Goal: Task Accomplishment & Management: Manage account settings

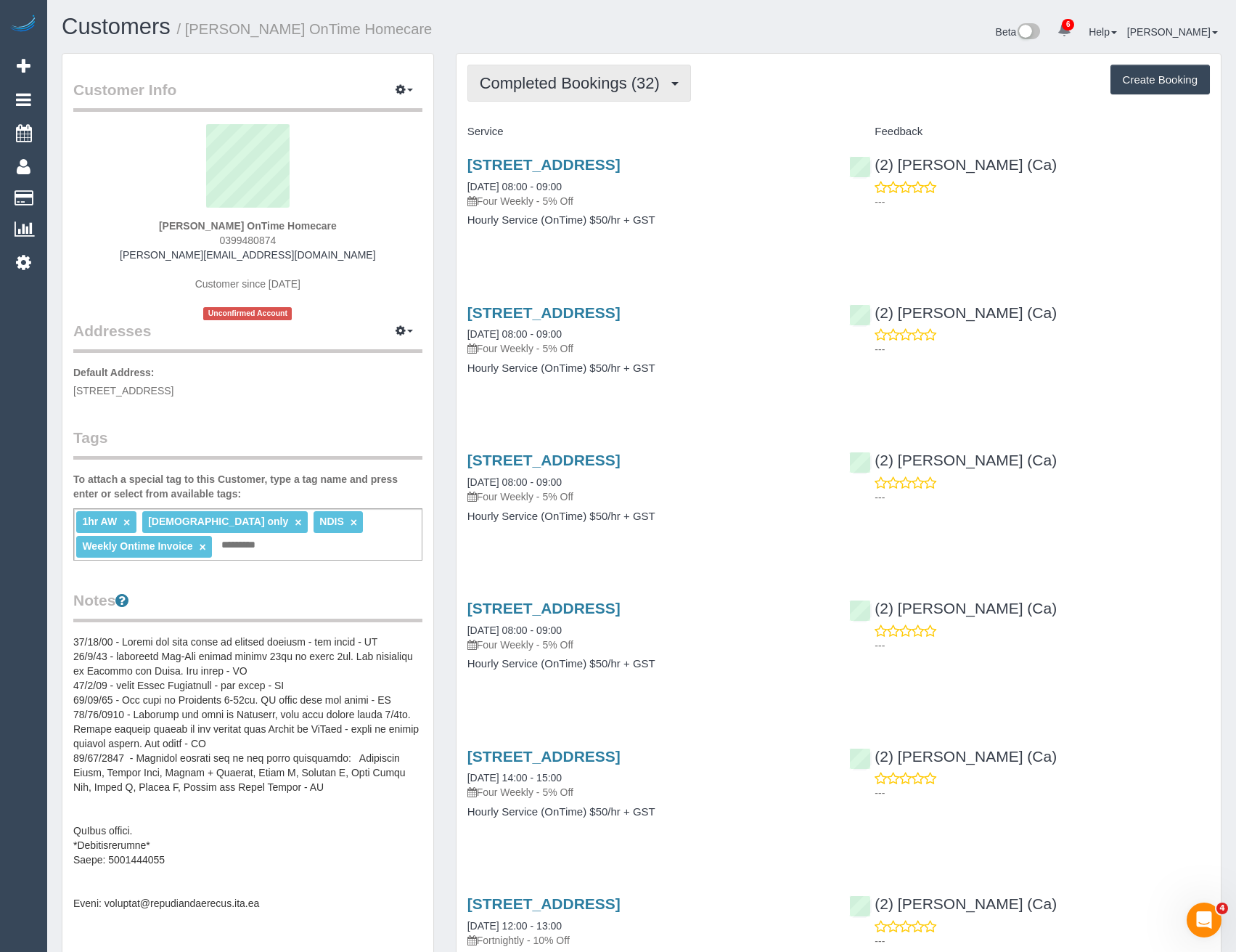
click at [600, 87] on span "Completed Bookings (32)" at bounding box center [573, 83] width 188 height 18
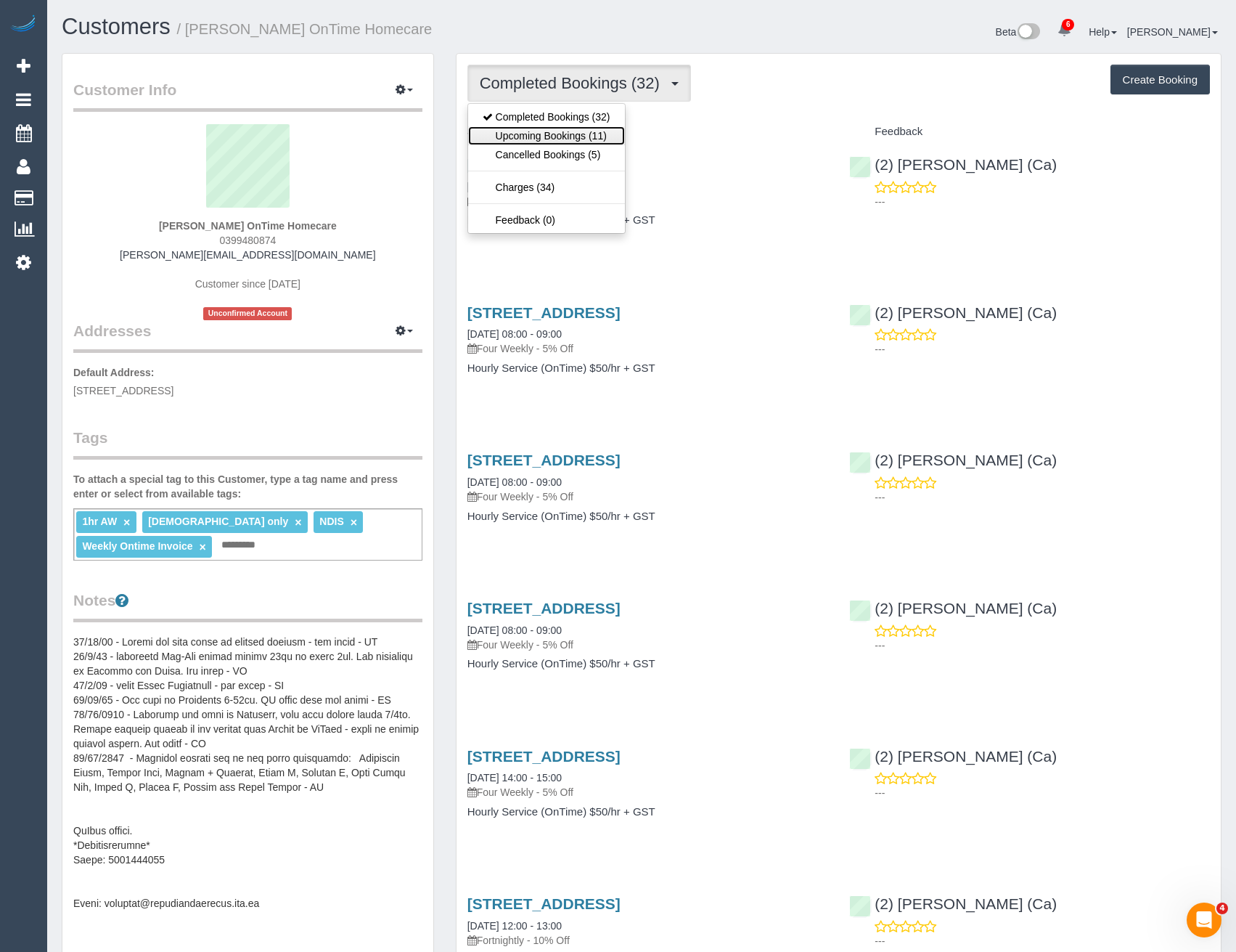
click at [596, 135] on link "Upcoming Bookings (11)" at bounding box center [547, 136] width 157 height 19
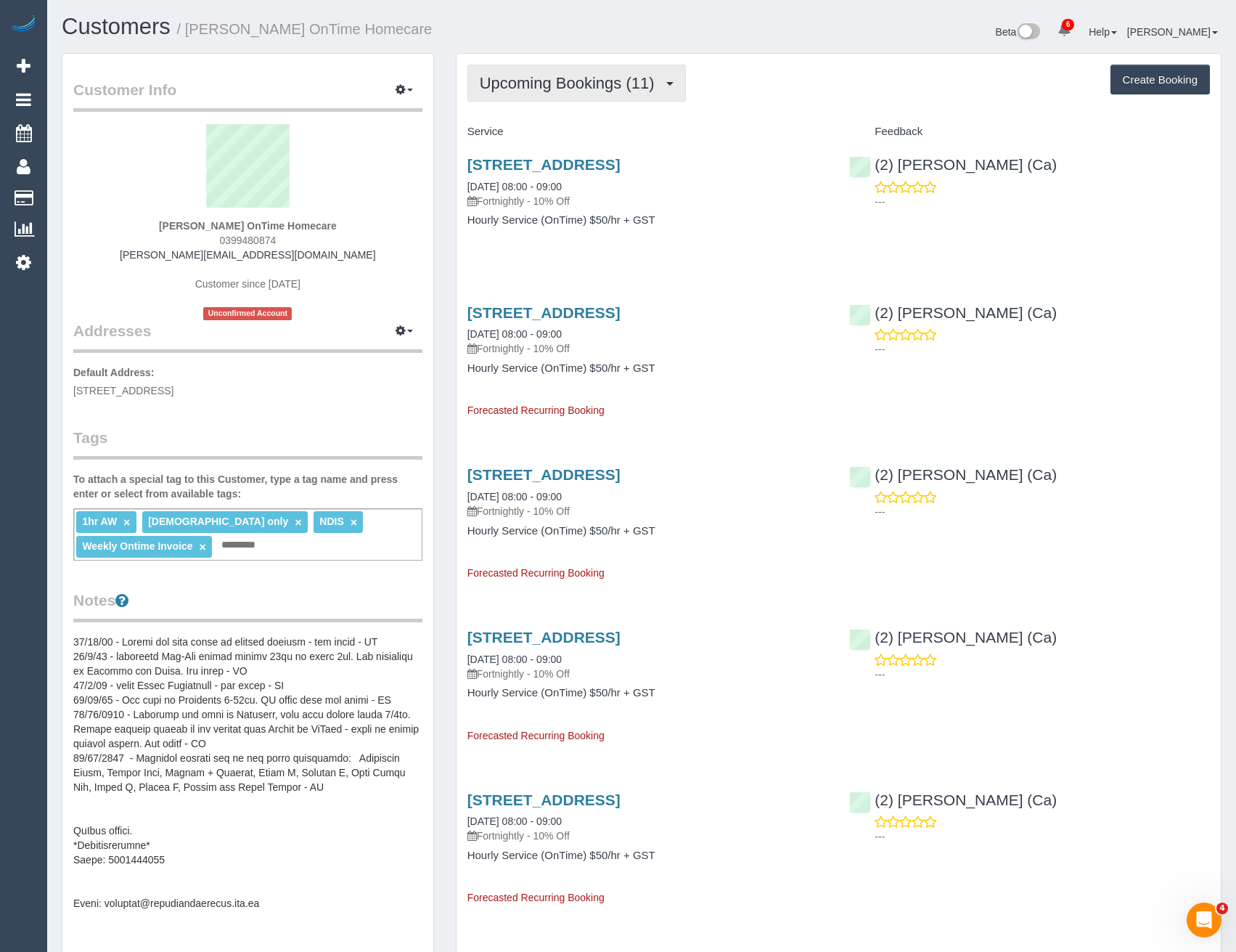
click at [562, 90] on span "Upcoming Bookings (11)" at bounding box center [571, 83] width 182 height 18
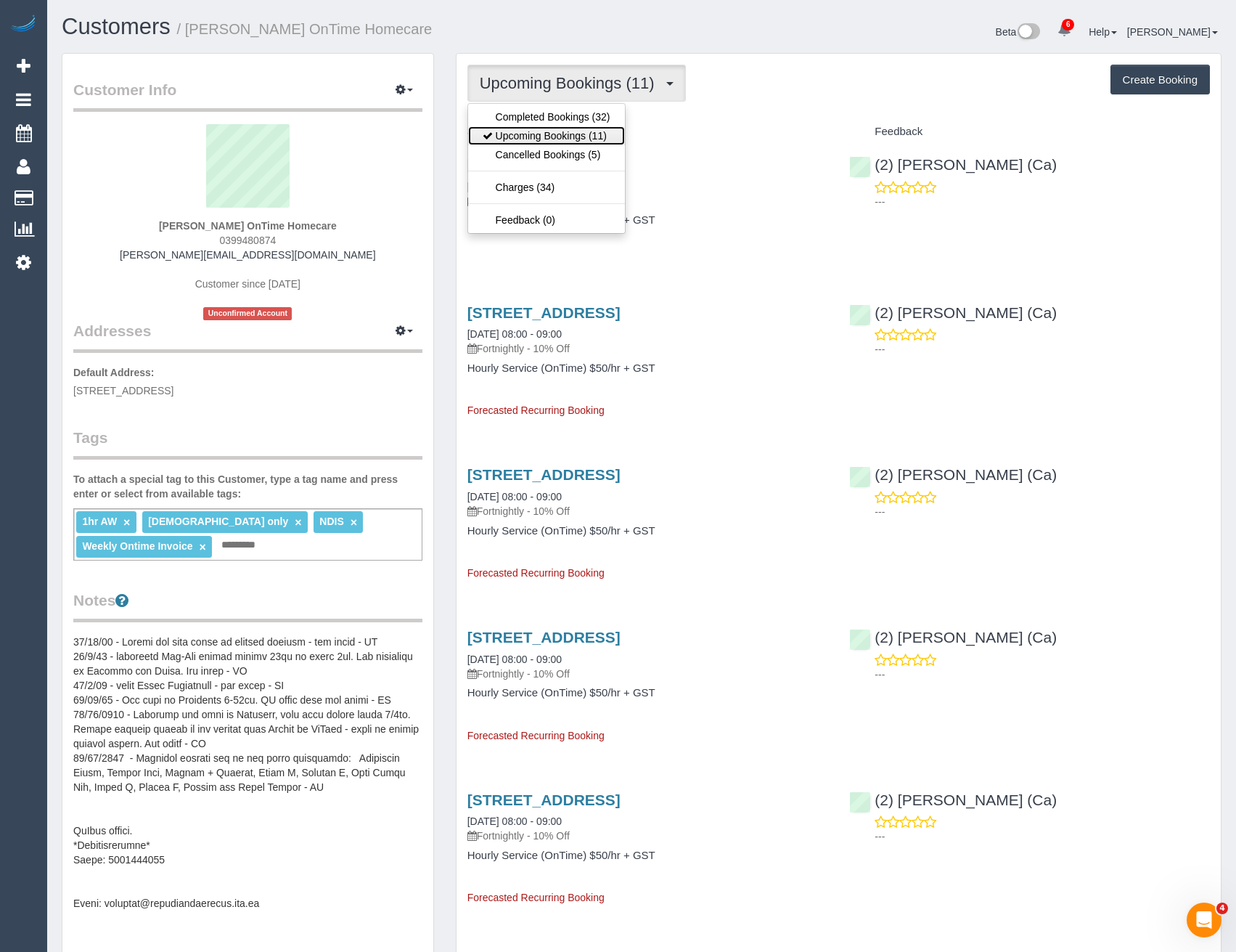
click at [579, 133] on link "Upcoming Bookings (11)" at bounding box center [547, 136] width 157 height 19
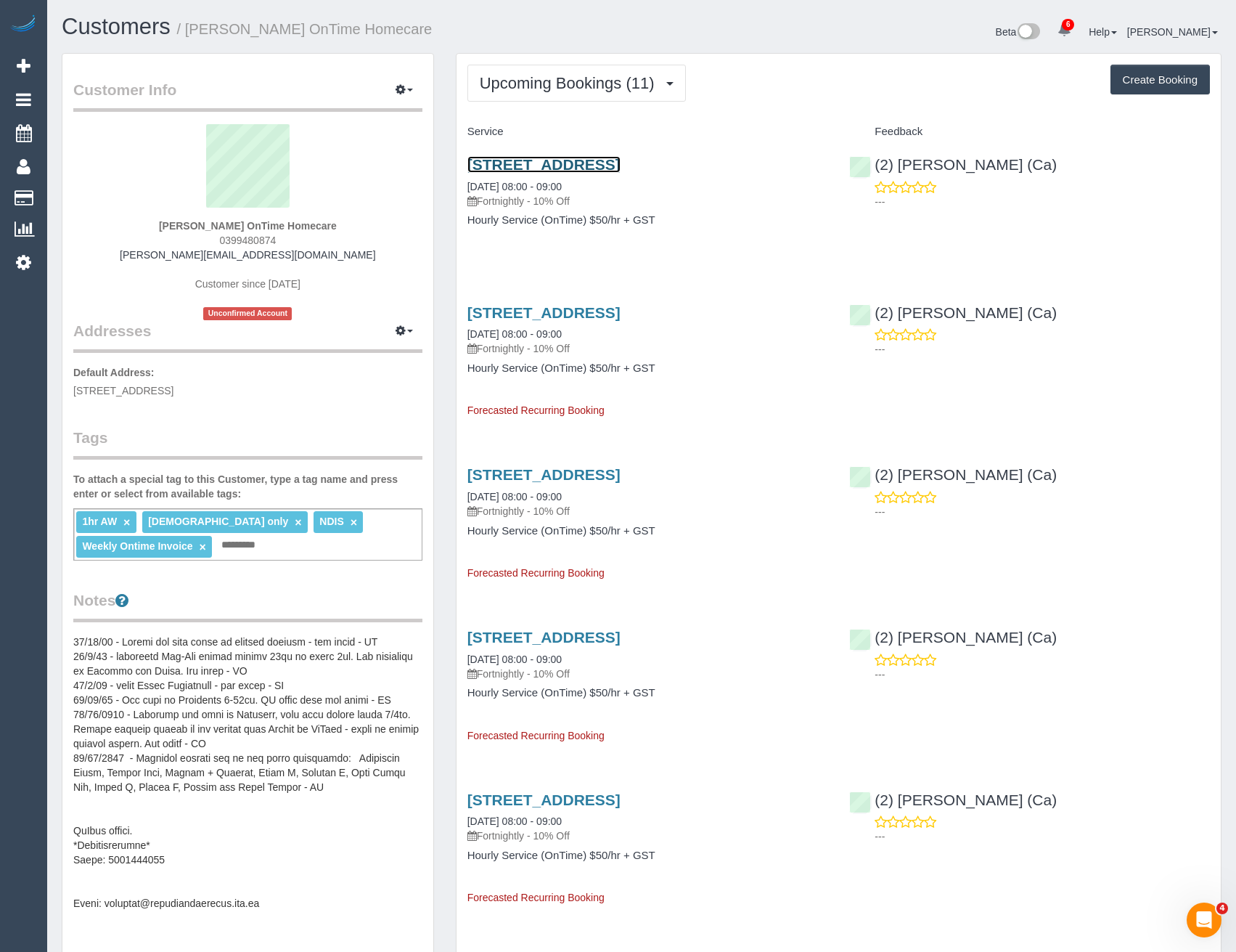
click at [620, 164] on link "Unit 31, 9 Taronga Road (Palm Lake Resort), Truganina, VIC 3029" at bounding box center [544, 164] width 153 height 17
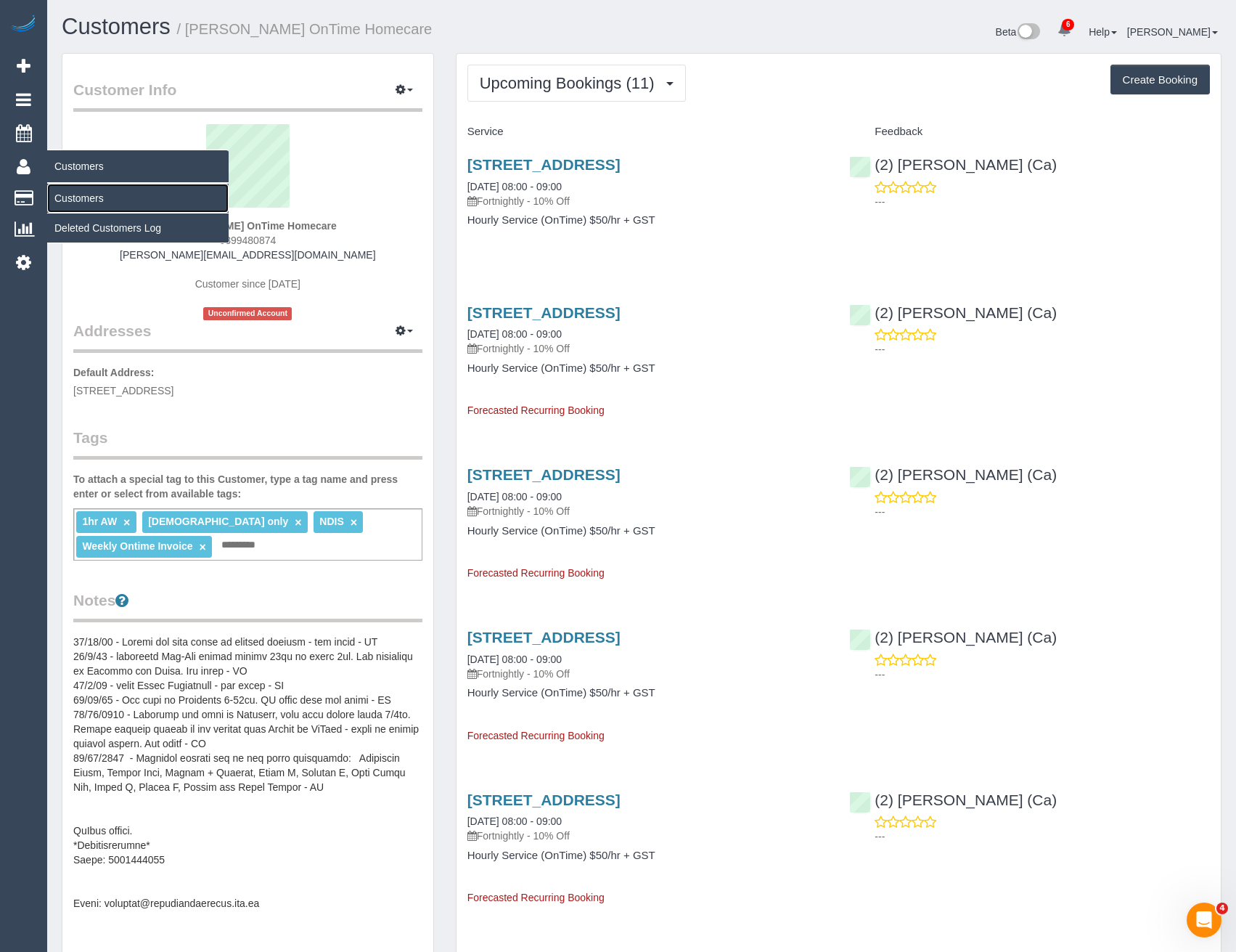
click at [96, 198] on link "Customers" at bounding box center [138, 198] width 182 height 29
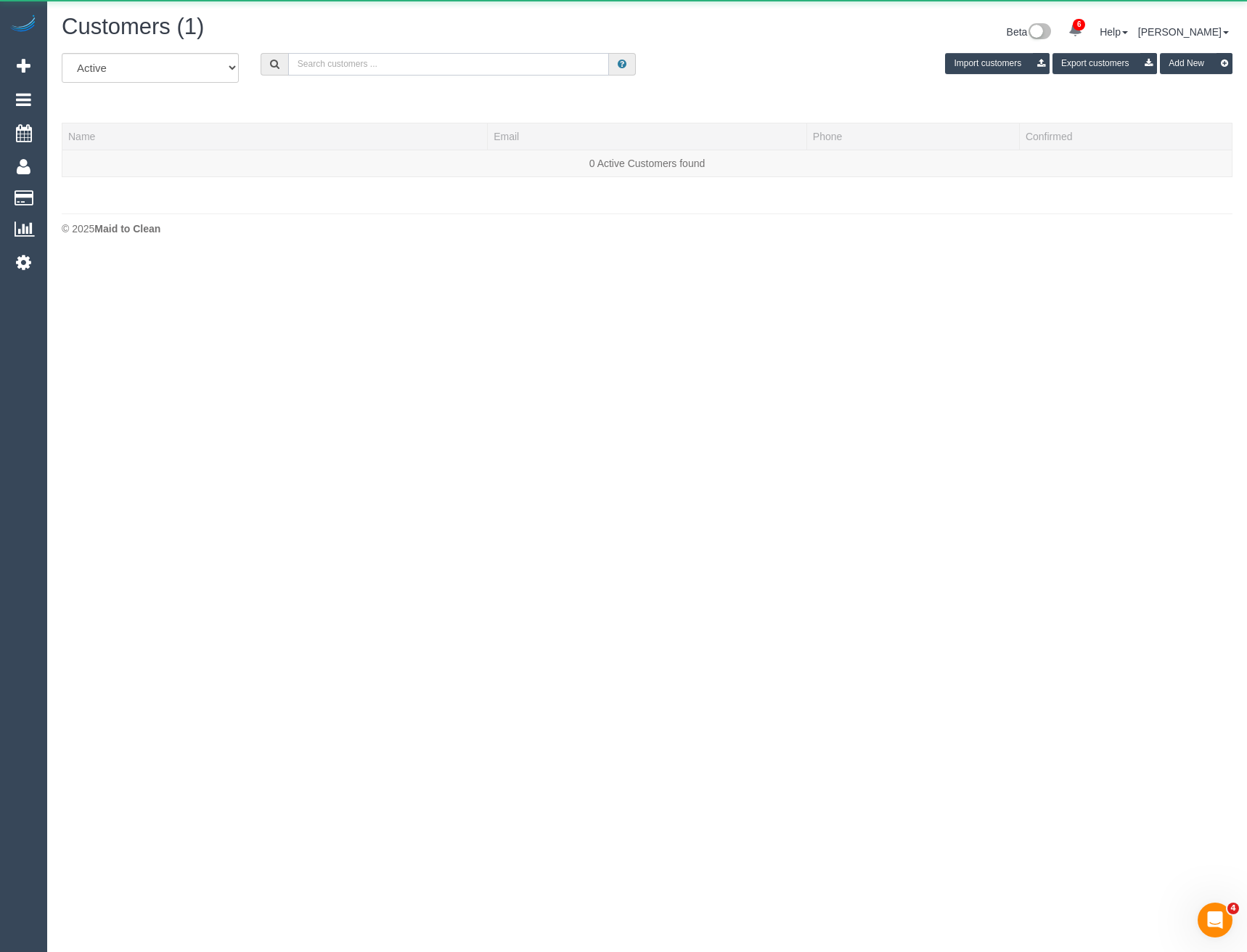
click at [378, 69] on input "text" at bounding box center [449, 64] width 321 height 22
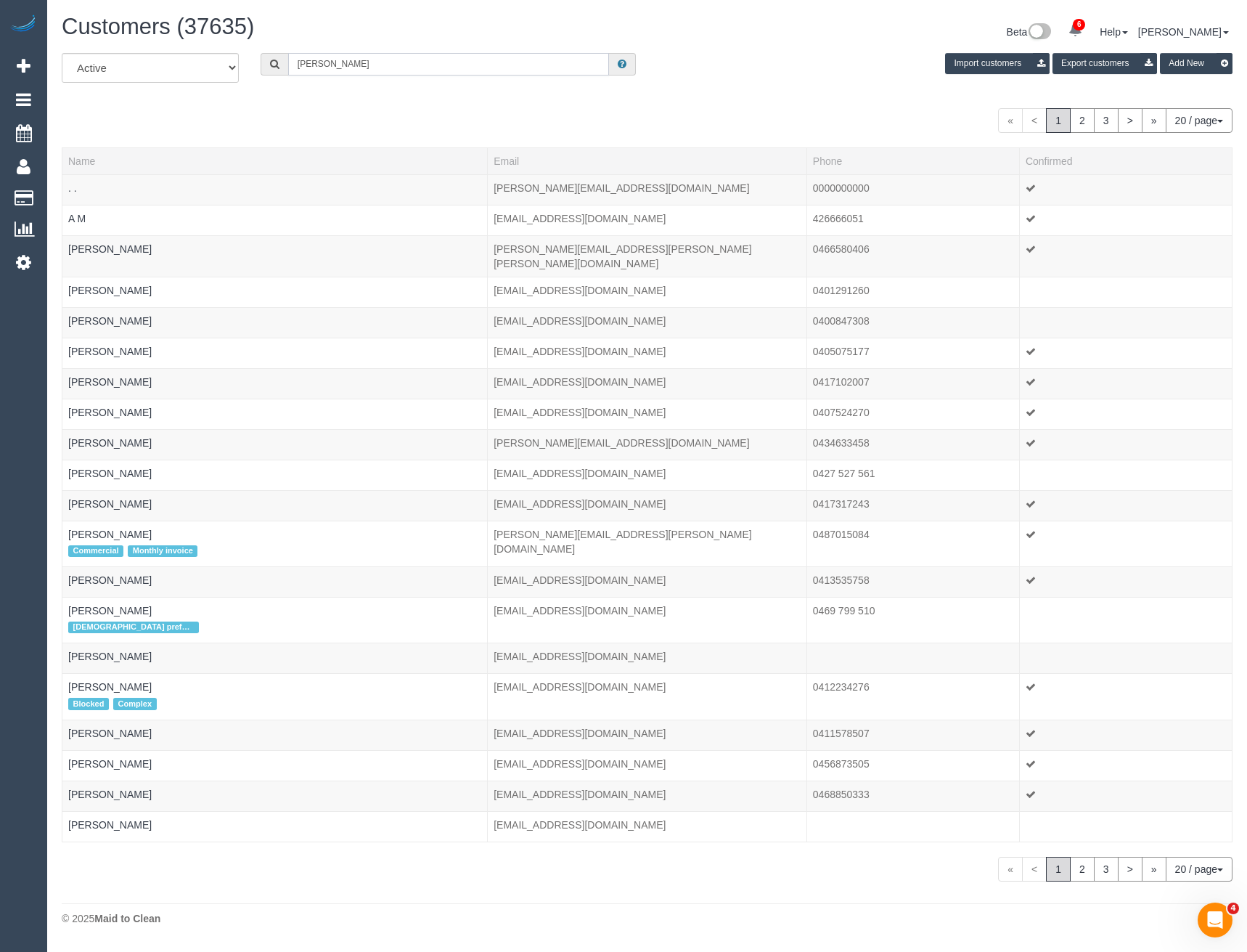
type input "David hitchings"
click at [374, 63] on input "David hitchings" at bounding box center [449, 64] width 321 height 22
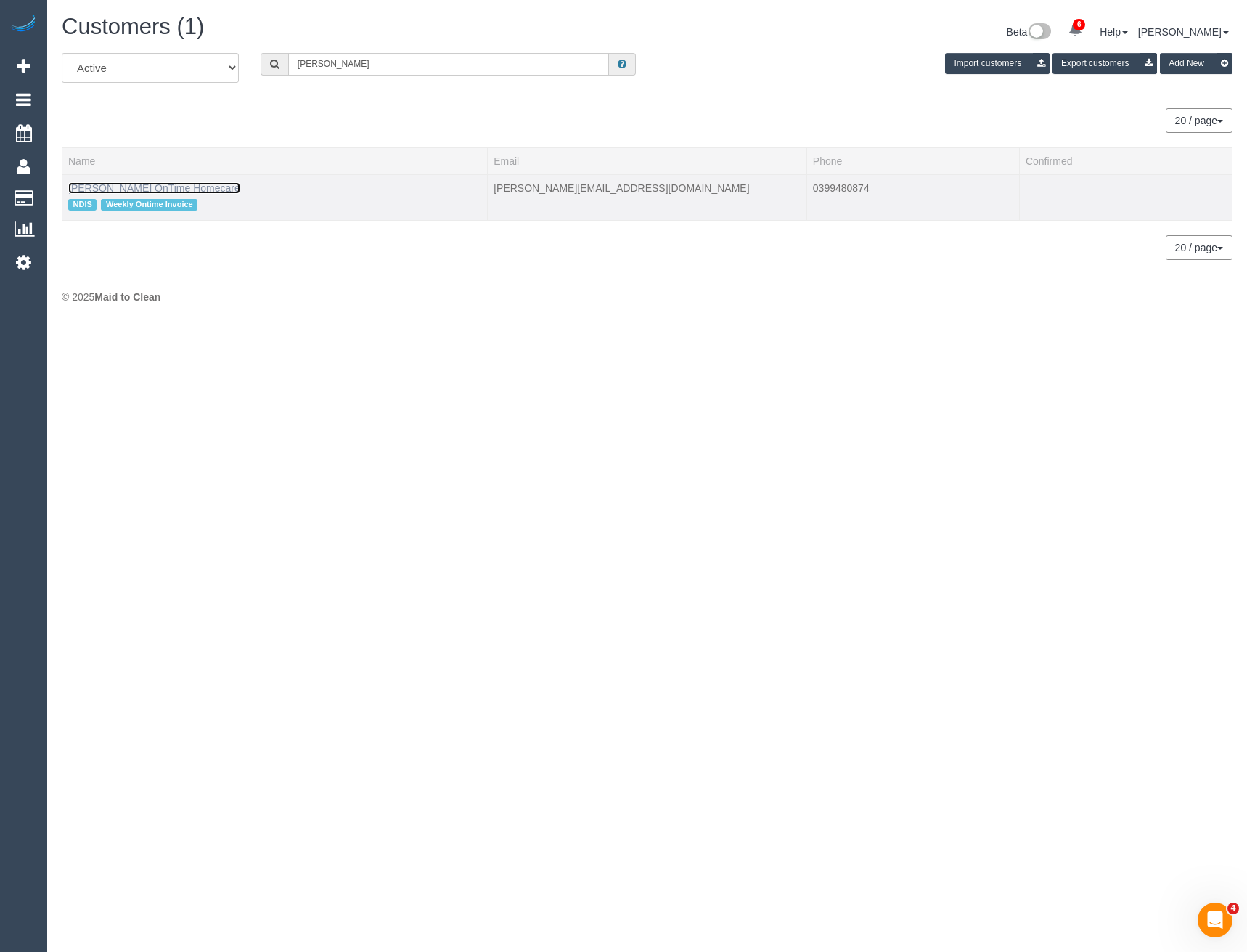
click at [184, 192] on link "David Hitchings OnTime Homecare" at bounding box center [155, 188] width 172 height 12
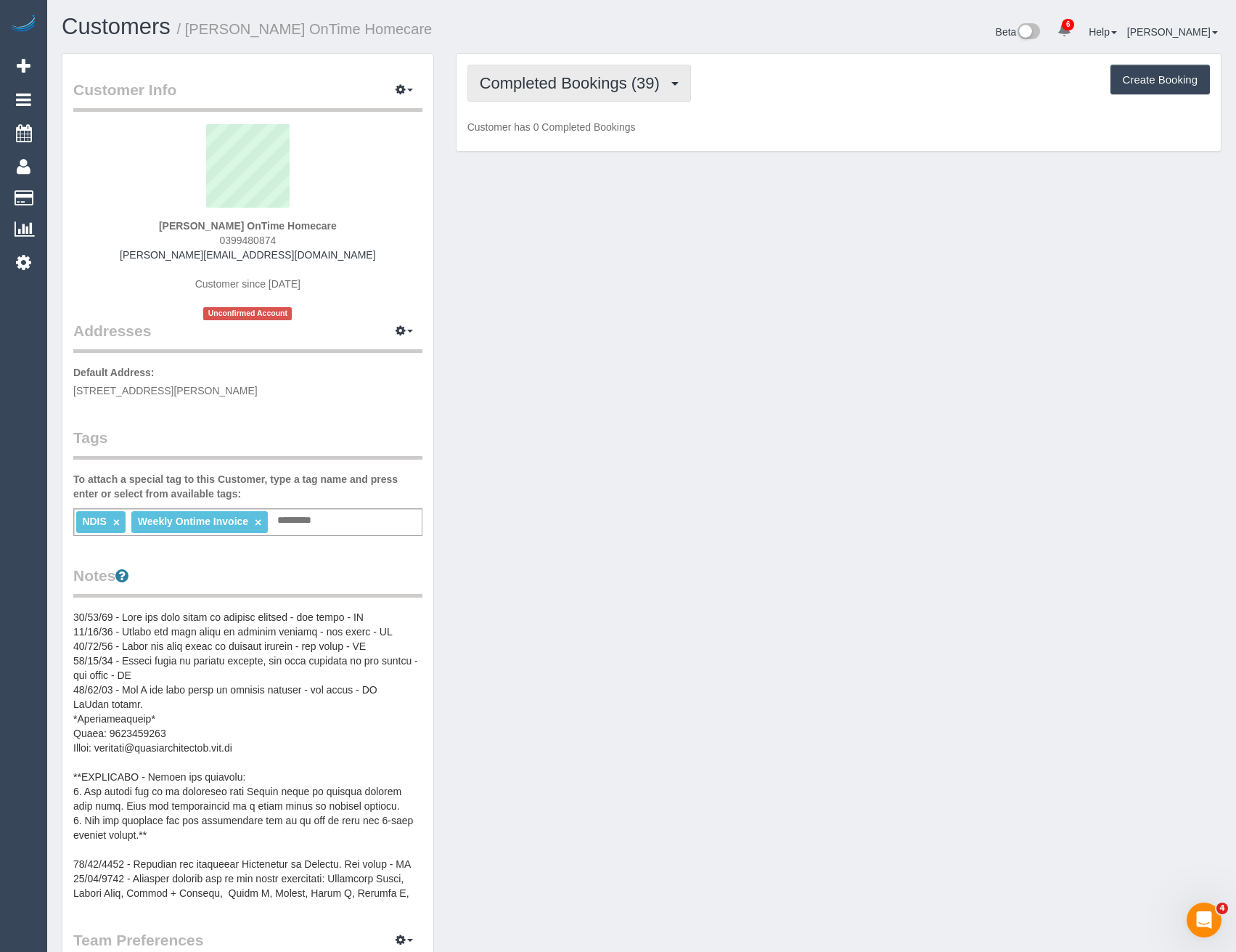
click at [585, 91] on span "Completed Bookings (39)" at bounding box center [573, 83] width 188 height 18
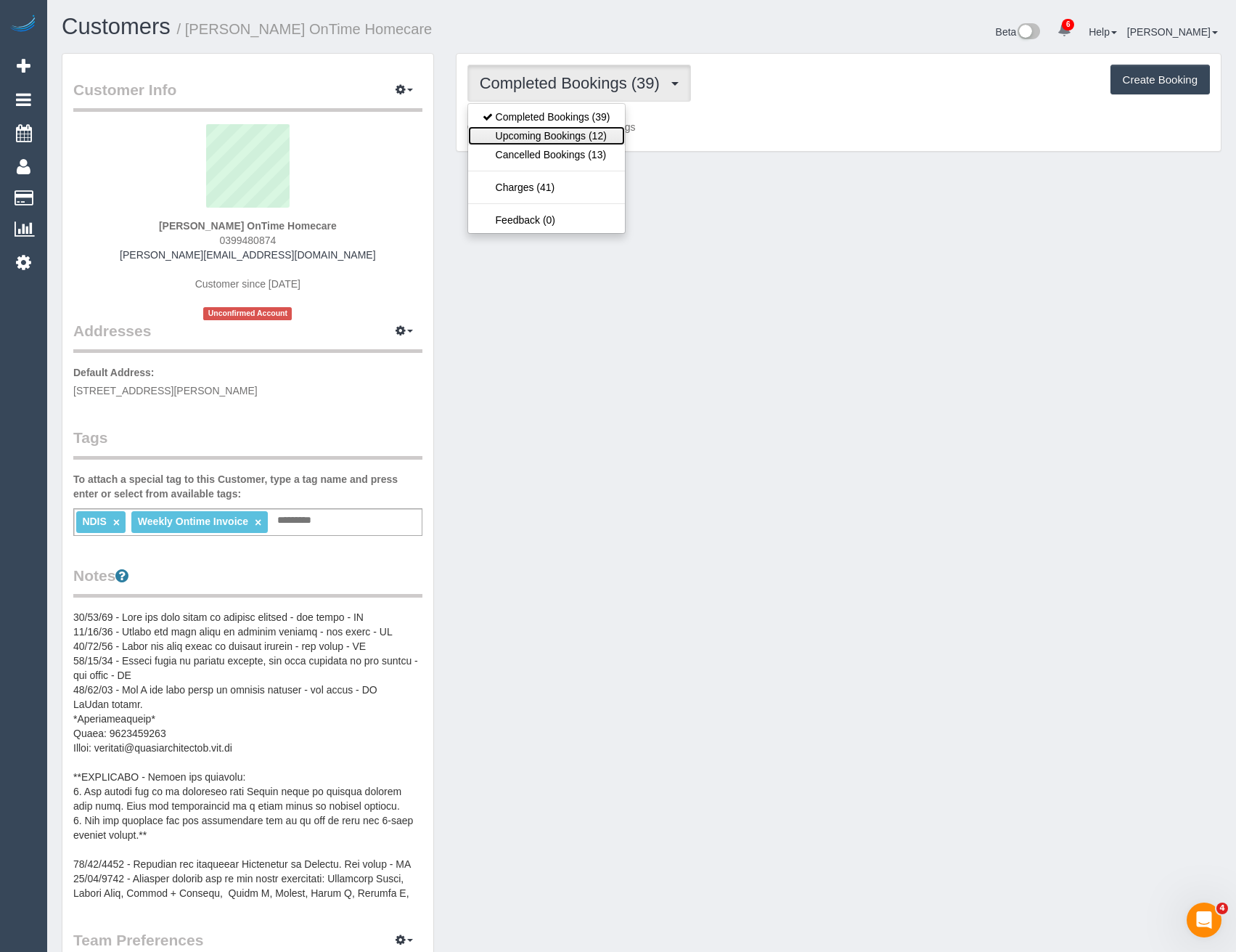
click at [576, 133] on link "Upcoming Bookings (12)" at bounding box center [547, 136] width 157 height 19
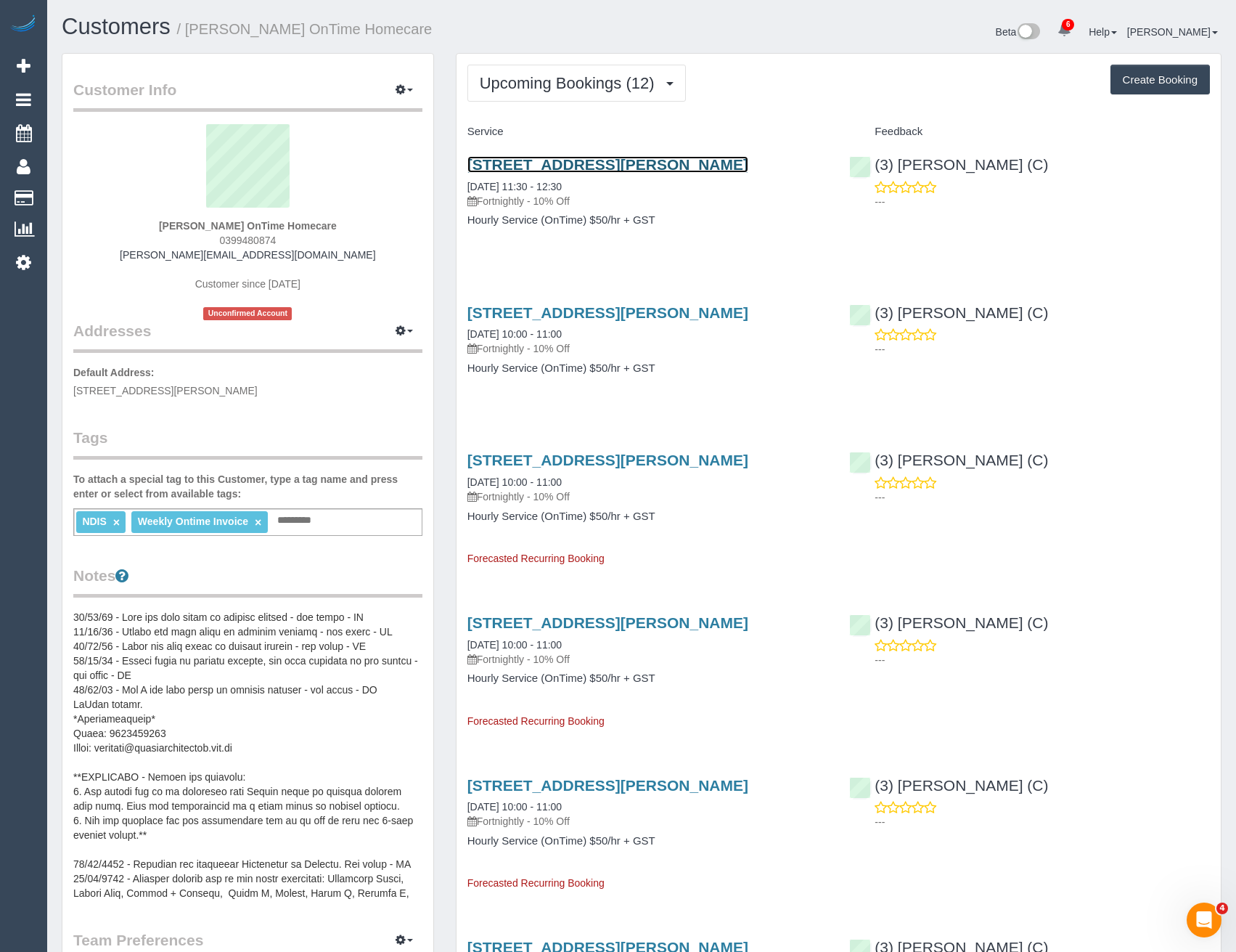
click at [618, 169] on link "33 Salmond Street, Deer Park, VIC 3023" at bounding box center [608, 164] width 281 height 17
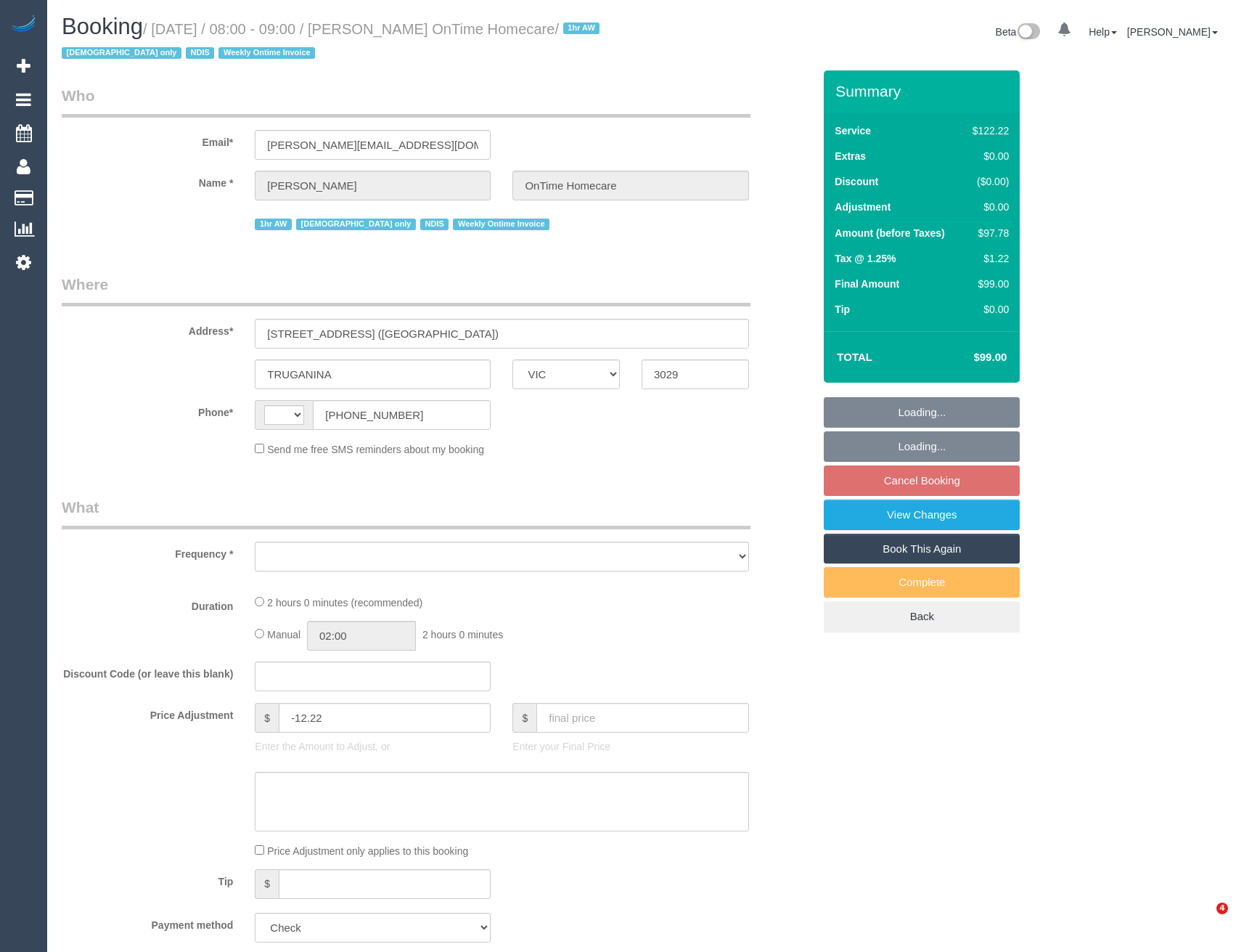
select select "VIC"
select select "string:AU"
select select "object:587"
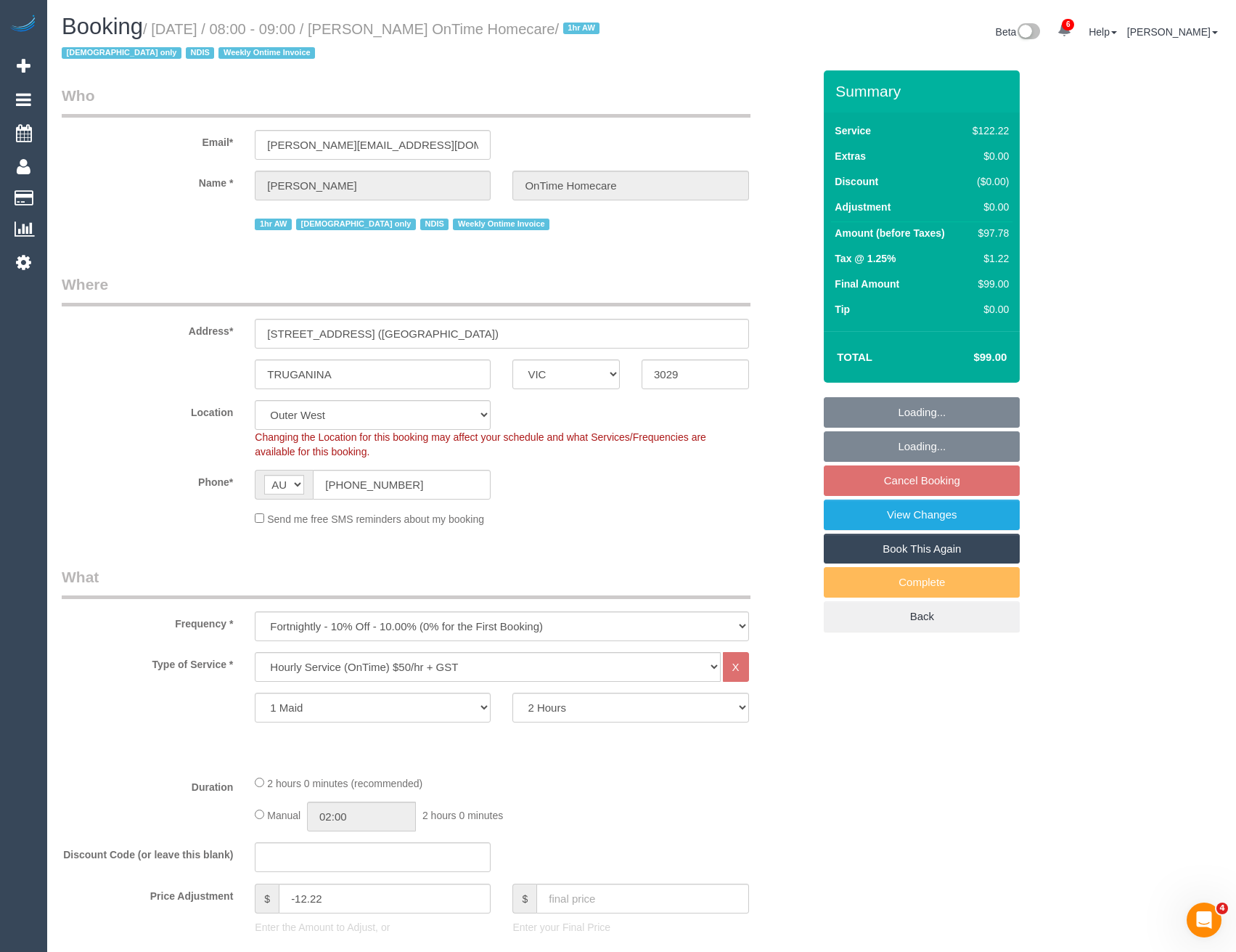
select select "number:28"
select select "number:14"
select select "number:18"
select select "number:25"
select select "number:35"
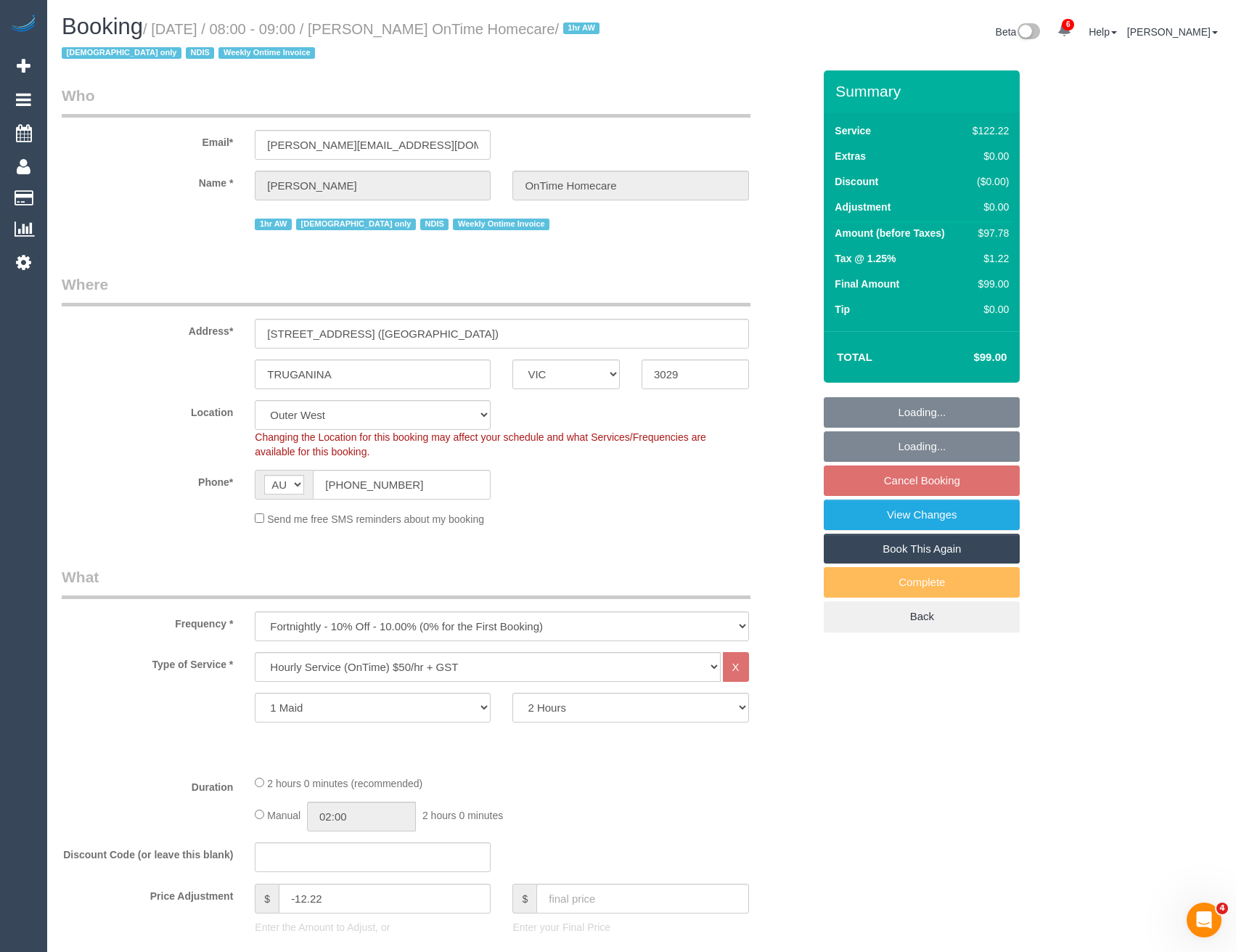
select select "object:834"
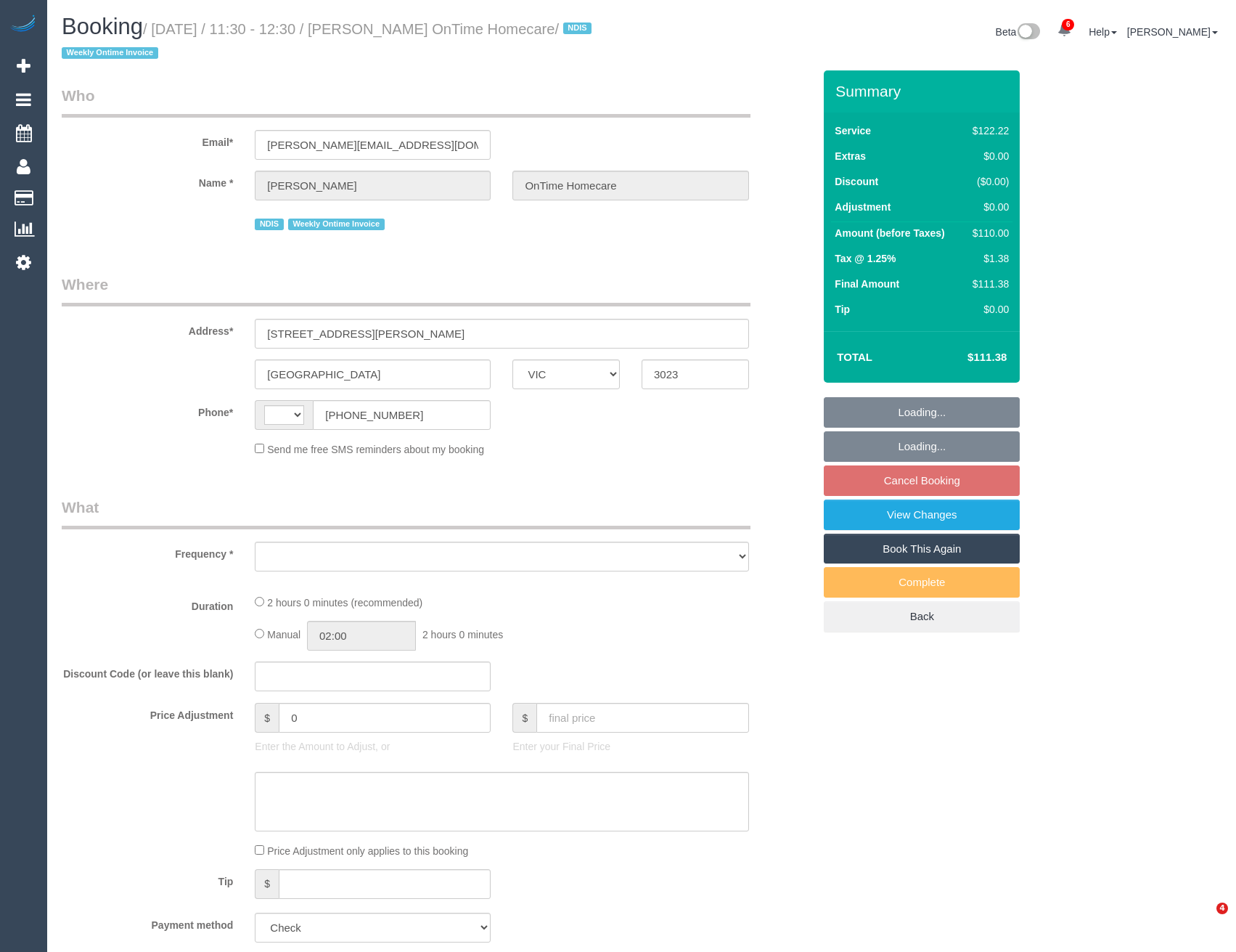
select select "VIC"
select select "string:AU"
select select "object:675"
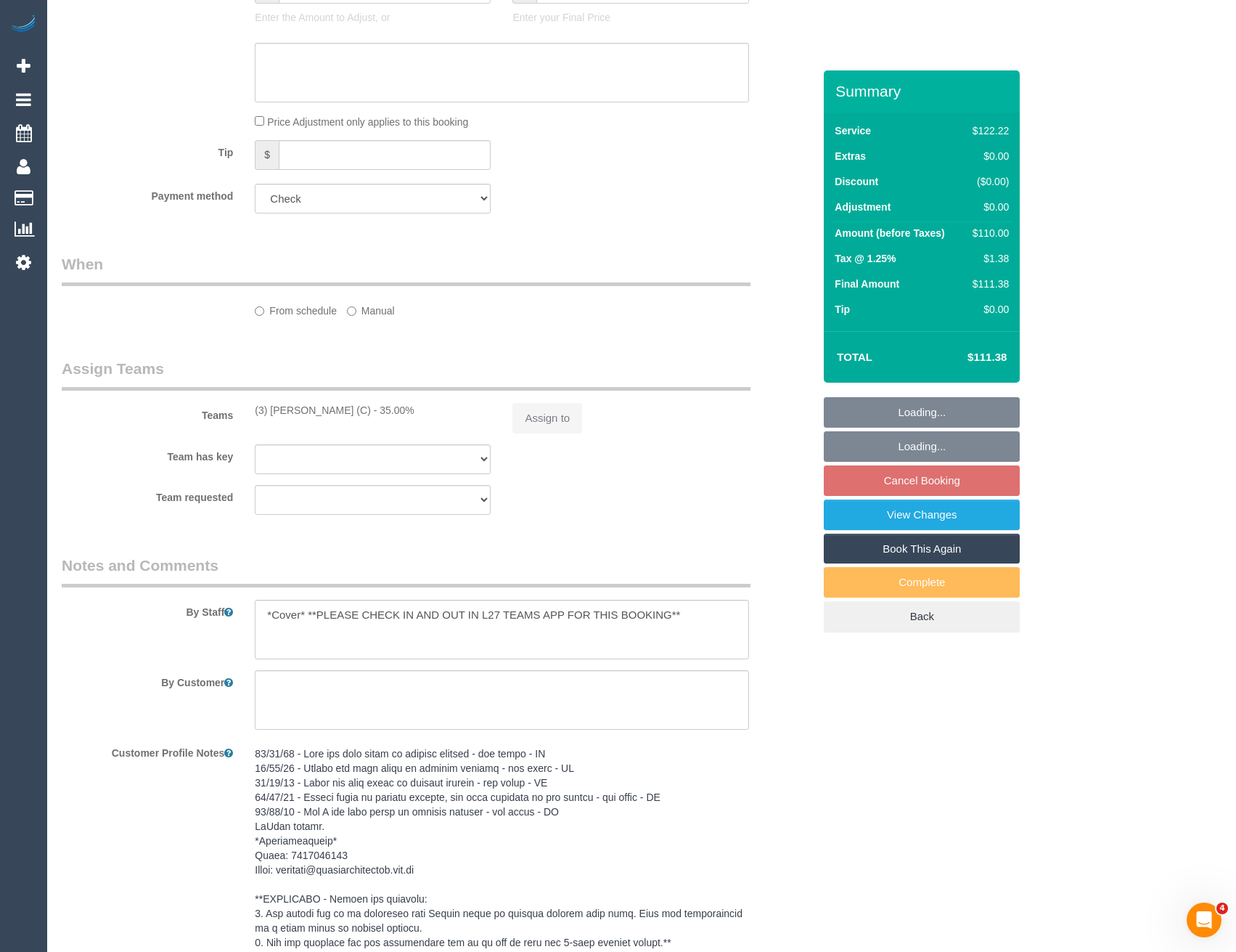
select select "number:27"
select select "number:14"
select select "number:19"
select select "number:36"
select select "number:35"
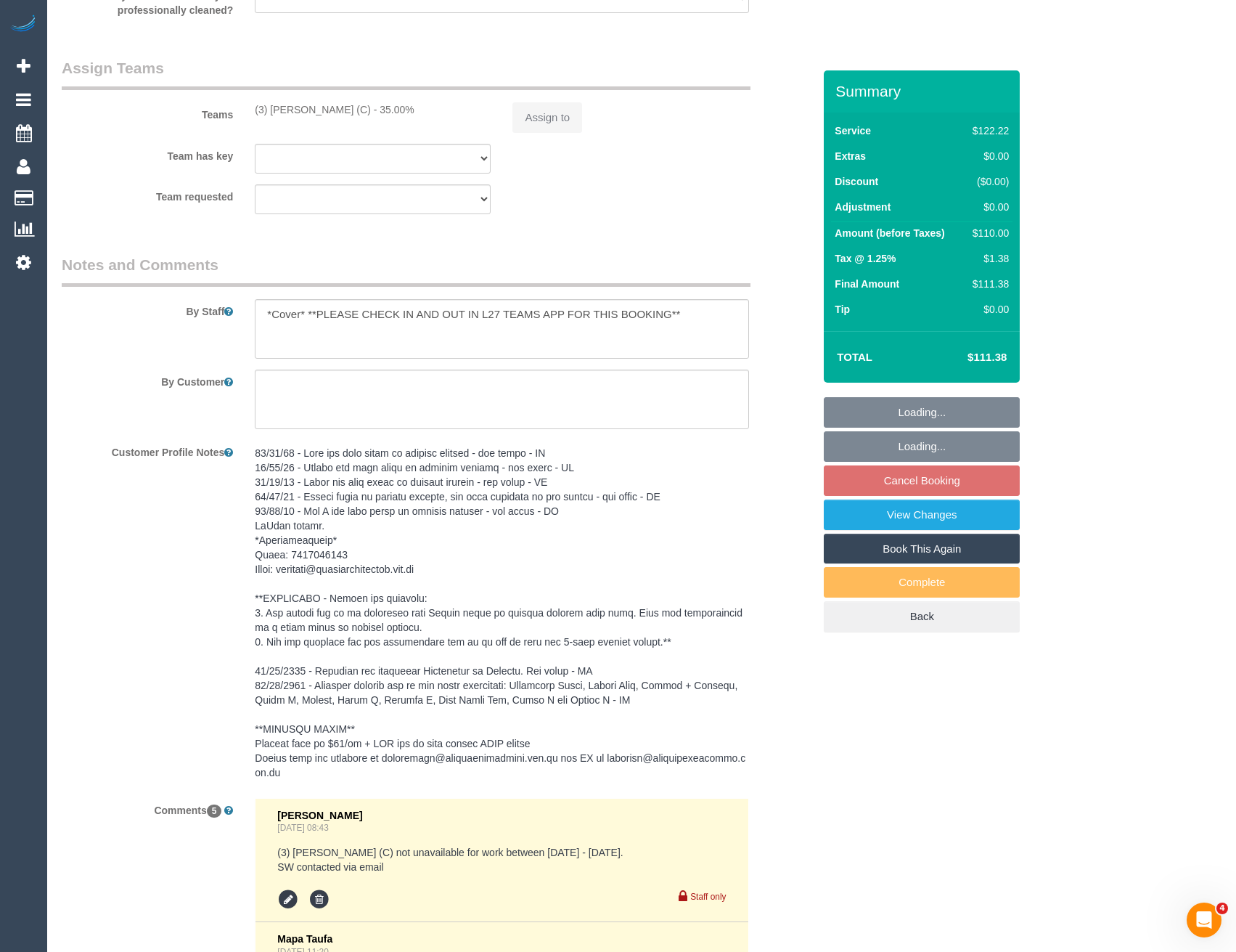
select select "object:1419"
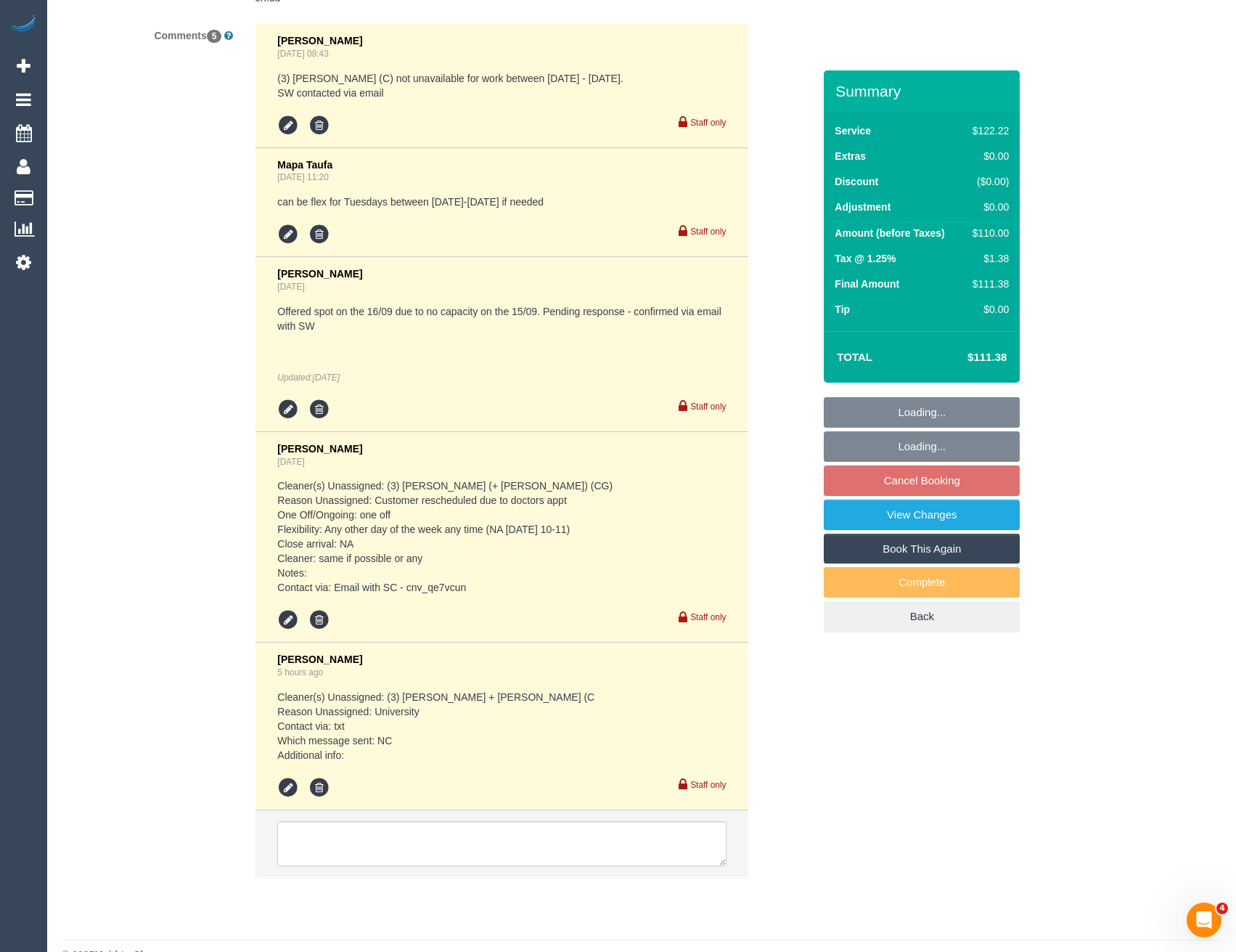
scroll to position [2618, 0]
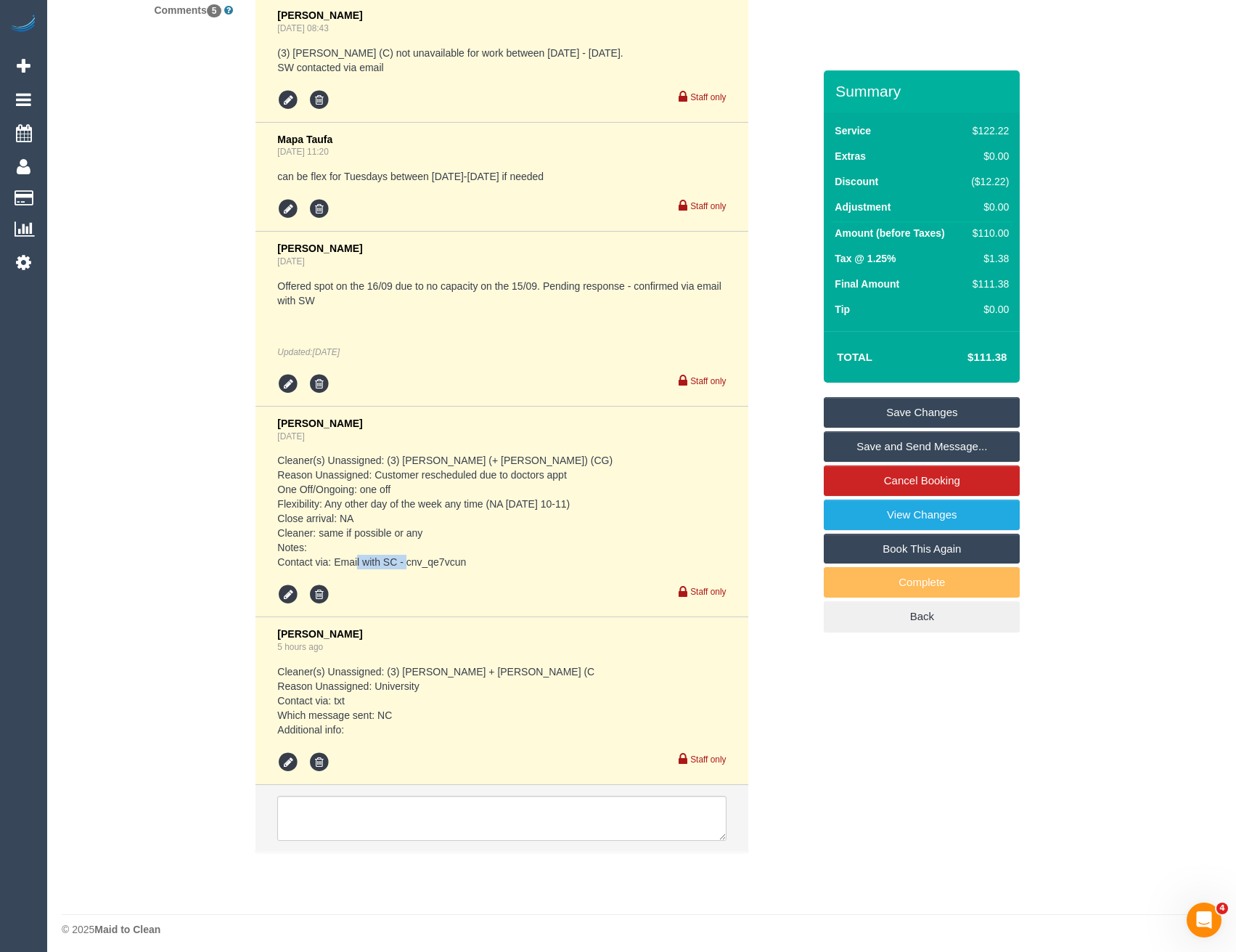
drag, startPoint x: 468, startPoint y: 567, endPoint x: 404, endPoint y: 566, distance: 64.0
click at [404, 566] on pre "Cleaner(s) Unassigned: (3) Sohail (+ Amninder) (CG) Reason Unassigned: Customer…" at bounding box center [502, 511] width 449 height 117
click at [457, 562] on pre "Cleaner(s) Unassigned: (3) Sohail (+ Amninder) (CG) Reason Unassigned: Customer…" at bounding box center [502, 511] width 449 height 117
drag, startPoint x: 478, startPoint y: 562, endPoint x: 408, endPoint y: 564, distance: 70.0
click at [408, 564] on pre "Cleaner(s) Unassigned: (3) Sohail (+ Amninder) (CG) Reason Unassigned: Customer…" at bounding box center [502, 511] width 449 height 117
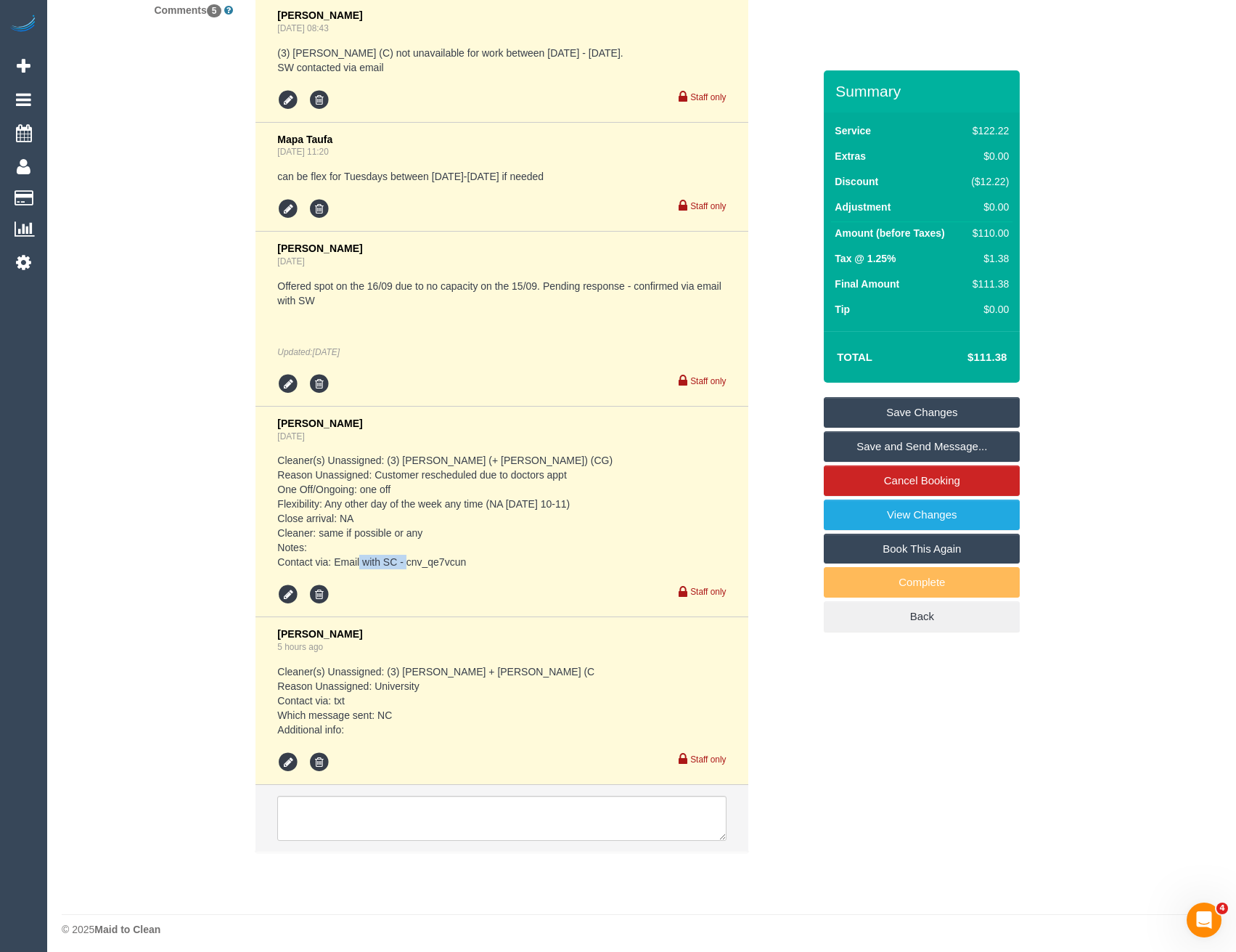
copy pre "cnv_qe7vcun"
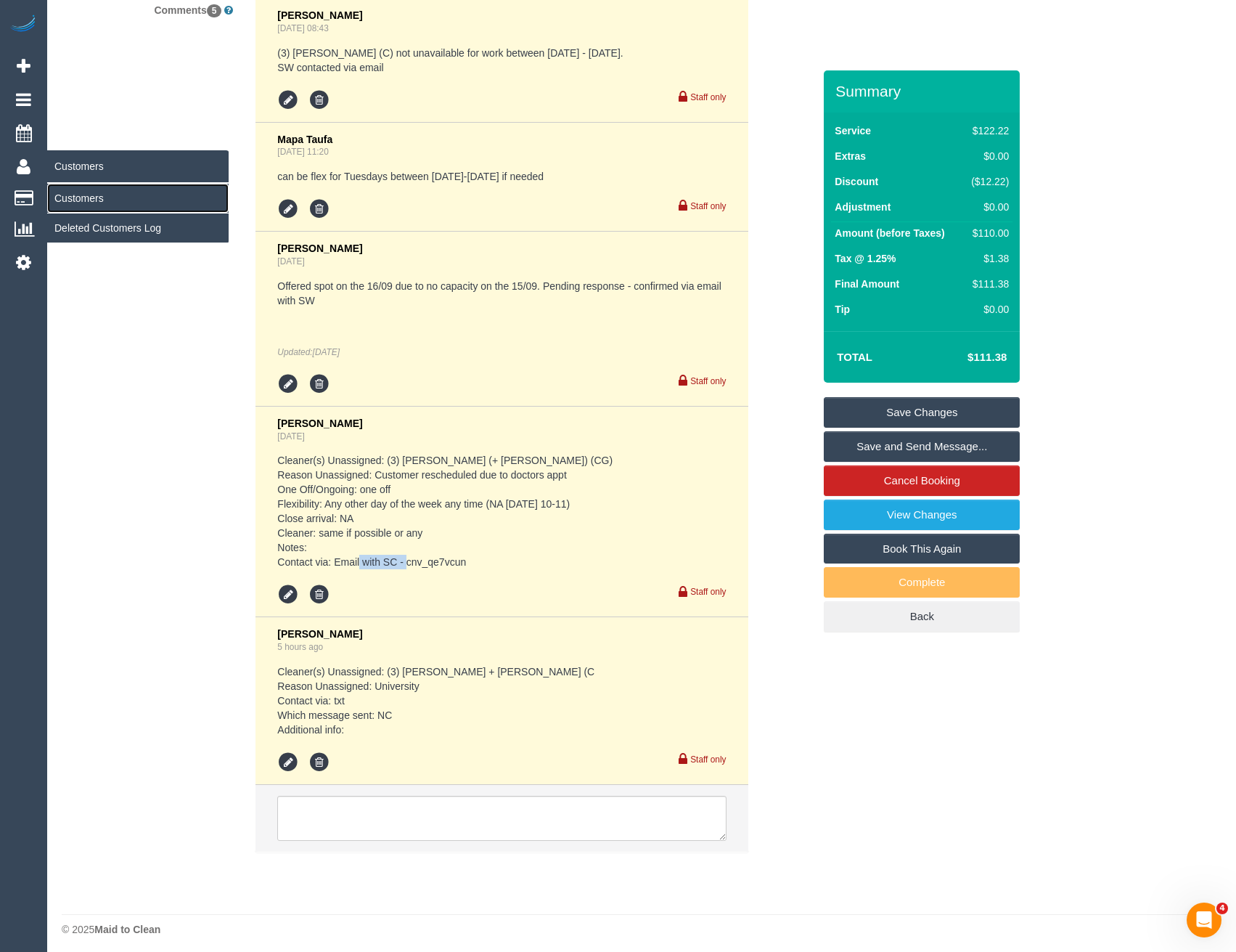
click at [95, 191] on link "Customers" at bounding box center [138, 198] width 182 height 29
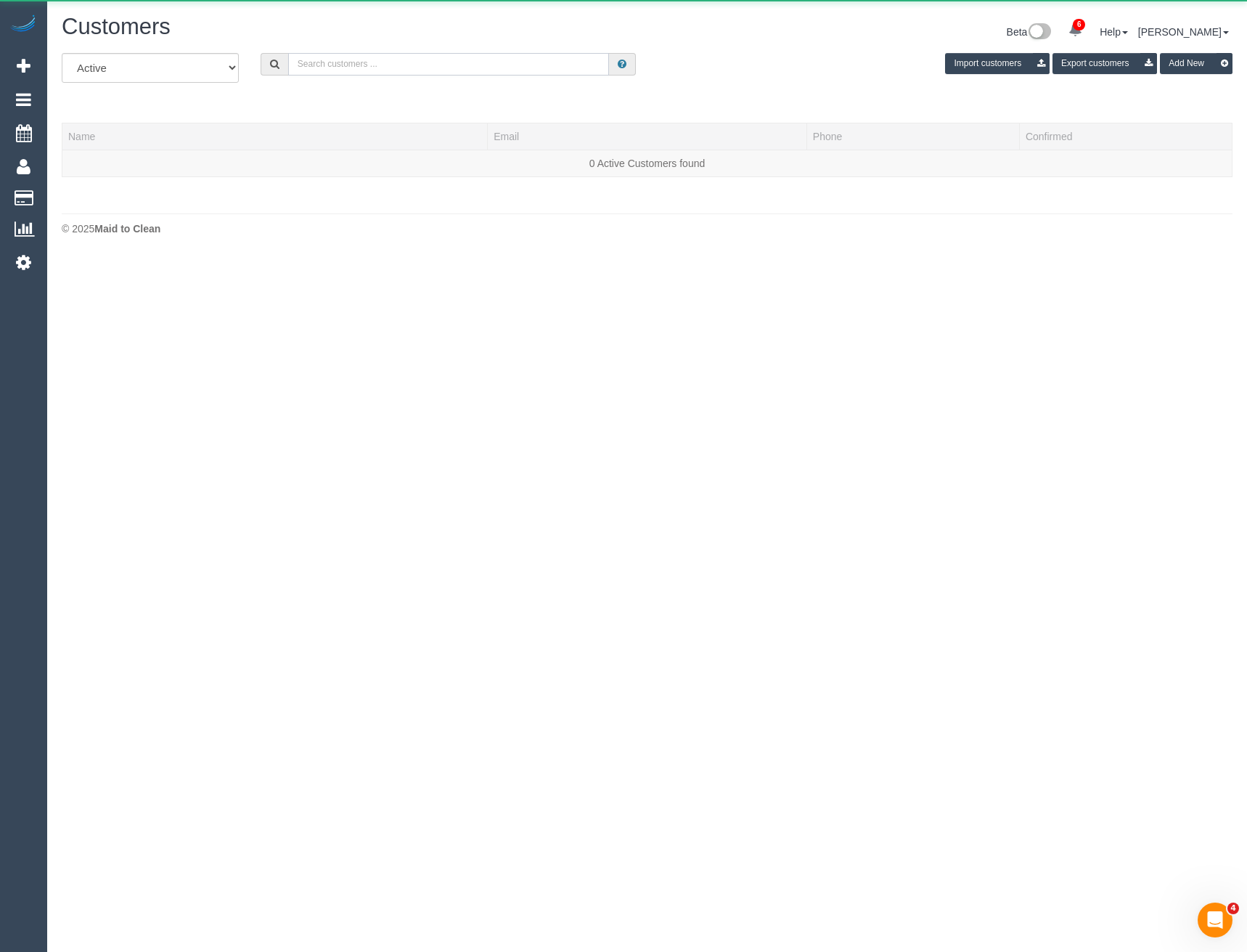
click at [379, 64] on input "text" at bounding box center [449, 64] width 321 height 22
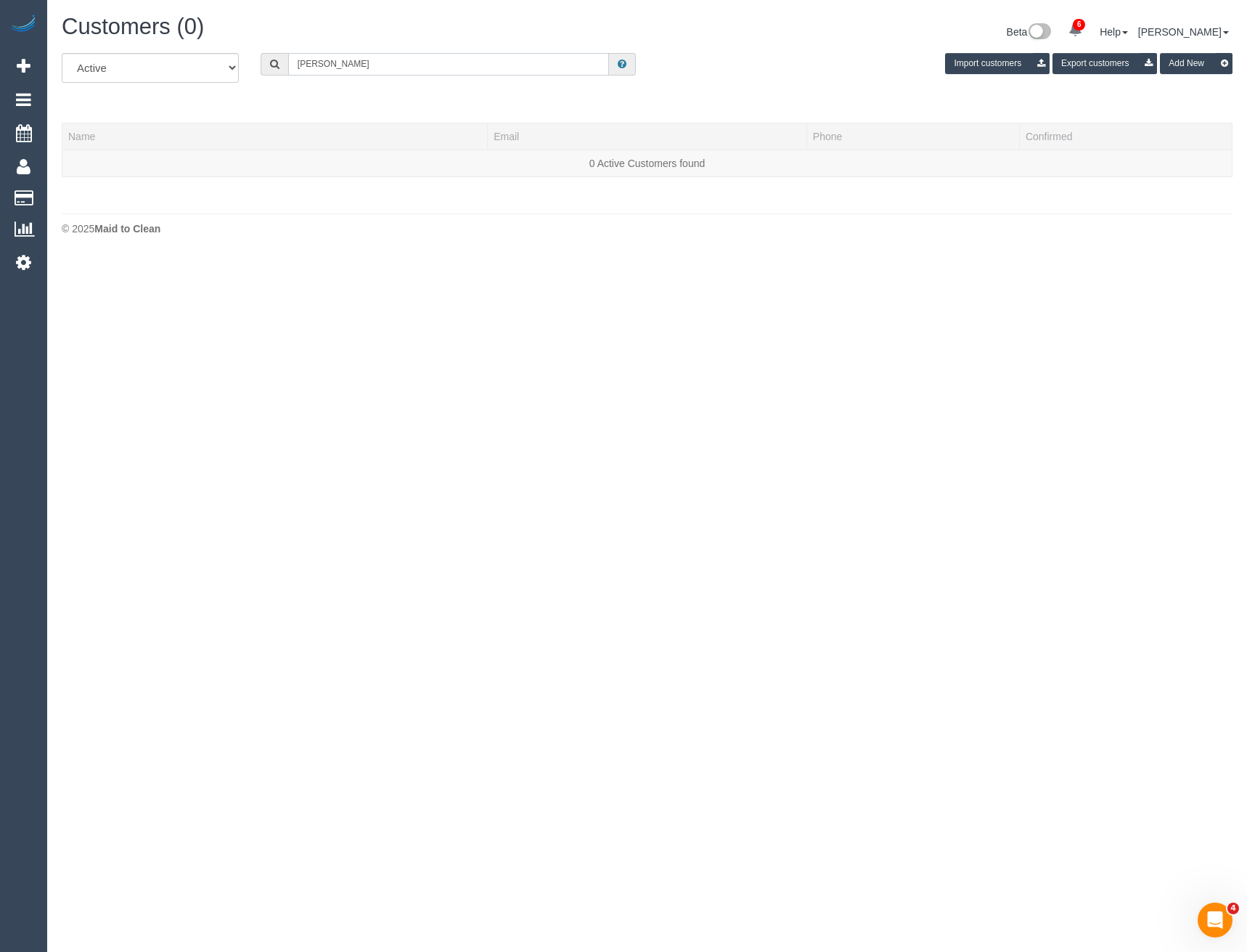
drag, startPoint x: 350, startPoint y: 63, endPoint x: 123, endPoint y: 115, distance: 232.9
click at [201, 81] on div "All Active Archived Susanne tas Import customers Export customers Add New" at bounding box center [646, 73] width 1192 height 40
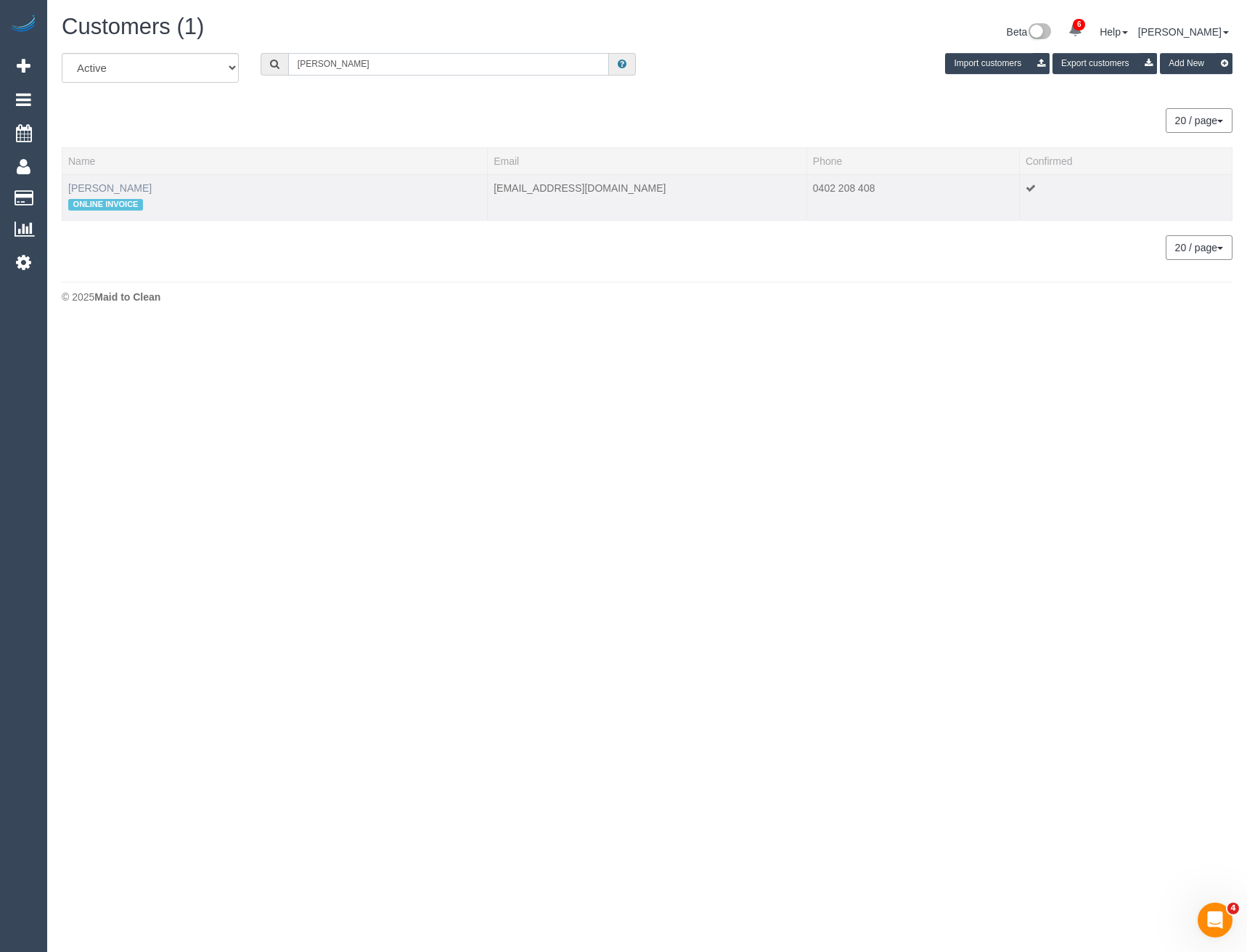
type input "Suzanne tas"
click at [131, 187] on link "Suzanne Tassone" at bounding box center [110, 188] width 83 height 12
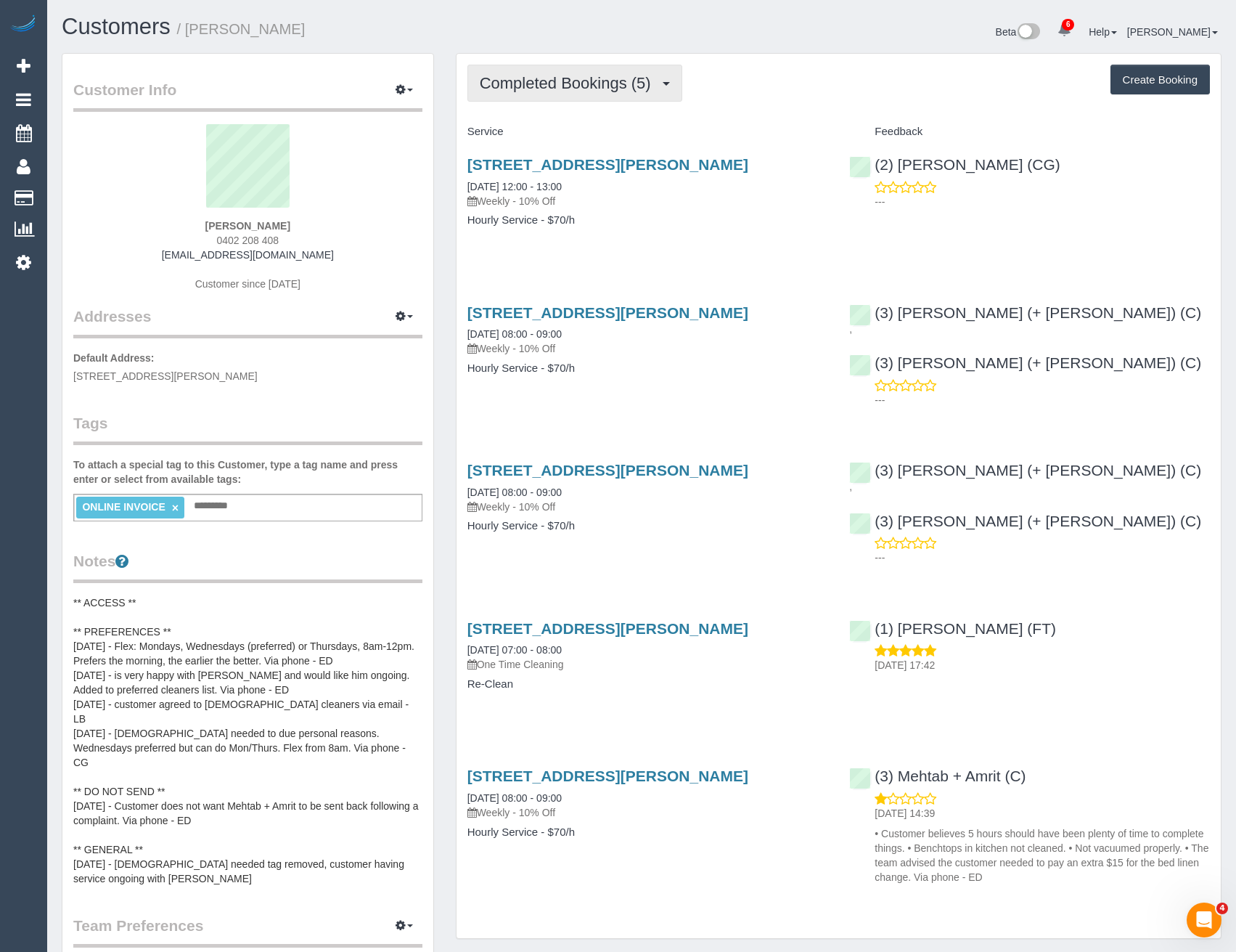
click at [612, 65] on button "Completed Bookings (5)" at bounding box center [575, 83] width 215 height 37
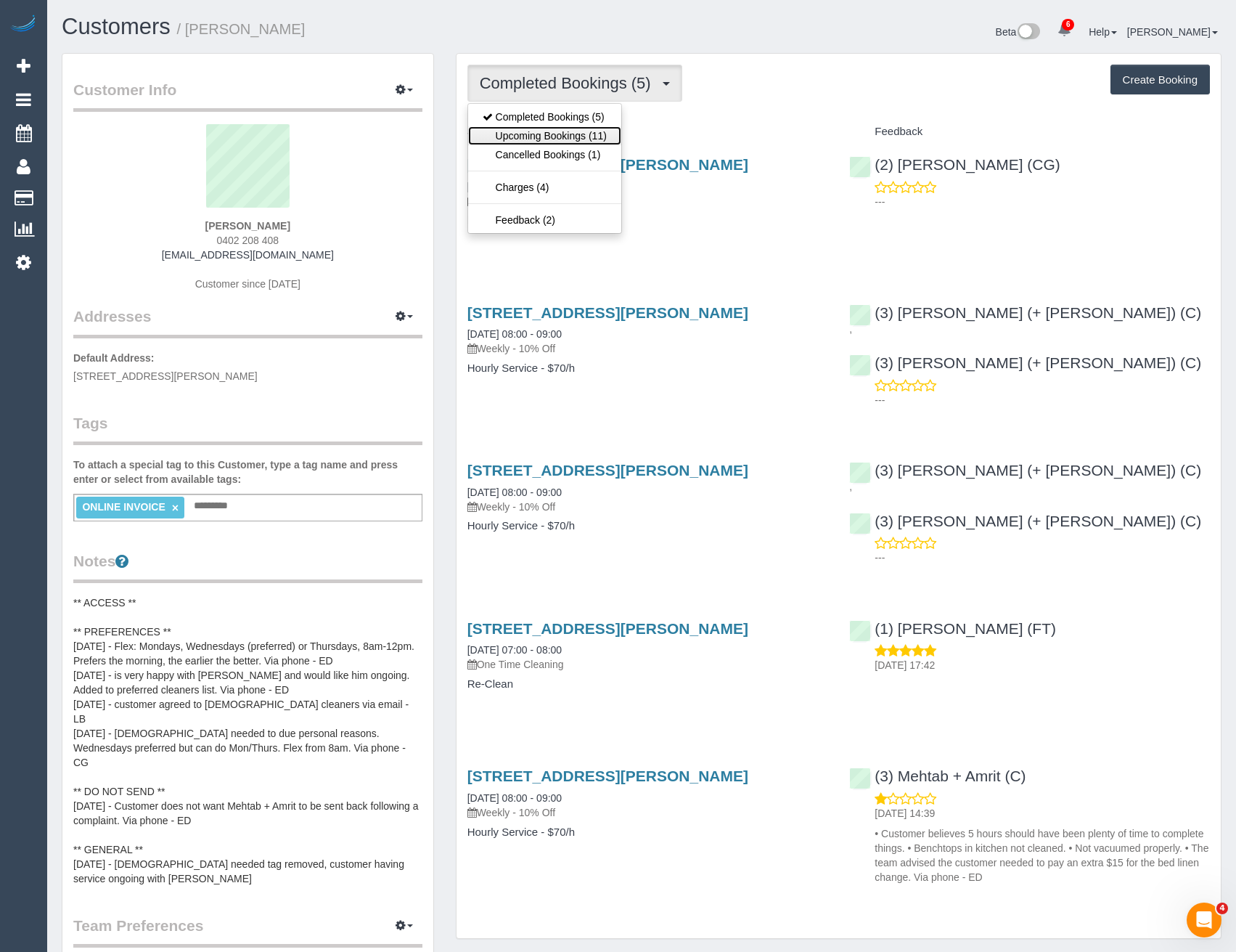
click at [578, 142] on link "Upcoming Bookings (11)" at bounding box center [544, 136] width 153 height 19
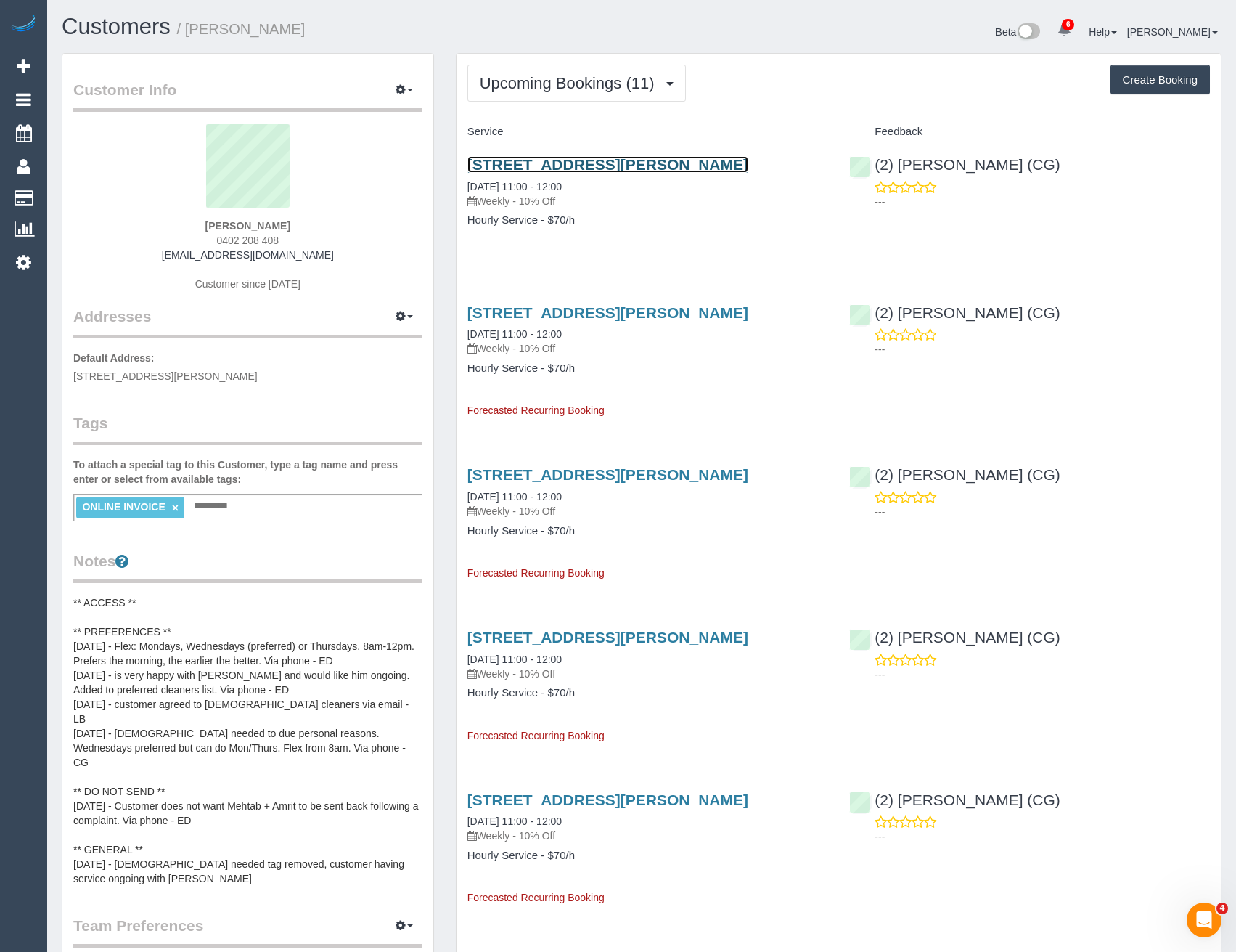
click at [672, 164] on link "81 Hanson Road, Craigieburn, VIC 3064" at bounding box center [608, 164] width 281 height 17
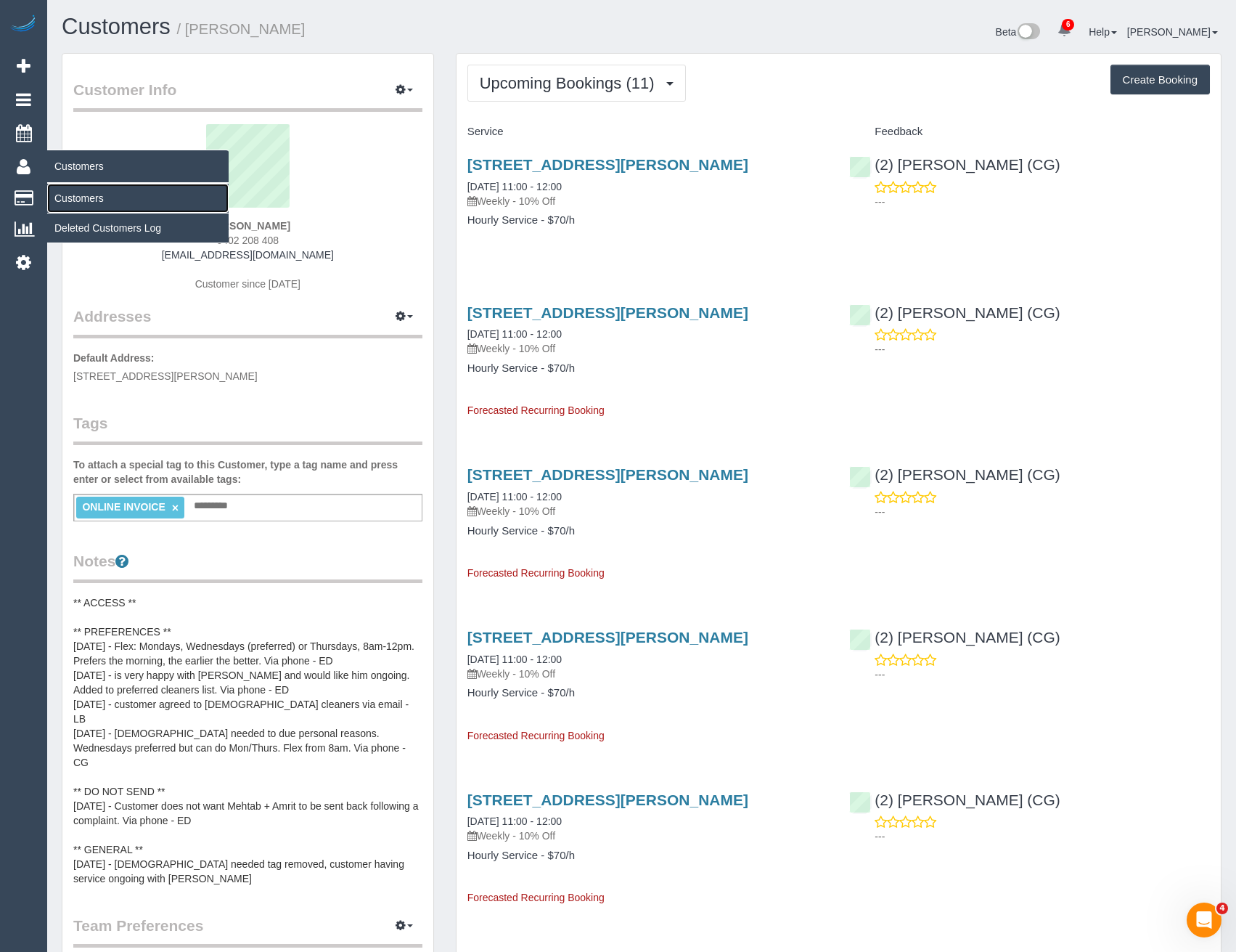
click at [77, 197] on link "Customers" at bounding box center [138, 198] width 182 height 29
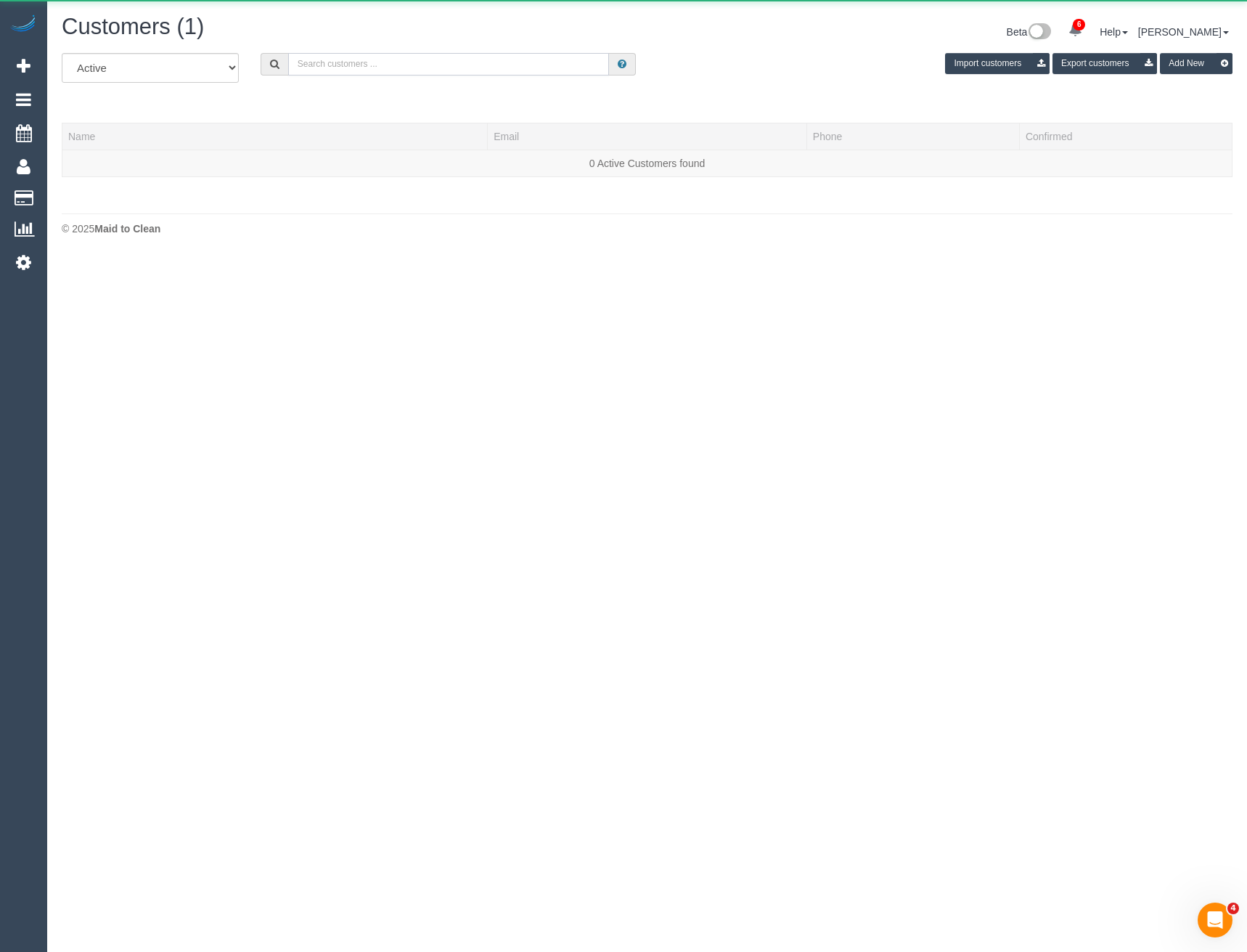
click at [378, 64] on input "text" at bounding box center [449, 64] width 321 height 22
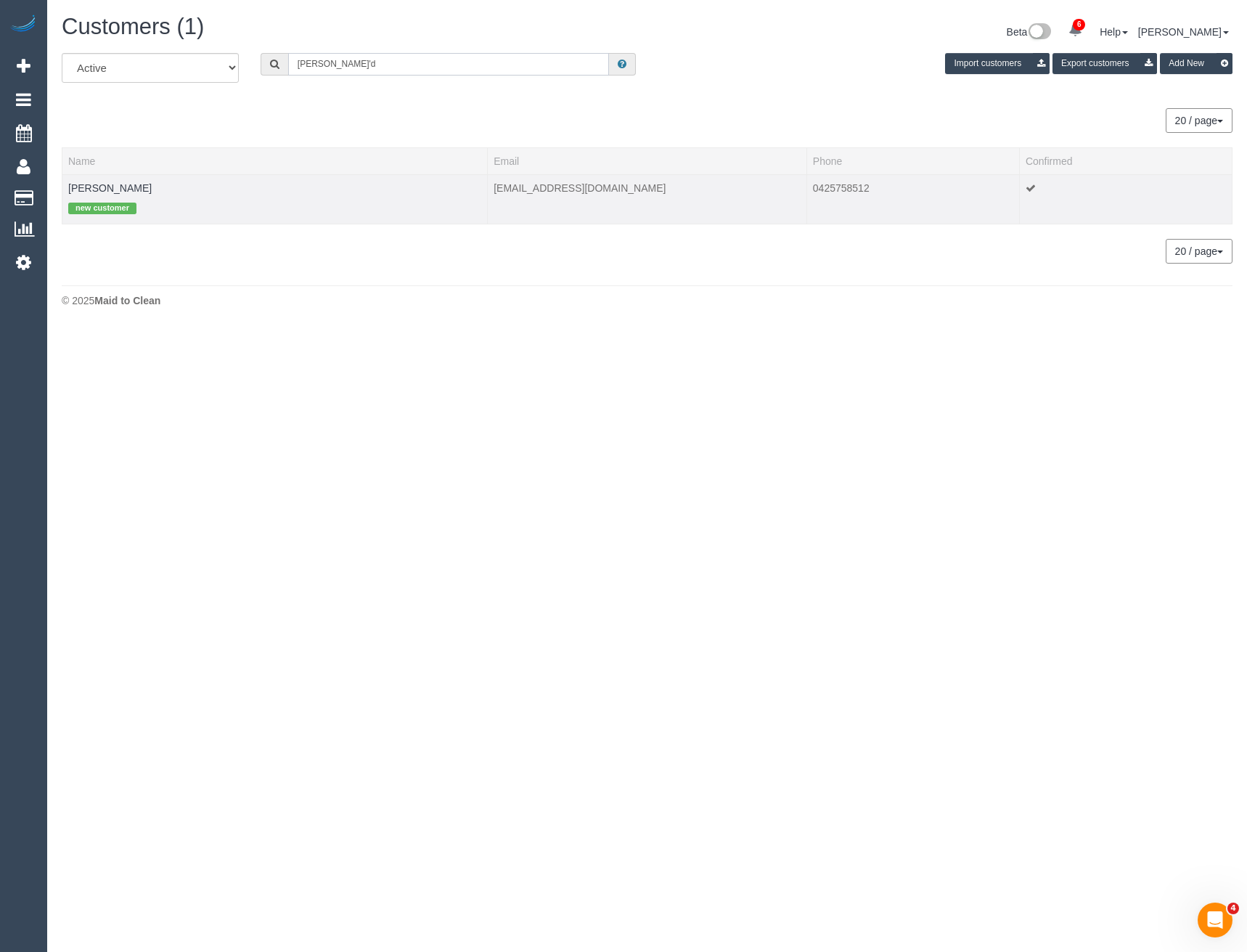
type input "Ronan O'd"
click at [101, 176] on td "Ronan O'Donnell new customer" at bounding box center [275, 199] width 426 height 50
click at [103, 188] on link "Ronan O'Donnell" at bounding box center [110, 188] width 83 height 12
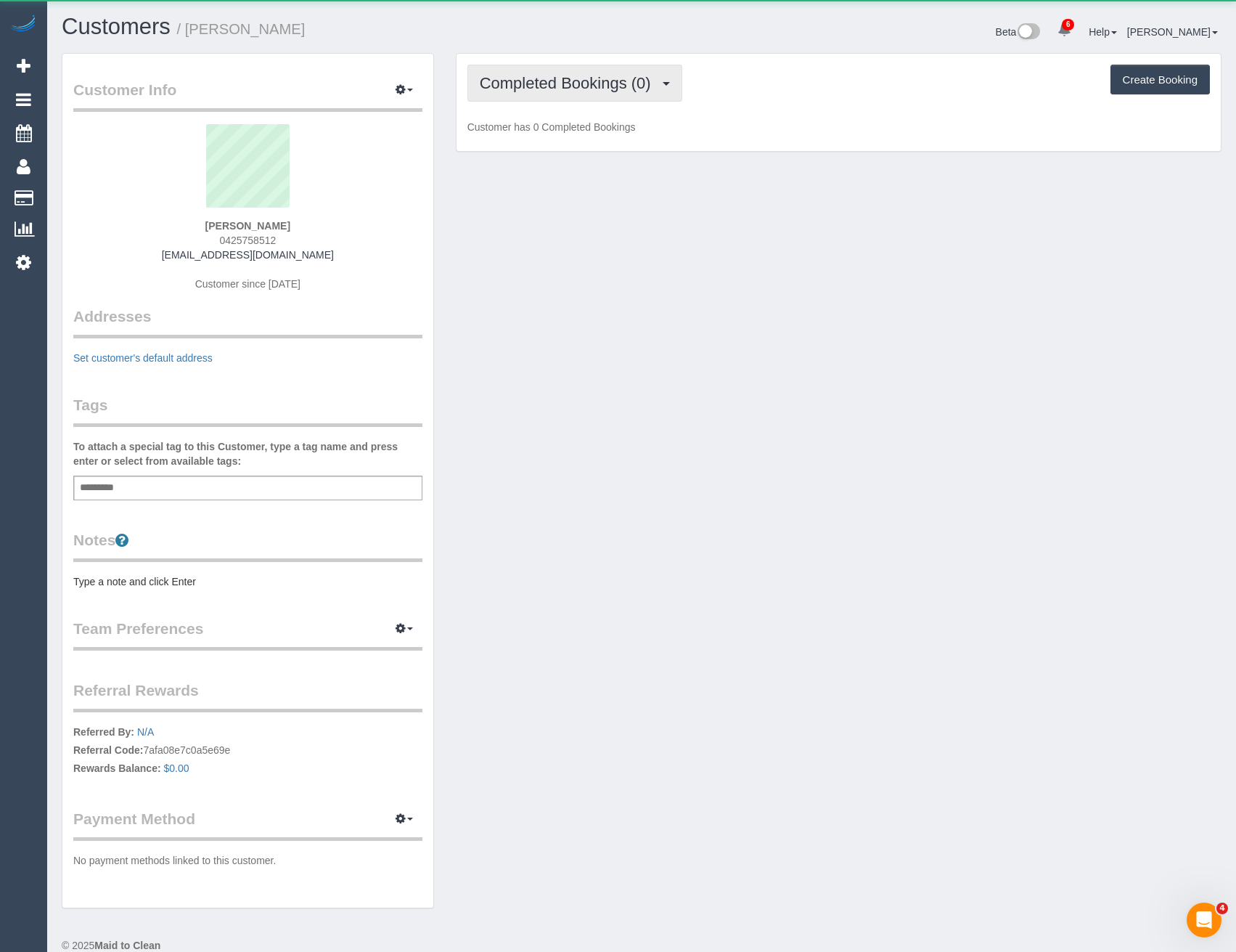
click at [589, 83] on span "Completed Bookings (0)" at bounding box center [569, 83] width 178 height 18
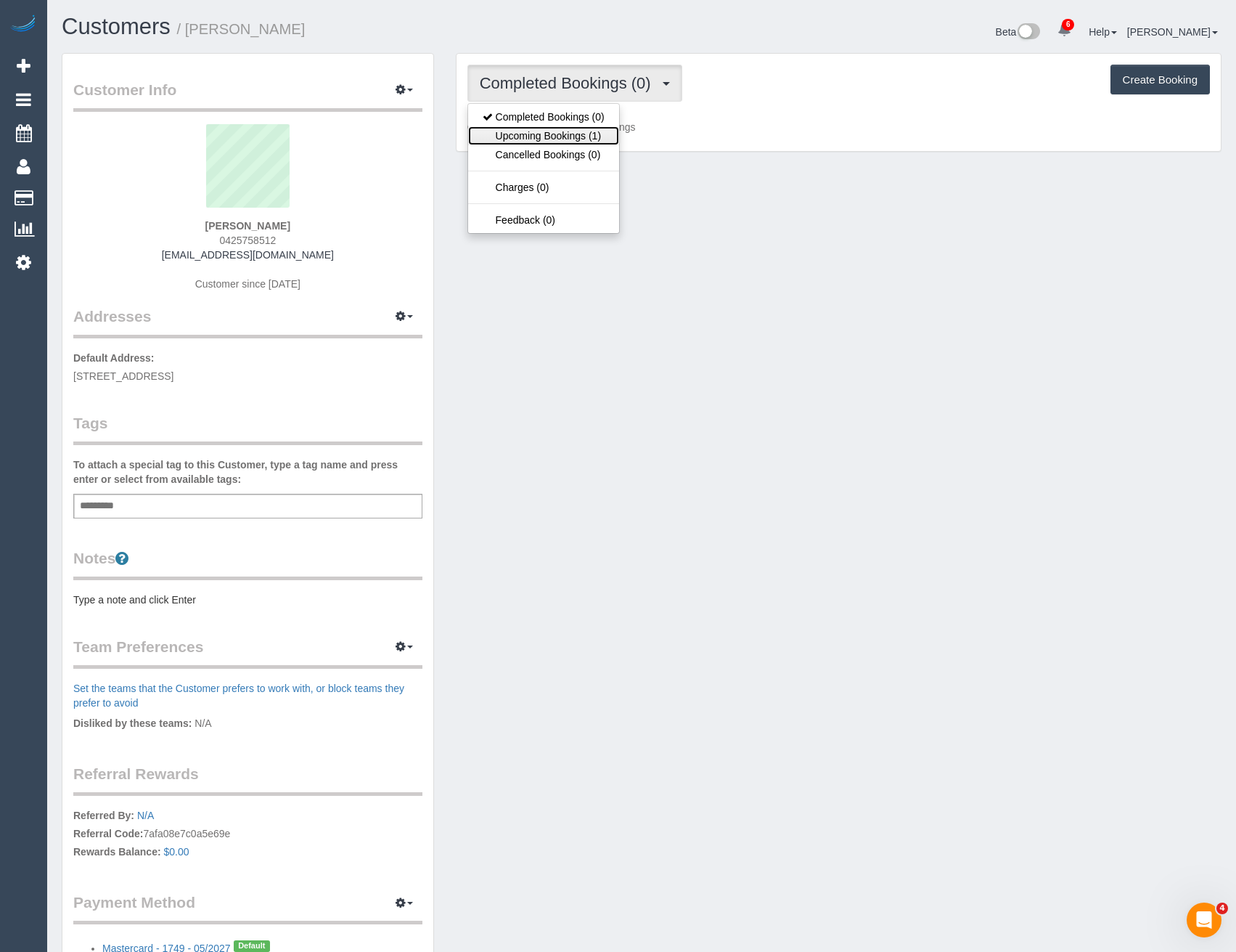
click at [578, 130] on link "Upcoming Bookings (1)" at bounding box center [544, 136] width 151 height 19
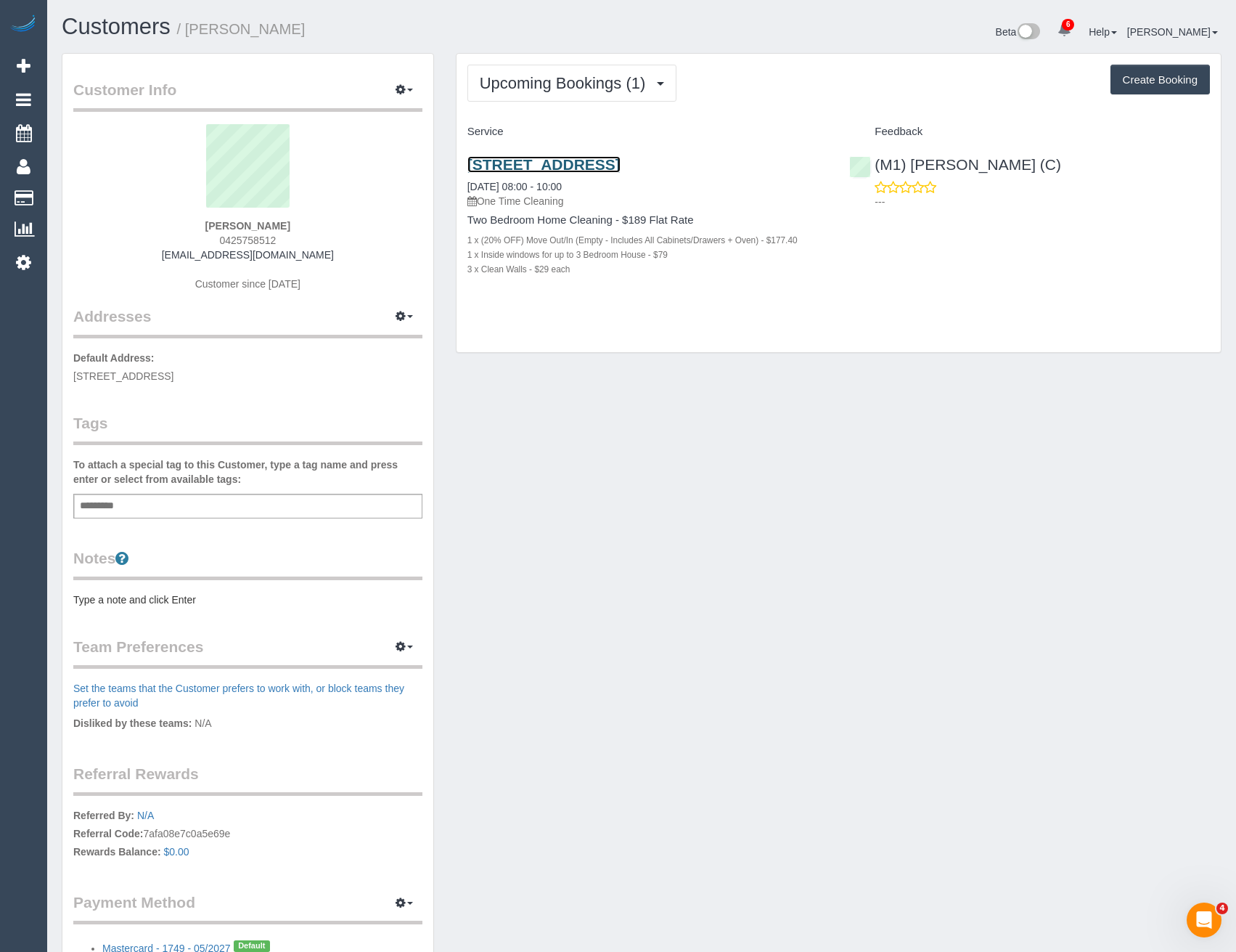
click at [620, 164] on link "9 Albermarle St, Kensington, VIC 3031" at bounding box center [544, 164] width 153 height 17
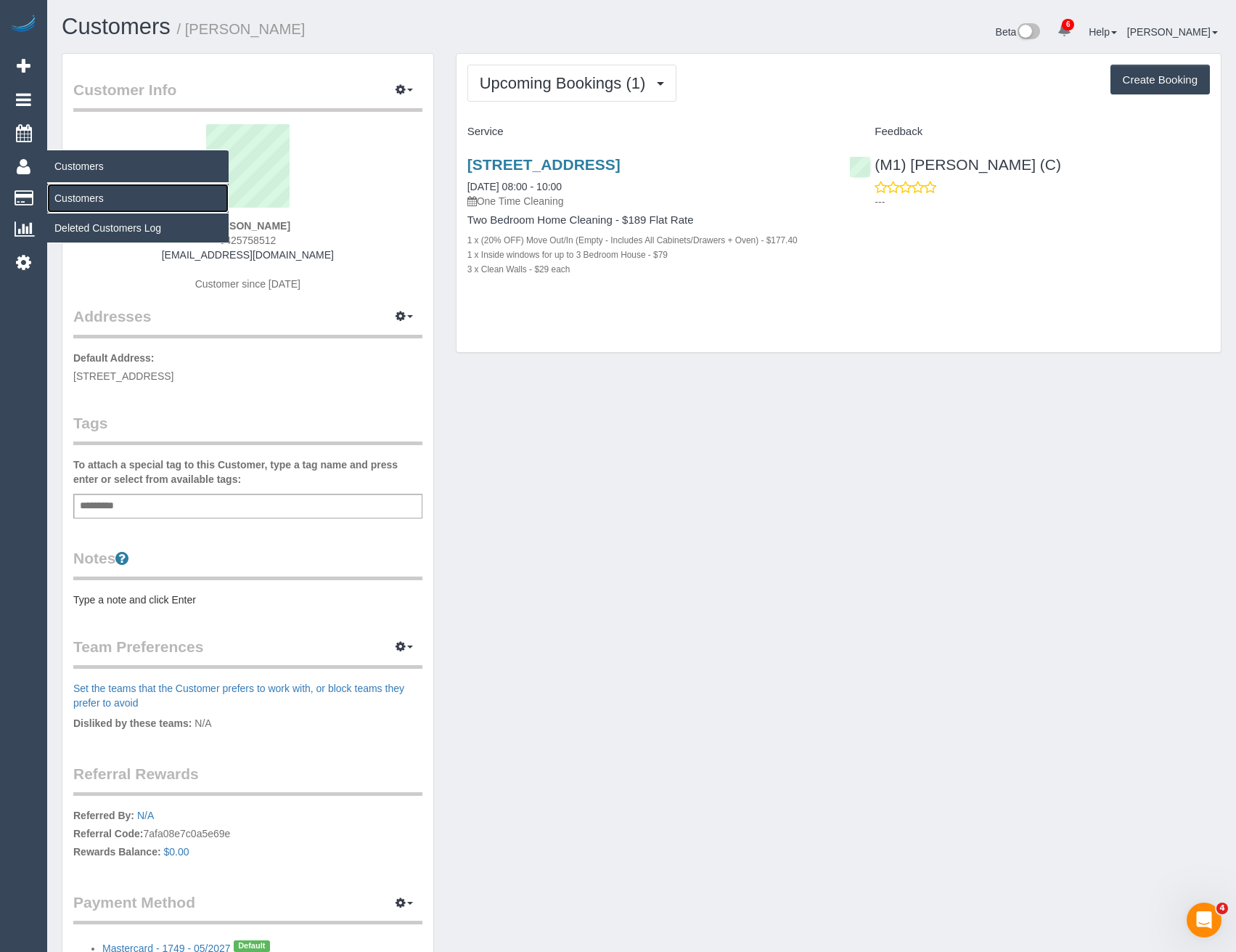
click at [83, 198] on link "Customers" at bounding box center [138, 198] width 182 height 29
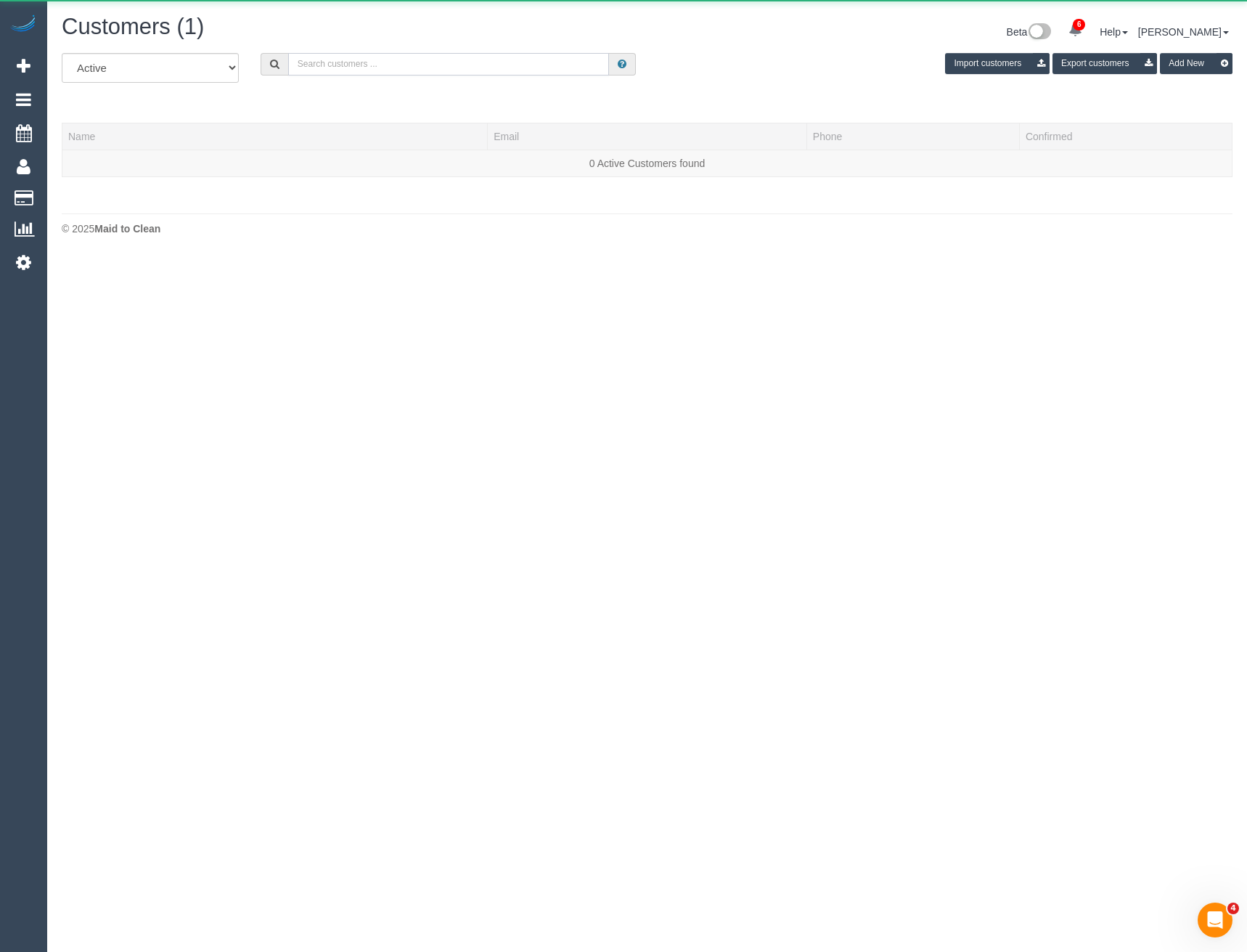
drag, startPoint x: 415, startPoint y: 69, endPoint x: 404, endPoint y: 67, distance: 11.2
click at [415, 69] on input "text" at bounding box center [449, 64] width 321 height 22
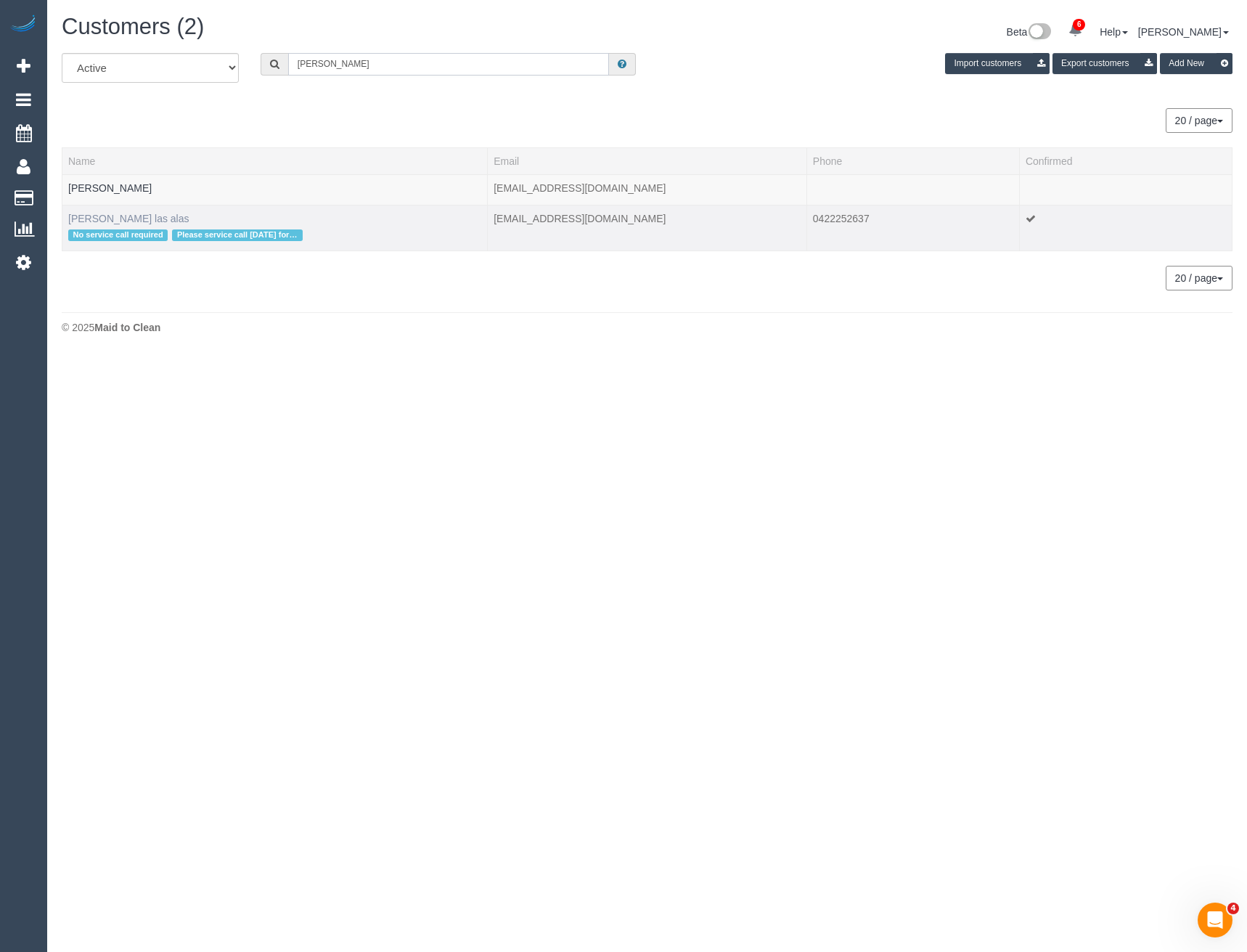
type input "Liza d"
click at [128, 219] on link "Liza De las alas" at bounding box center [129, 218] width 121 height 12
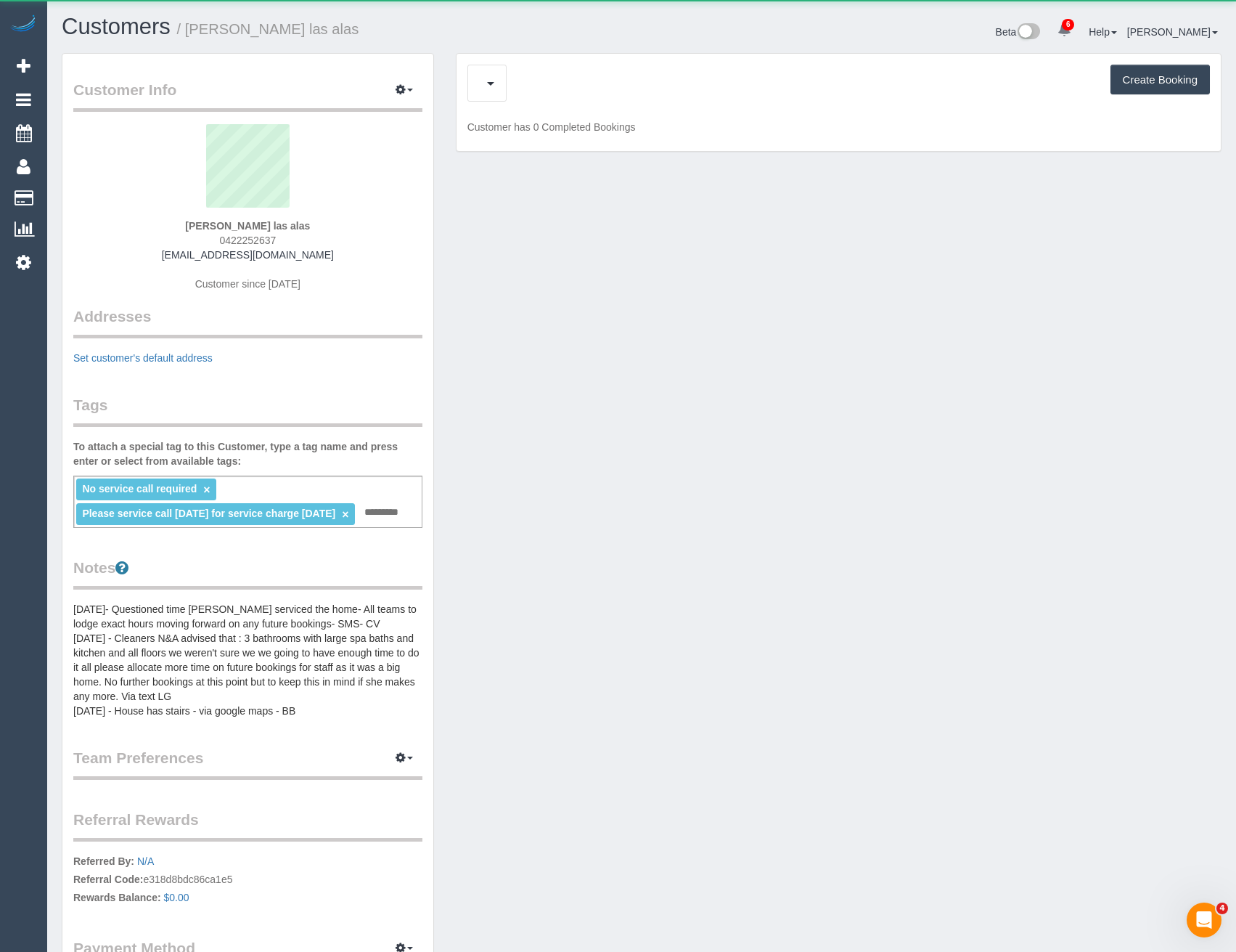
click at [622, 105] on div "Create Booking Customer has 0 Completed Bookings" at bounding box center [839, 102] width 764 height 98
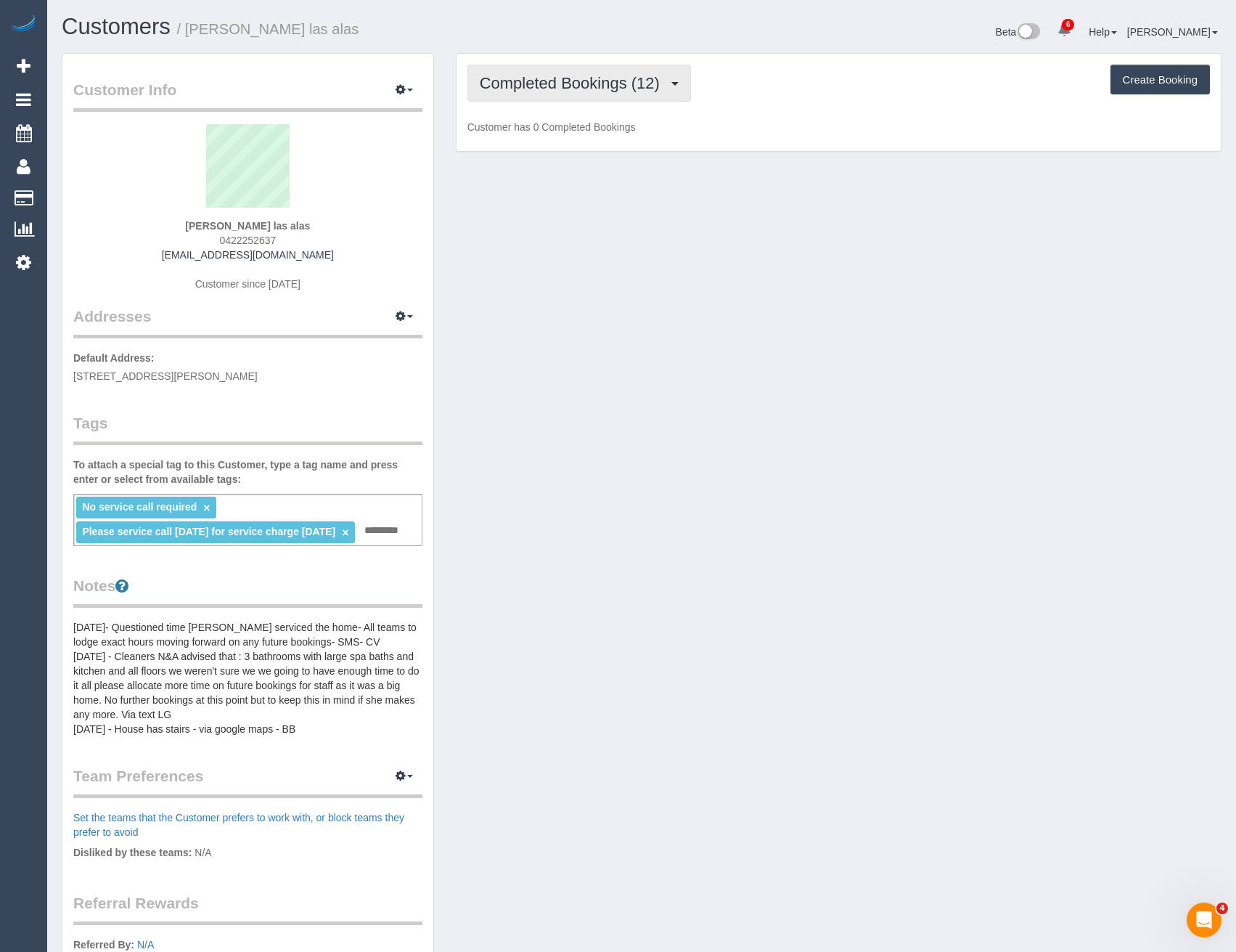
click at [617, 88] on span "Completed Bookings (12)" at bounding box center [573, 83] width 188 height 18
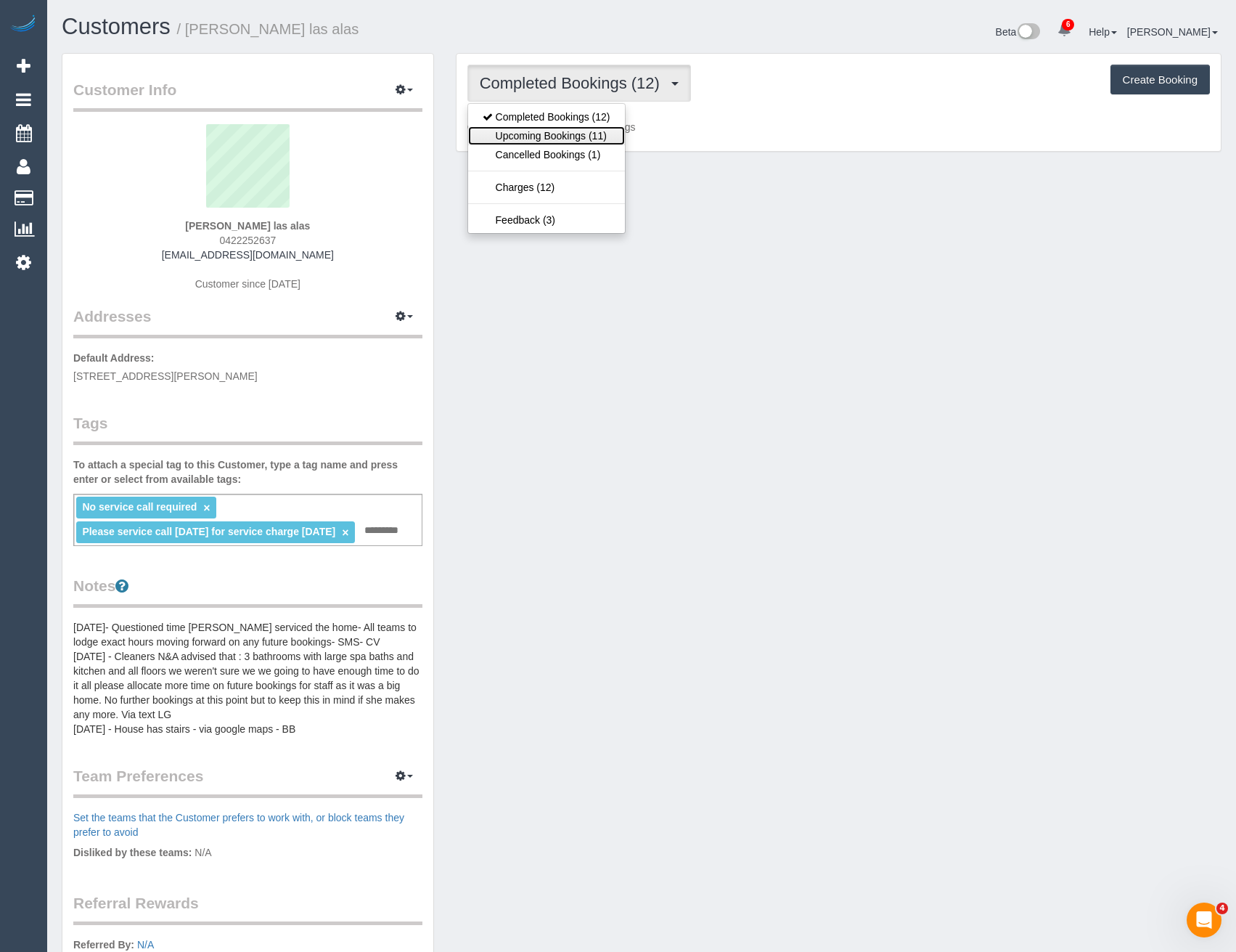
click at [606, 140] on link "Upcoming Bookings (11)" at bounding box center [547, 136] width 157 height 19
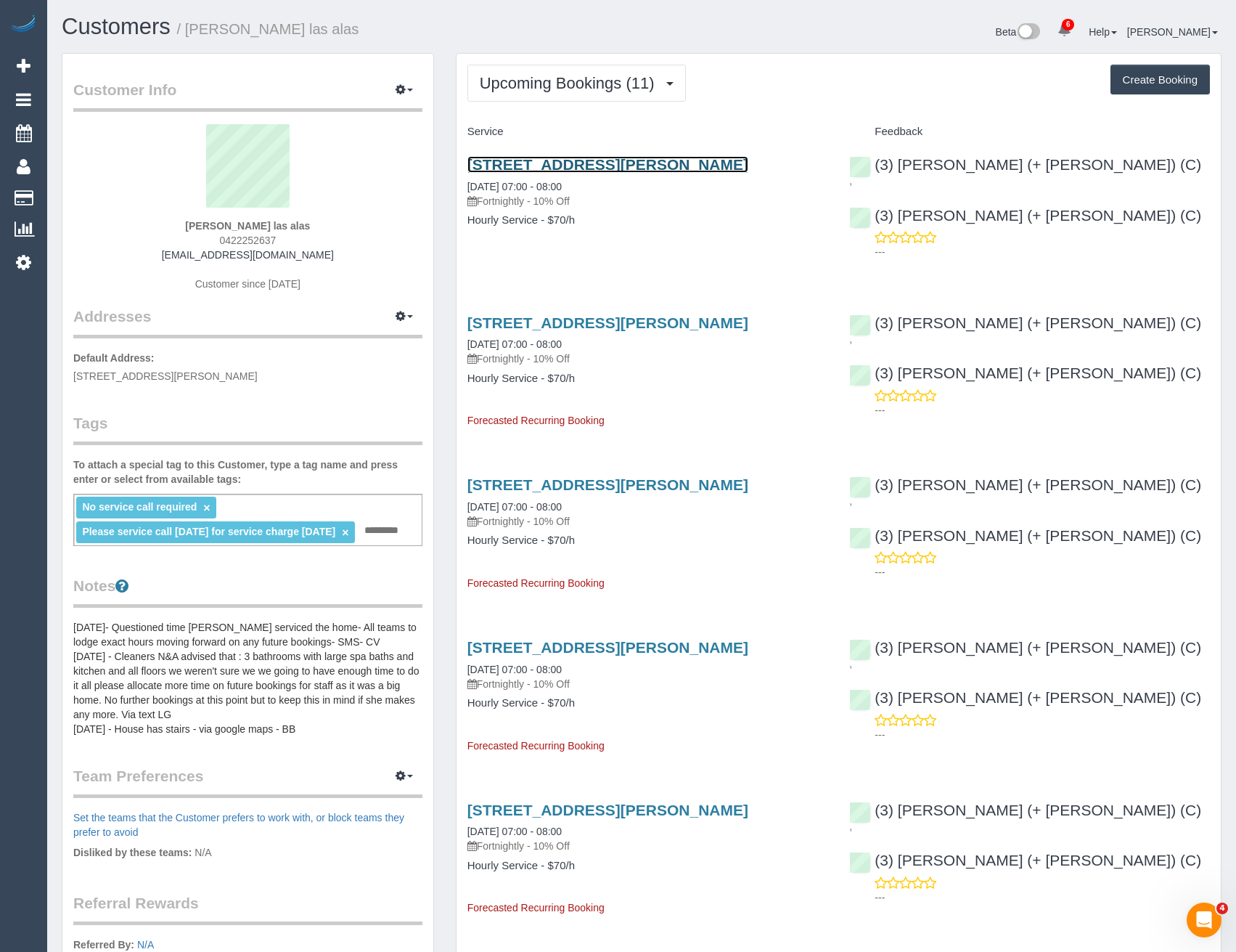
click at [669, 168] on link "28 Ormond St, Pascoe Vale, VIC 3044" at bounding box center [608, 164] width 281 height 17
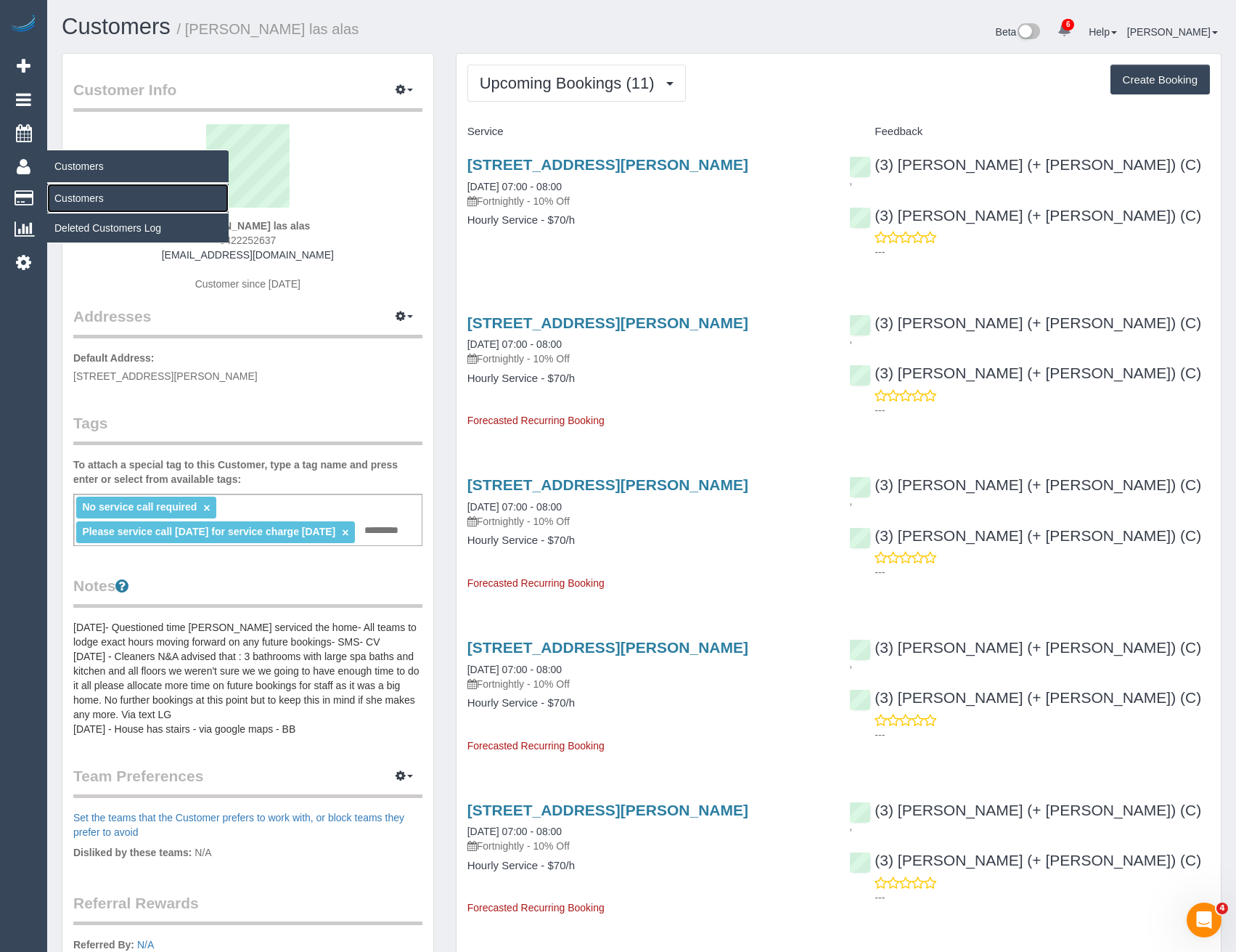
click at [101, 200] on link "Customers" at bounding box center [138, 198] width 182 height 29
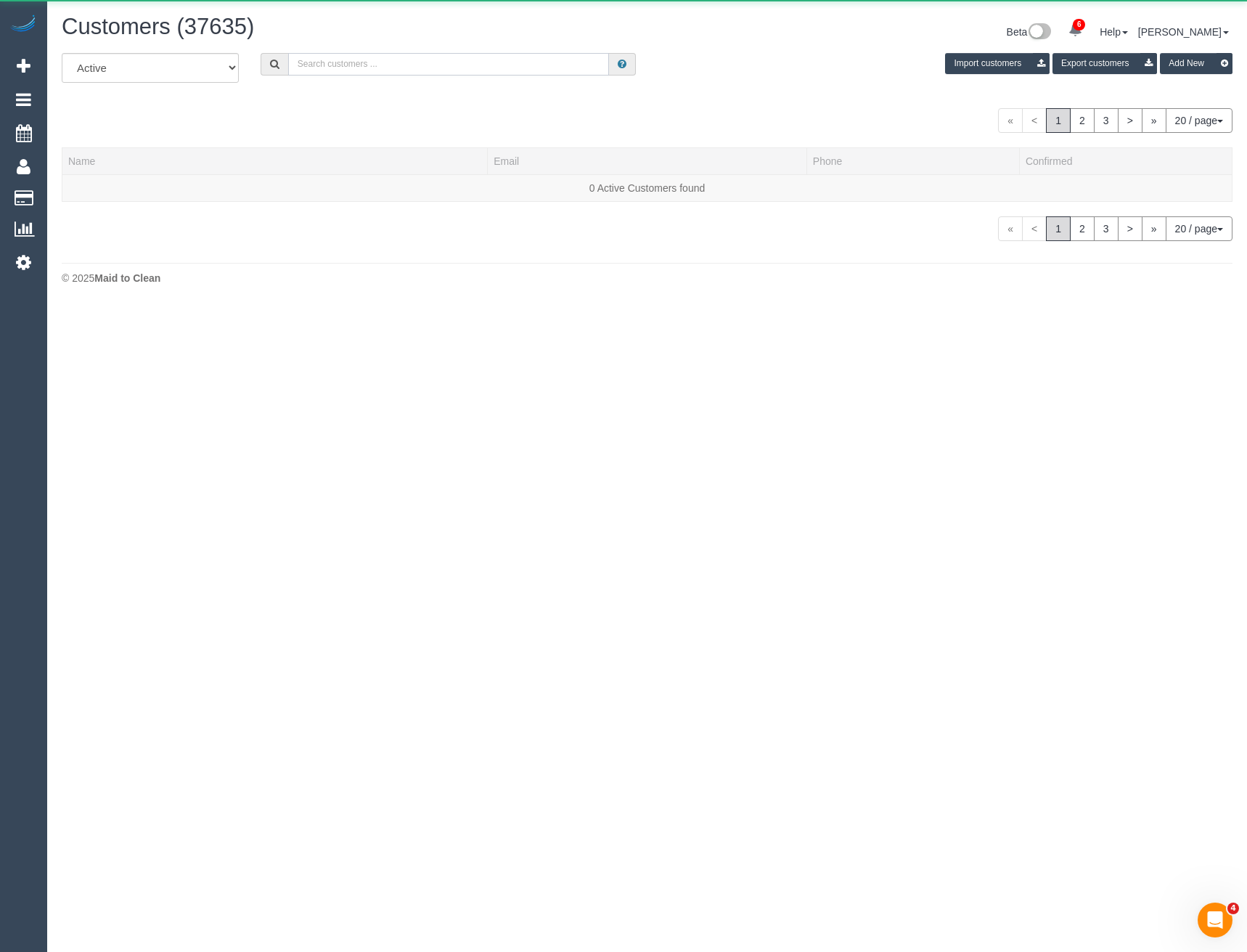
click at [431, 69] on input "text" at bounding box center [449, 64] width 321 height 22
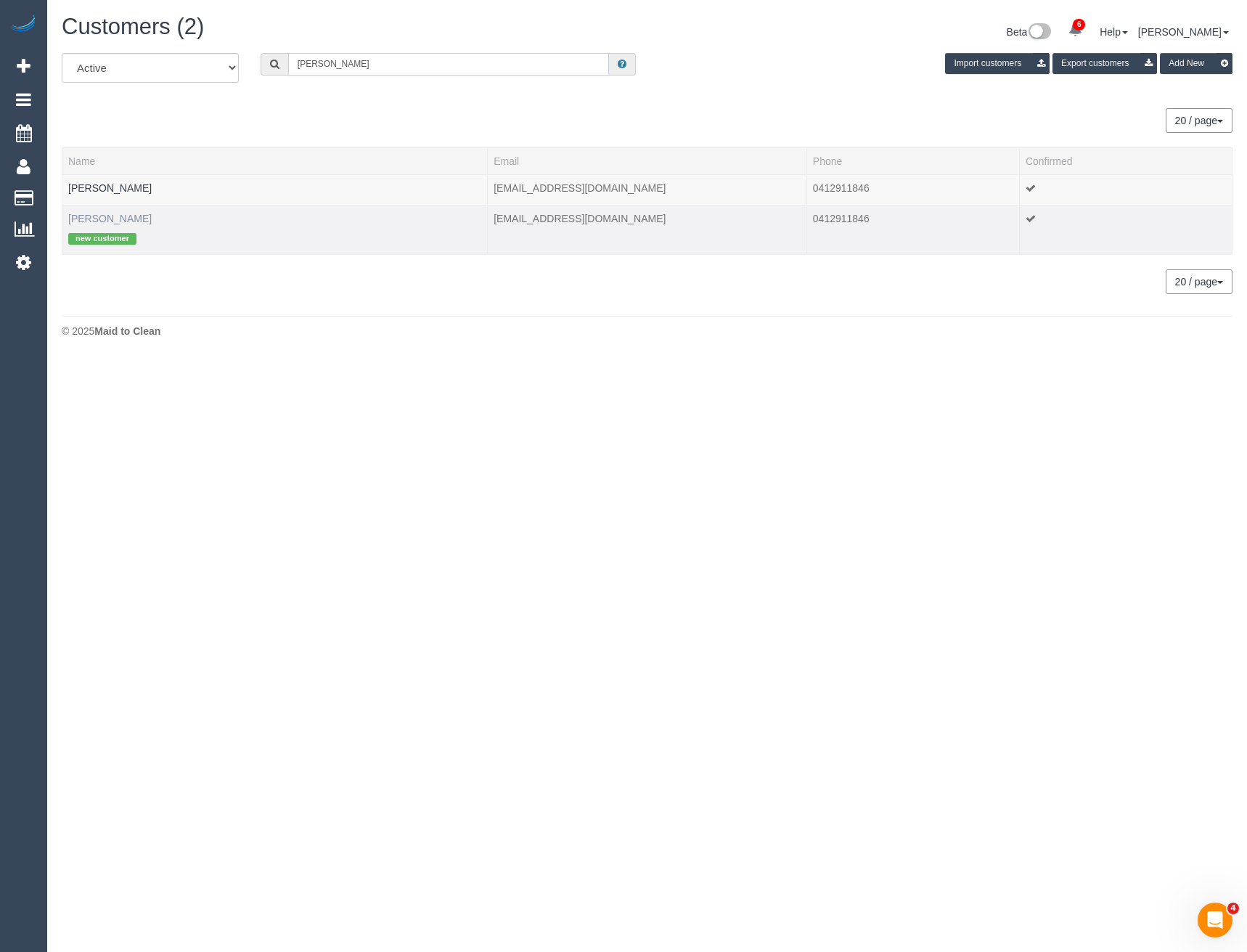
type input "Sebastian g"
click at [124, 217] on link "Sebastian Gould" at bounding box center [110, 218] width 83 height 12
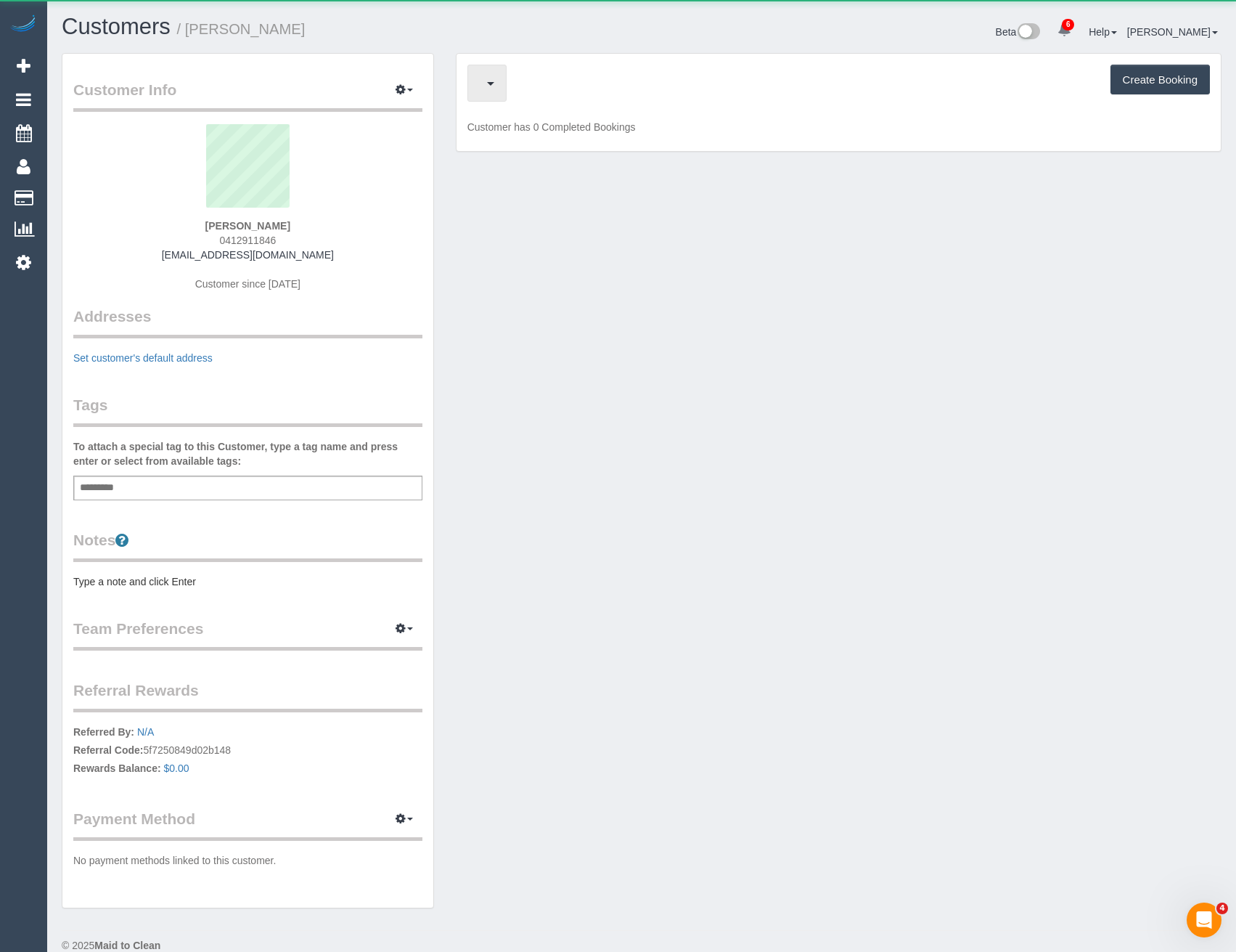
click at [487, 82] on span "button" at bounding box center [483, 83] width 7 height 18
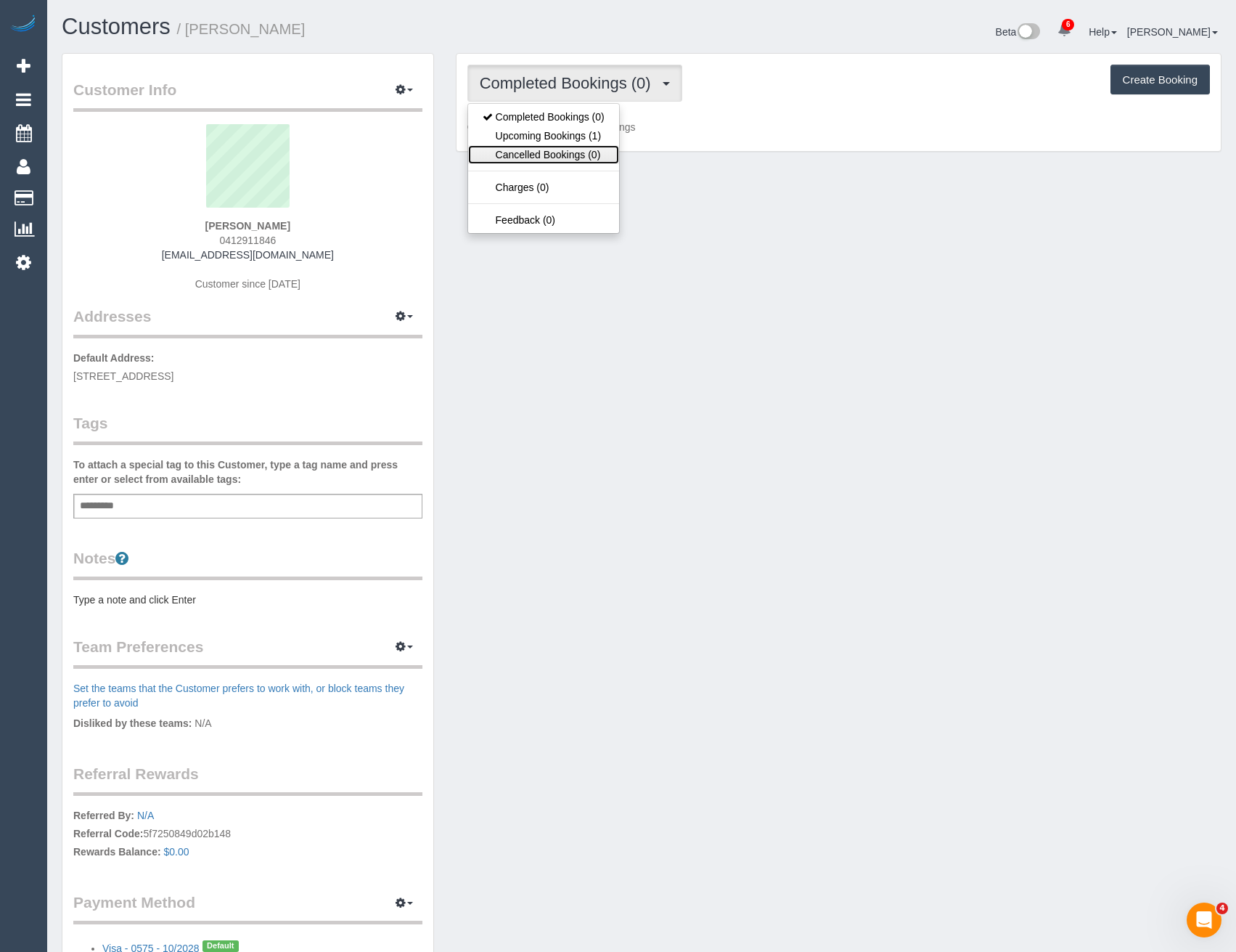
click at [582, 147] on link "Cancelled Bookings (0)" at bounding box center [544, 155] width 151 height 19
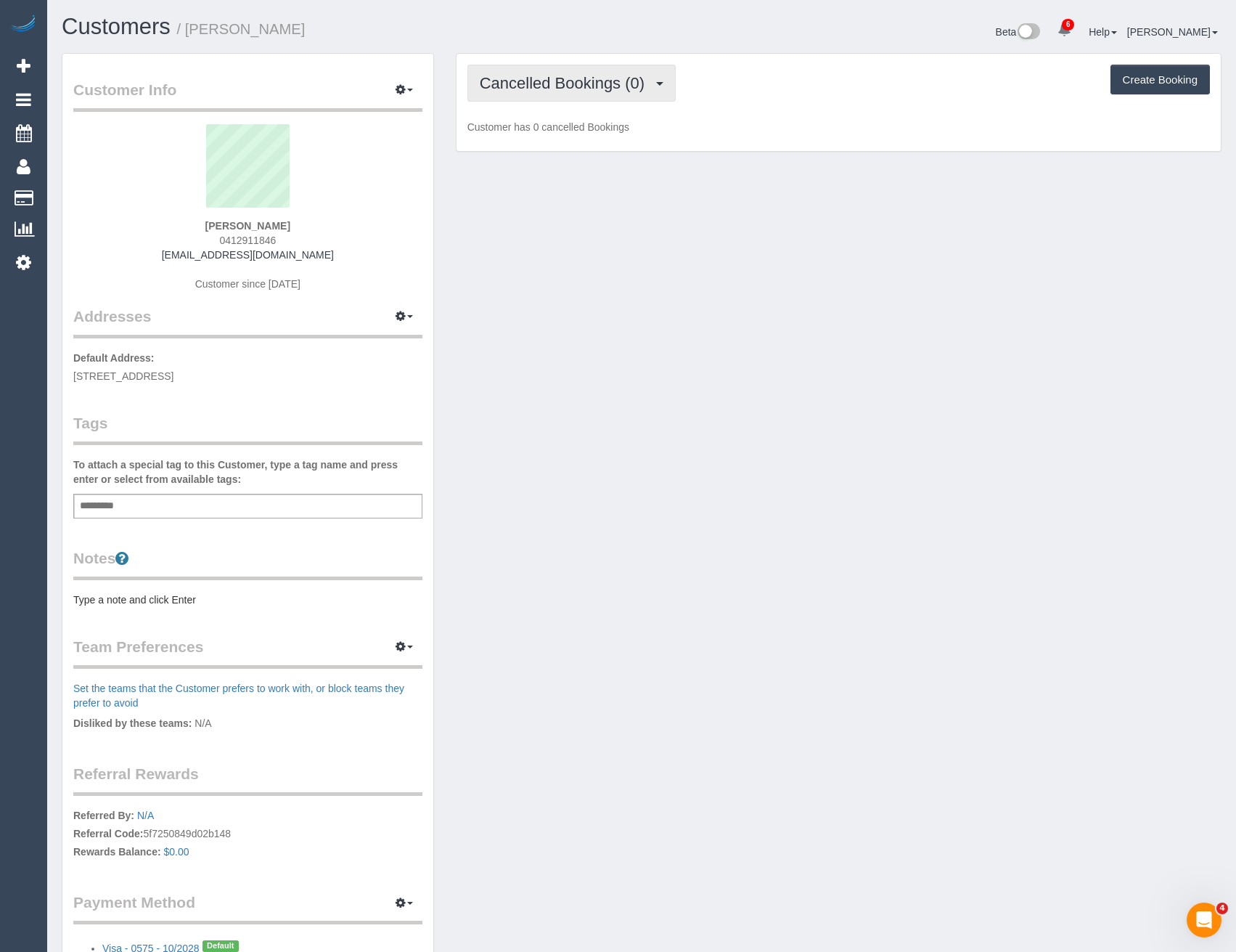
click at [583, 87] on span "Cancelled Bookings (0)" at bounding box center [566, 83] width 172 height 18
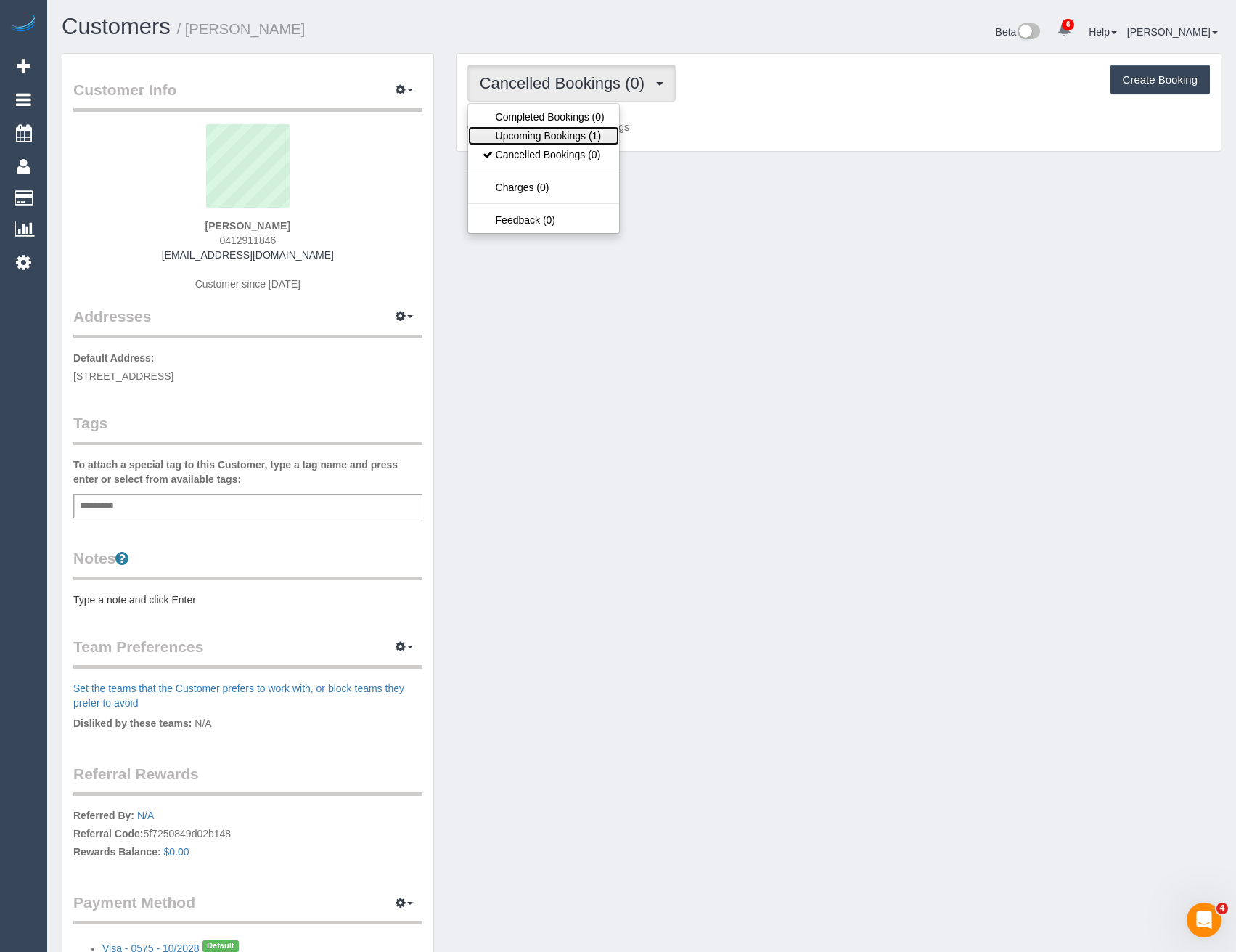
click at [573, 136] on link "Upcoming Bookings (1)" at bounding box center [544, 136] width 151 height 19
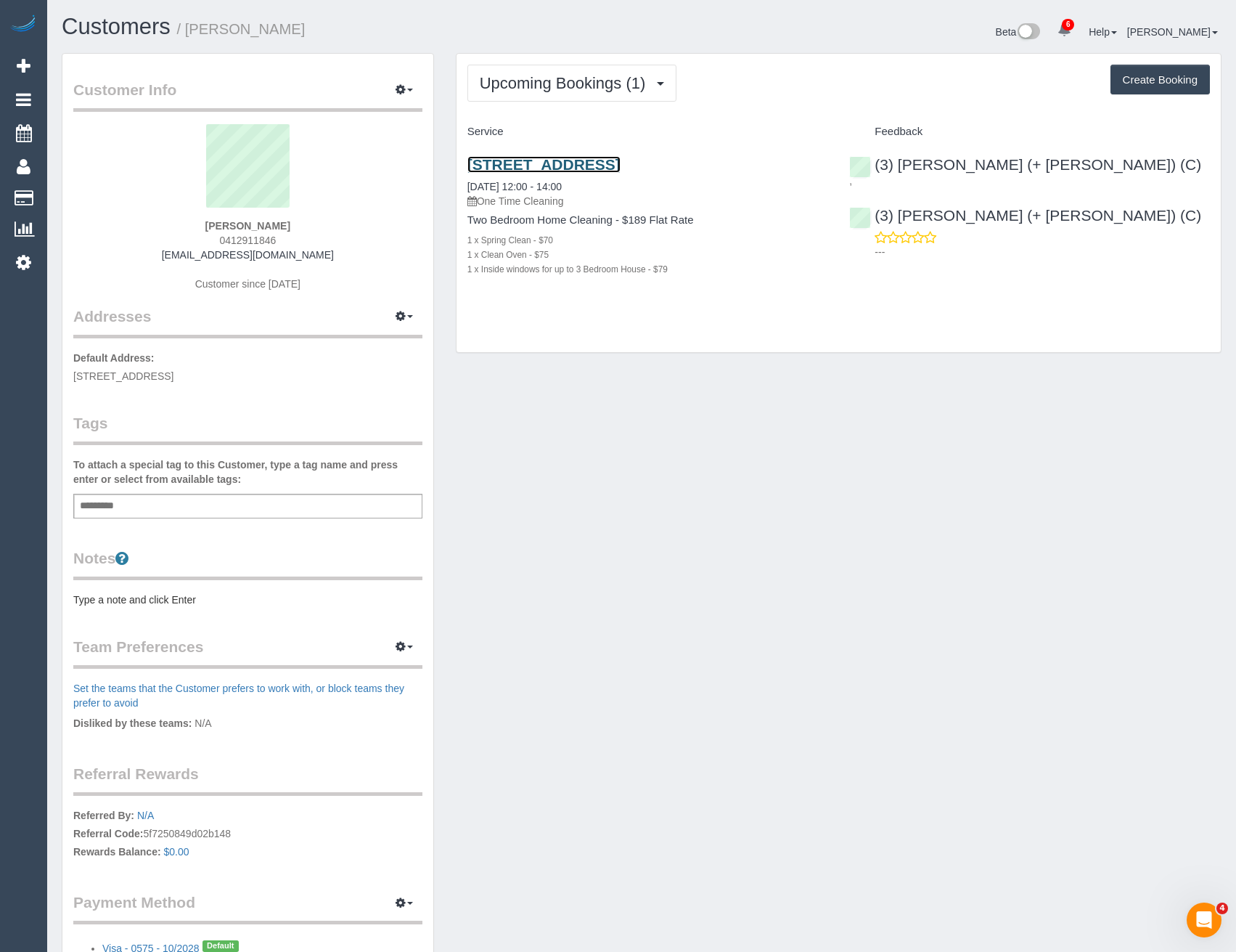
click at [620, 164] on link "15 Grandview Grove, 8, Hawthorn East, VIC 3123" at bounding box center [544, 164] width 153 height 17
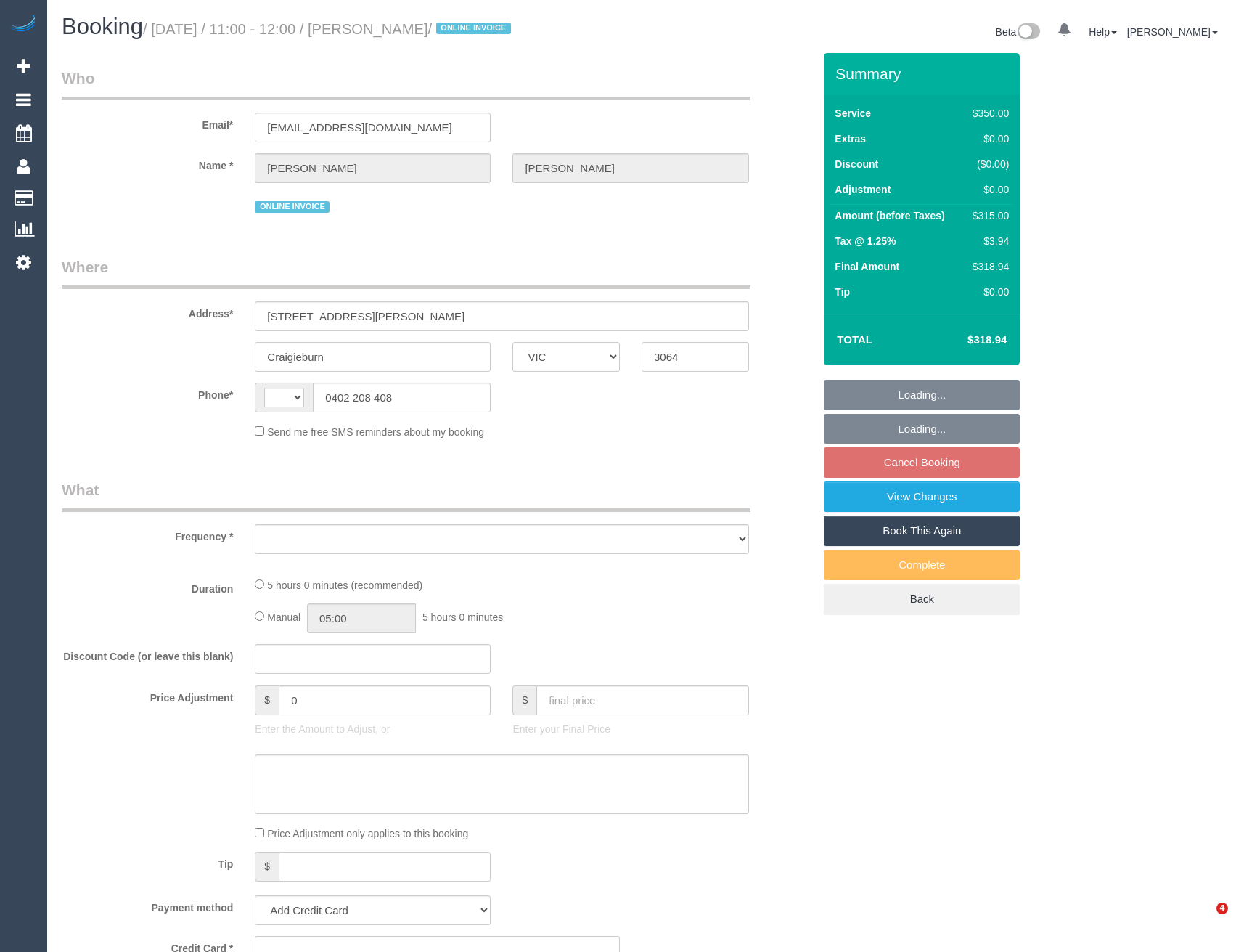
select select "VIC"
select select "string:AU"
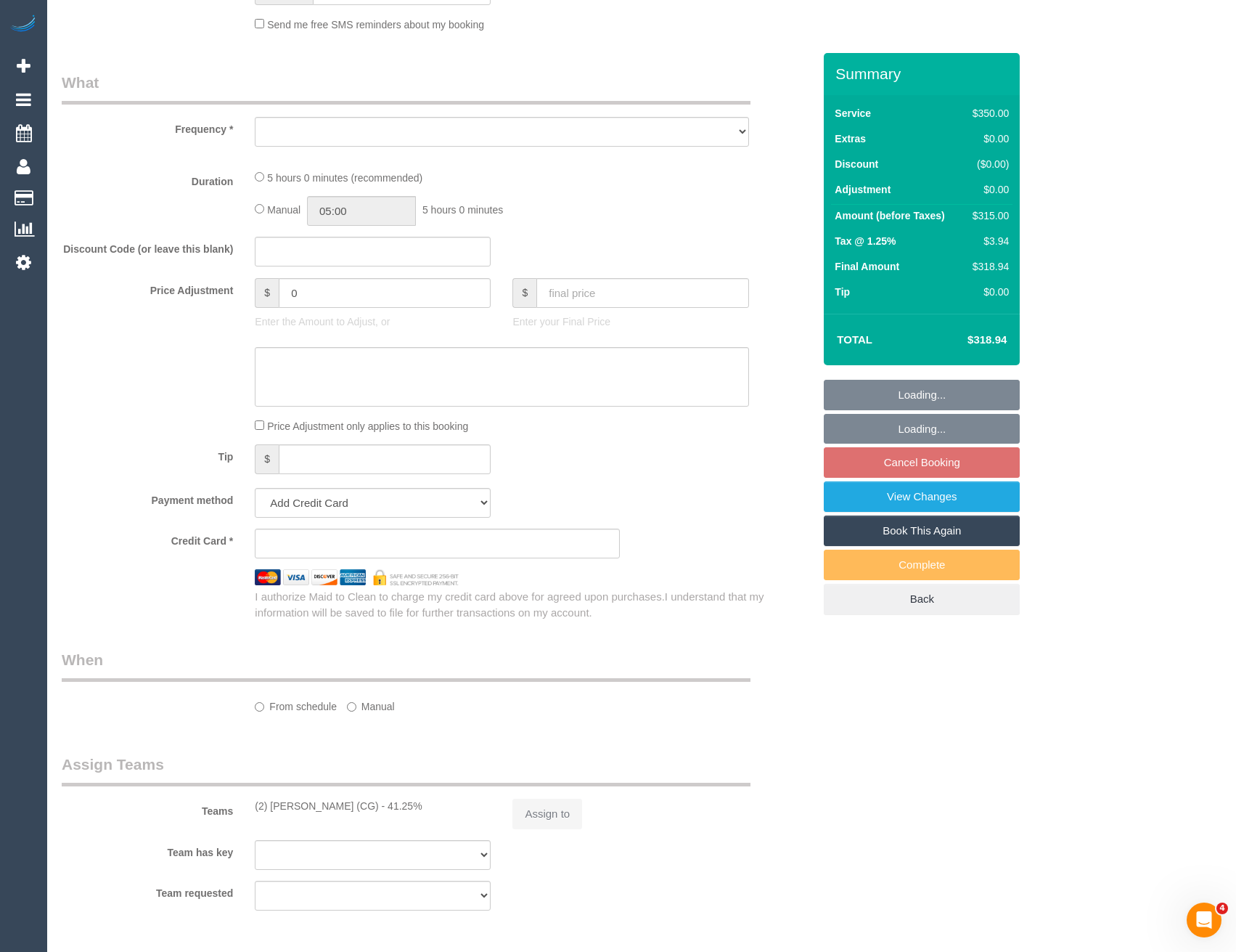
select select "object:630"
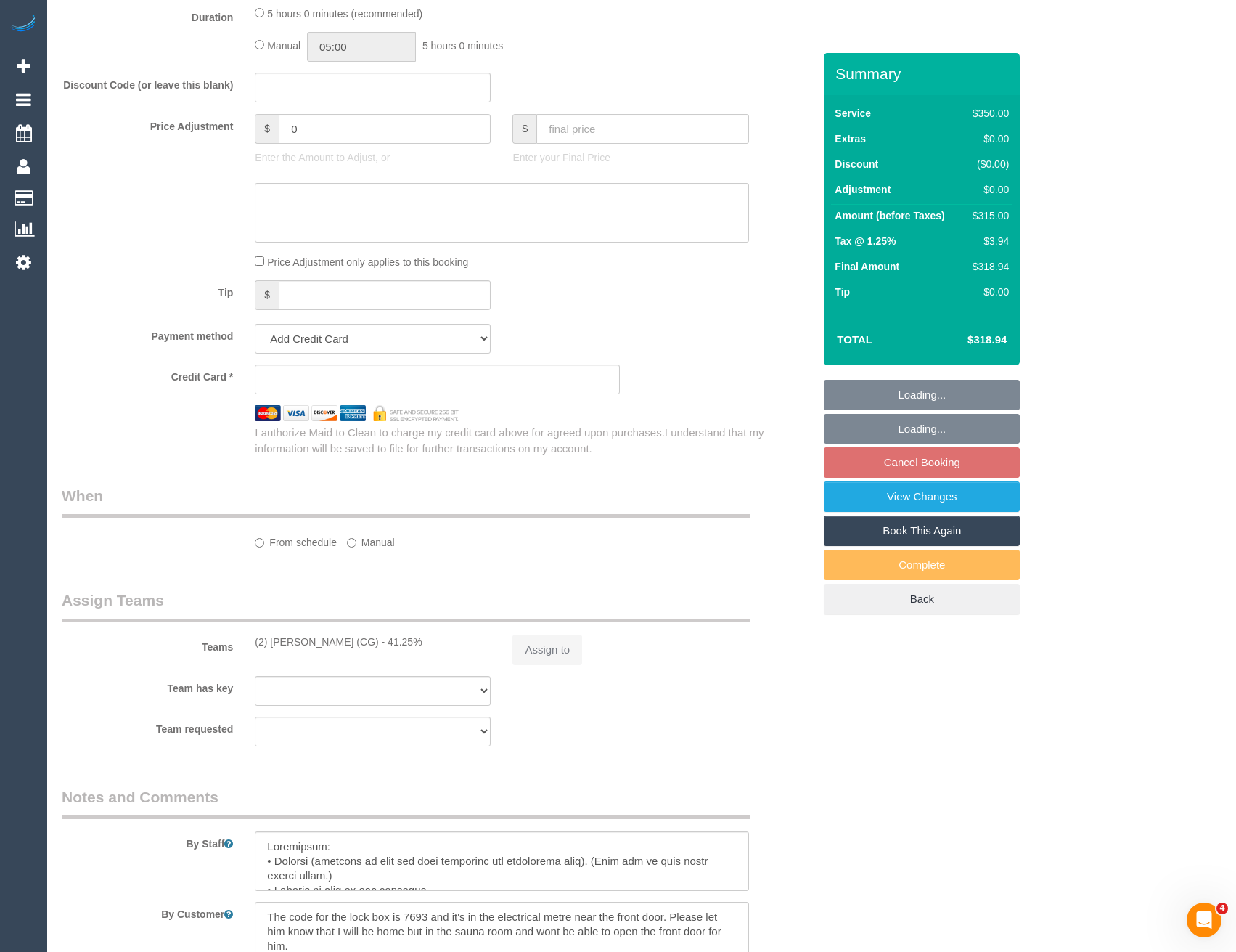
select select "string:stripe-pm_1RsBuS2GScqysDRVbt1l3syi"
select select "300"
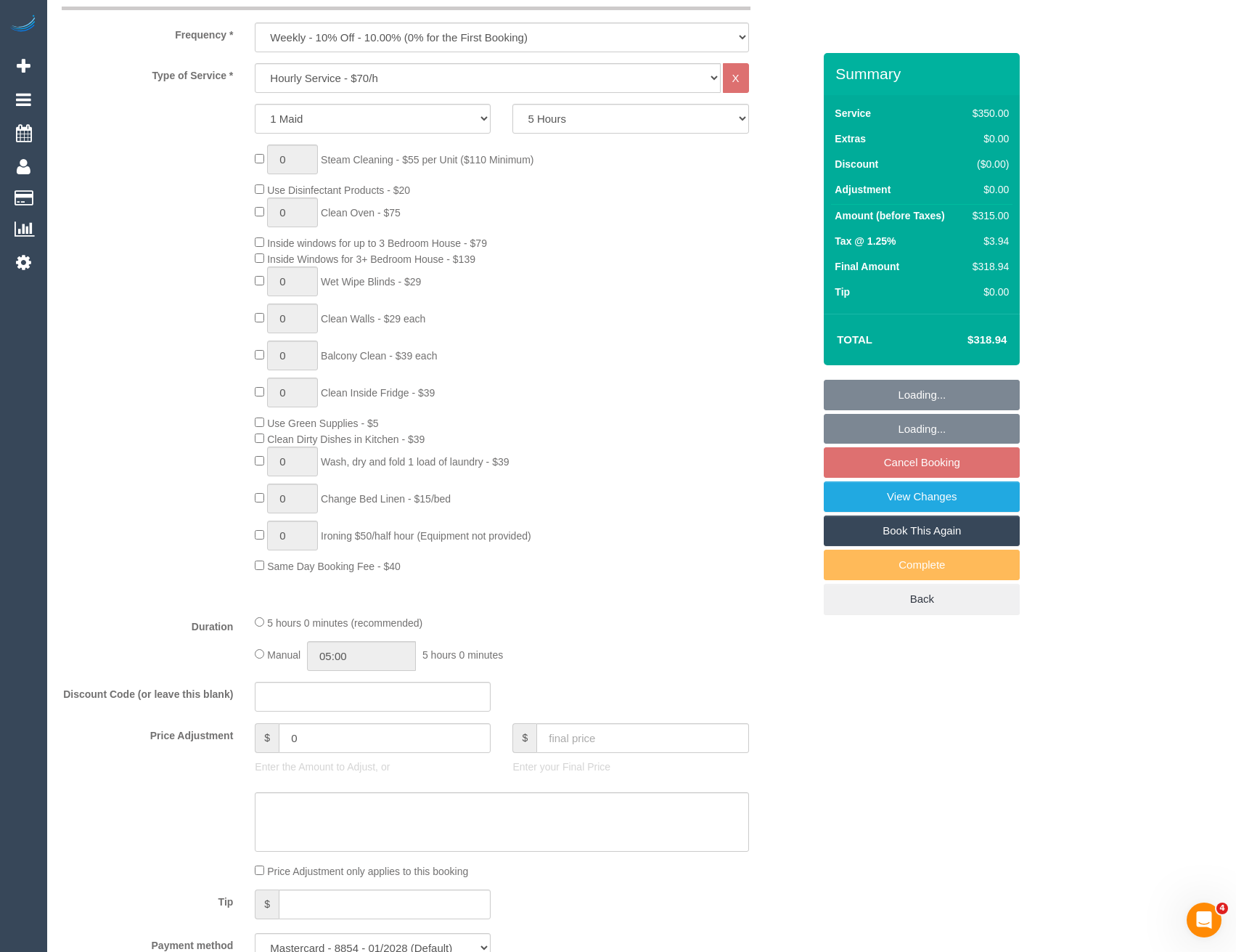
select select "object:947"
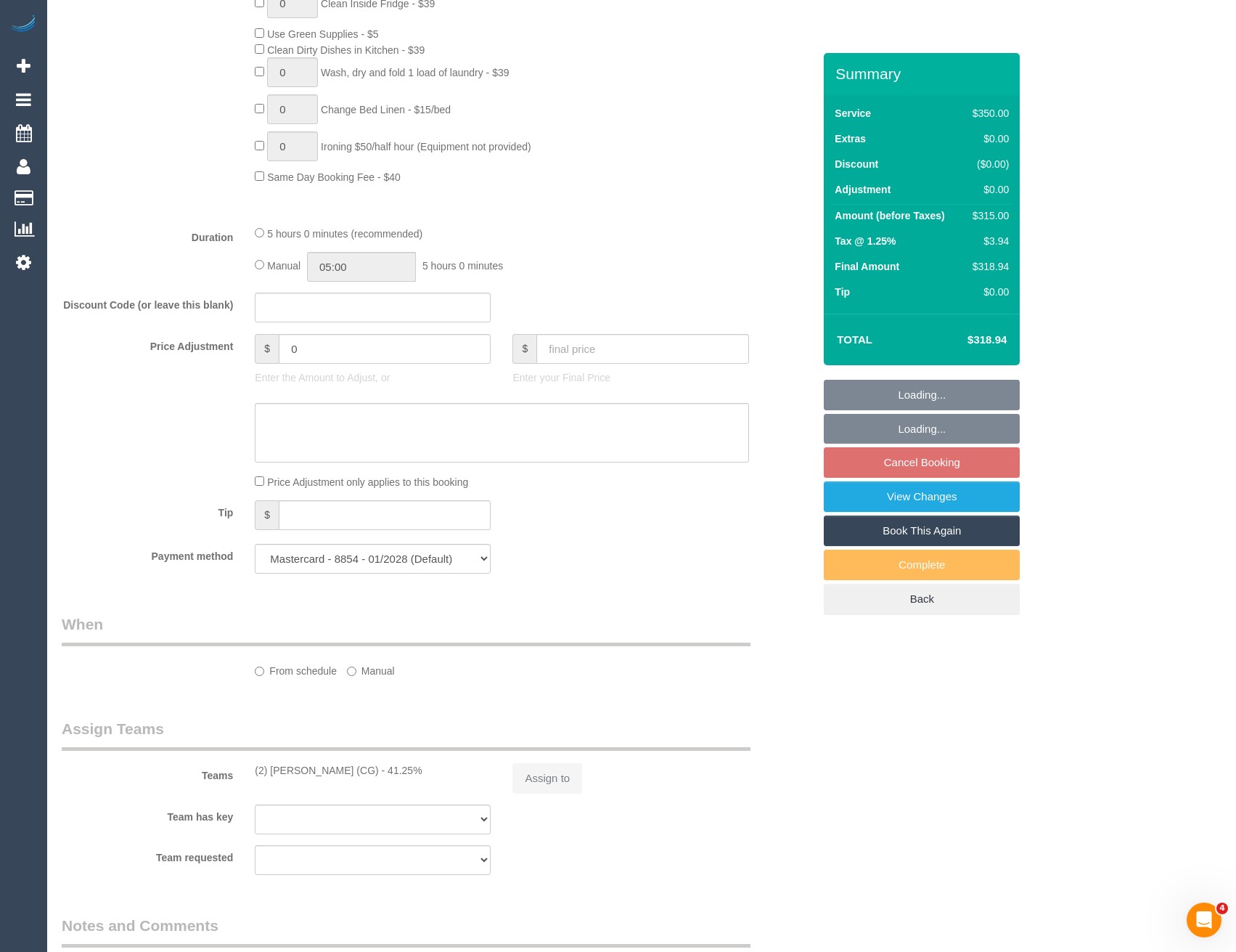
select select "number:28"
select select "number:14"
select select "number:18"
select select "number:36"
select select "number:35"
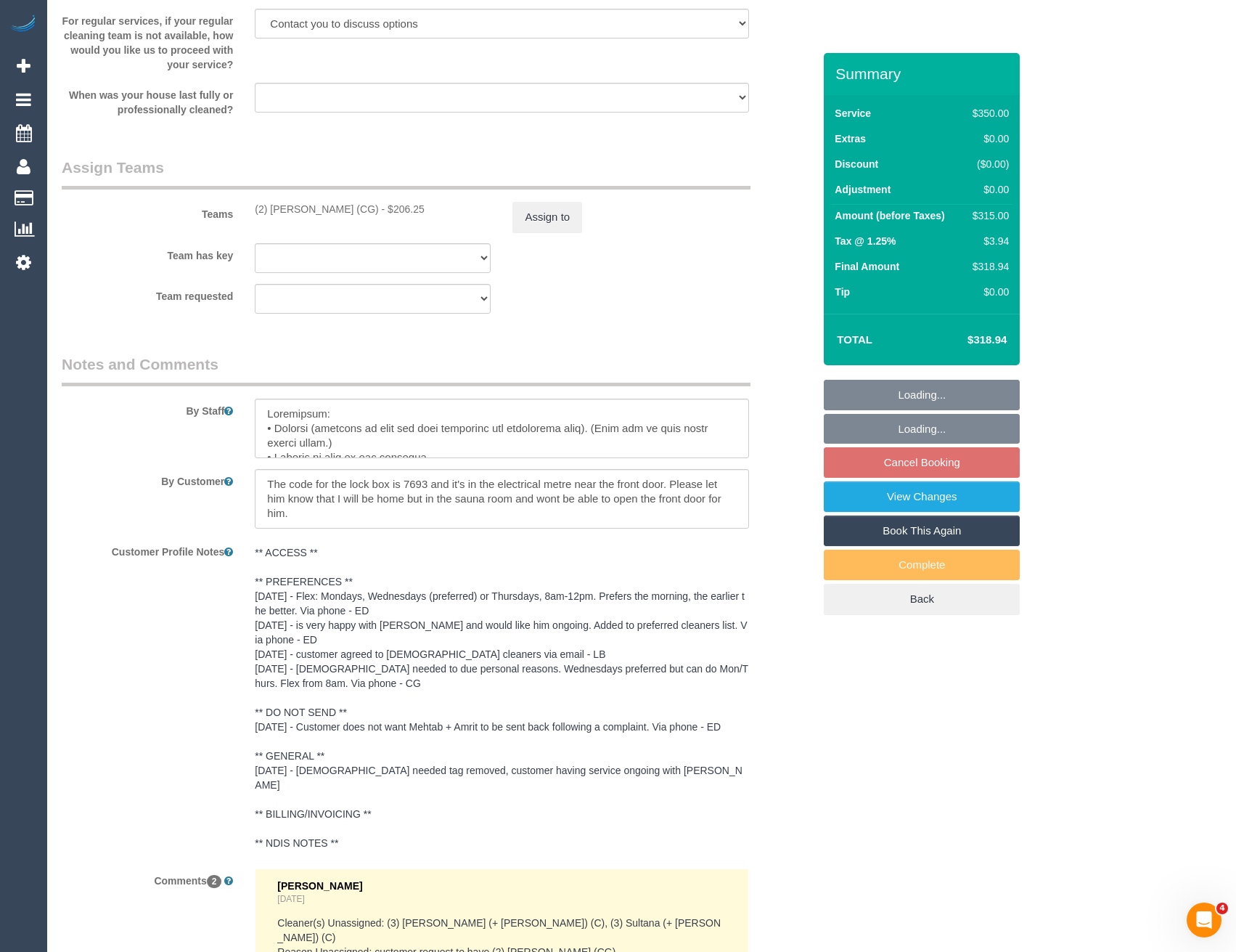
scroll to position [2514, 0]
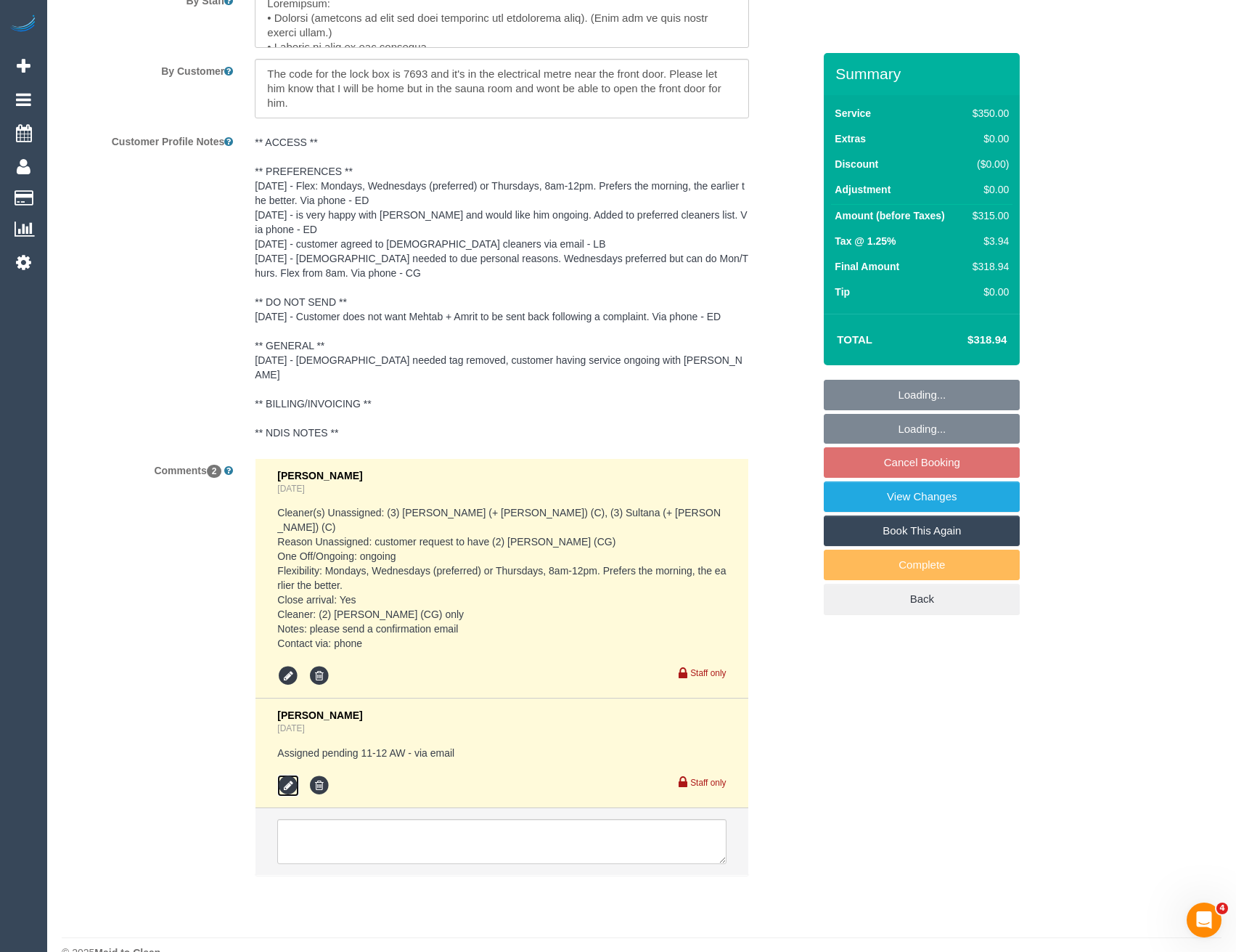
click at [288, 774] on icon at bounding box center [288, 785] width 21 height 21
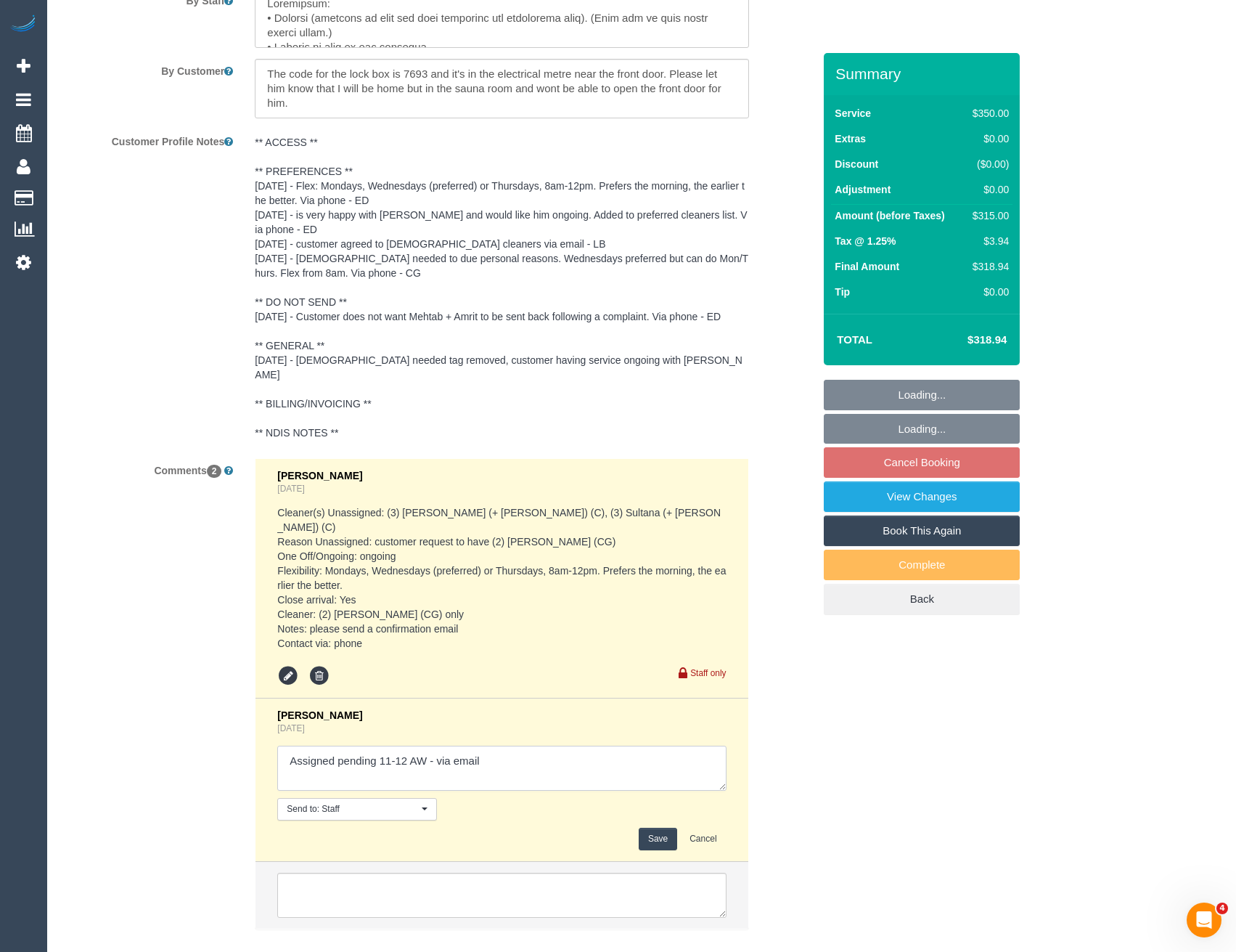
click at [540, 745] on textarea at bounding box center [502, 768] width 449 height 45
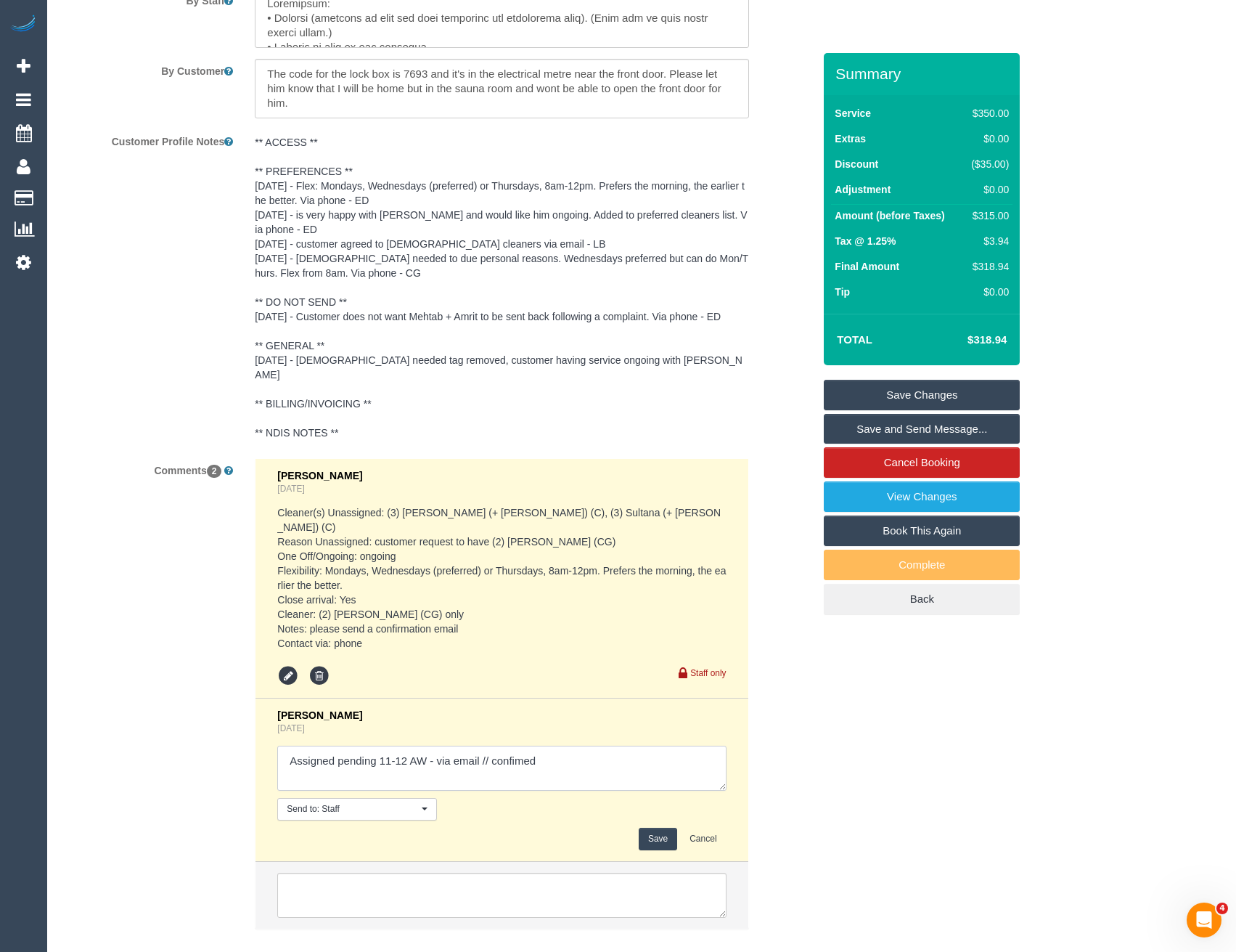
type textarea "Assigned pending 11-12 AW - via email // confimed"
click at [662, 827] on button "Save" at bounding box center [658, 838] width 39 height 22
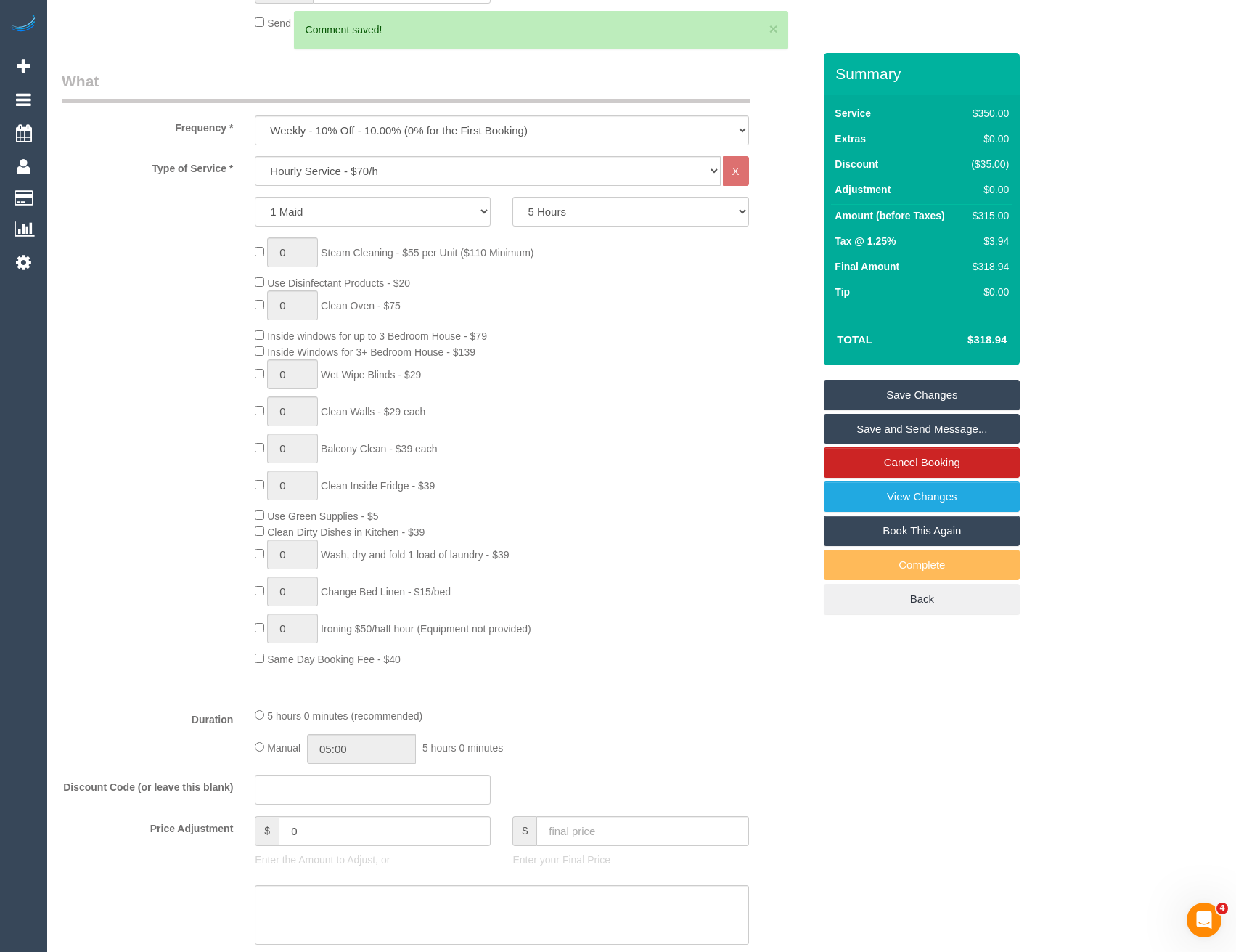
scroll to position [118, 0]
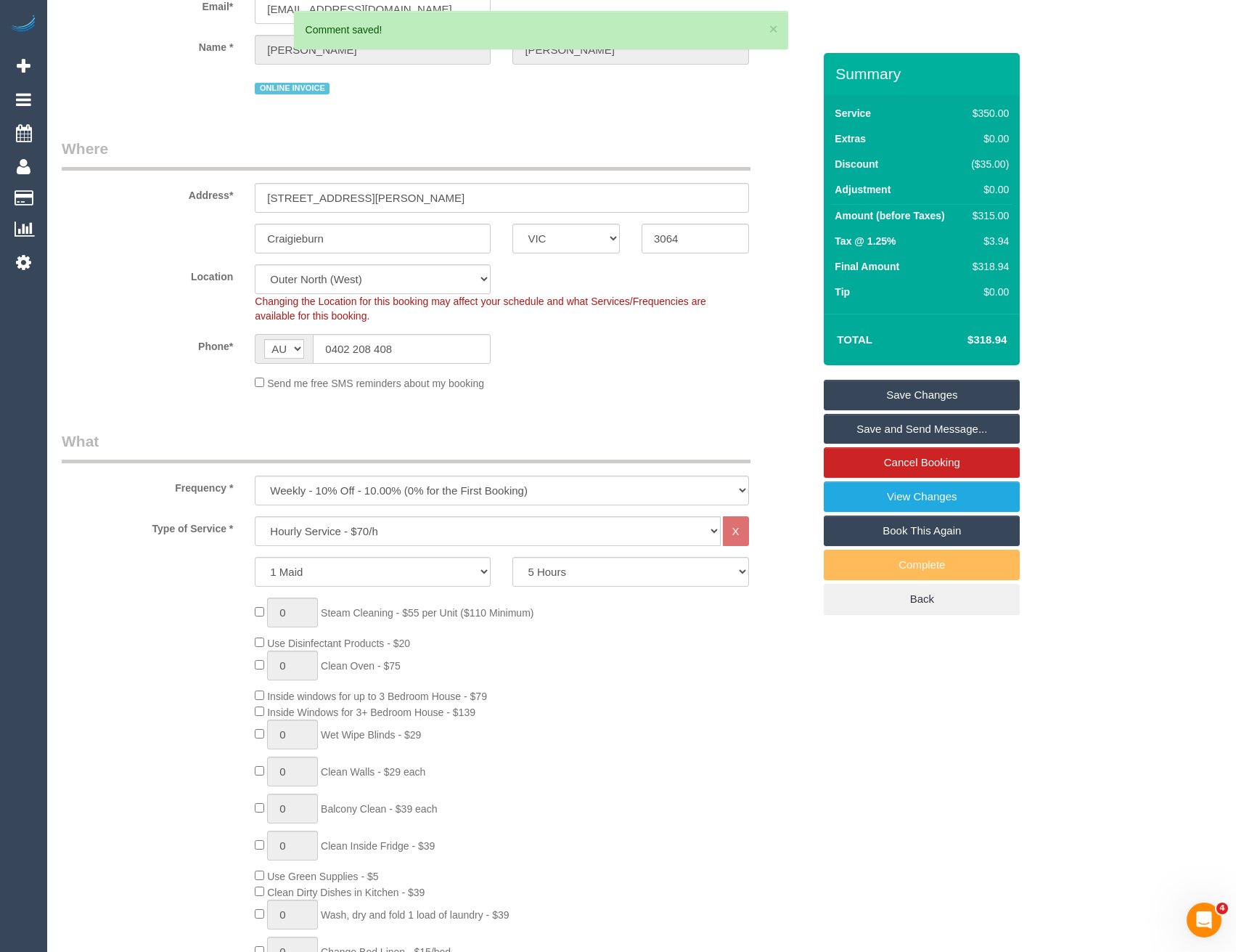
click at [892, 427] on link "Save and Send Message..." at bounding box center [921, 429] width 196 height 31
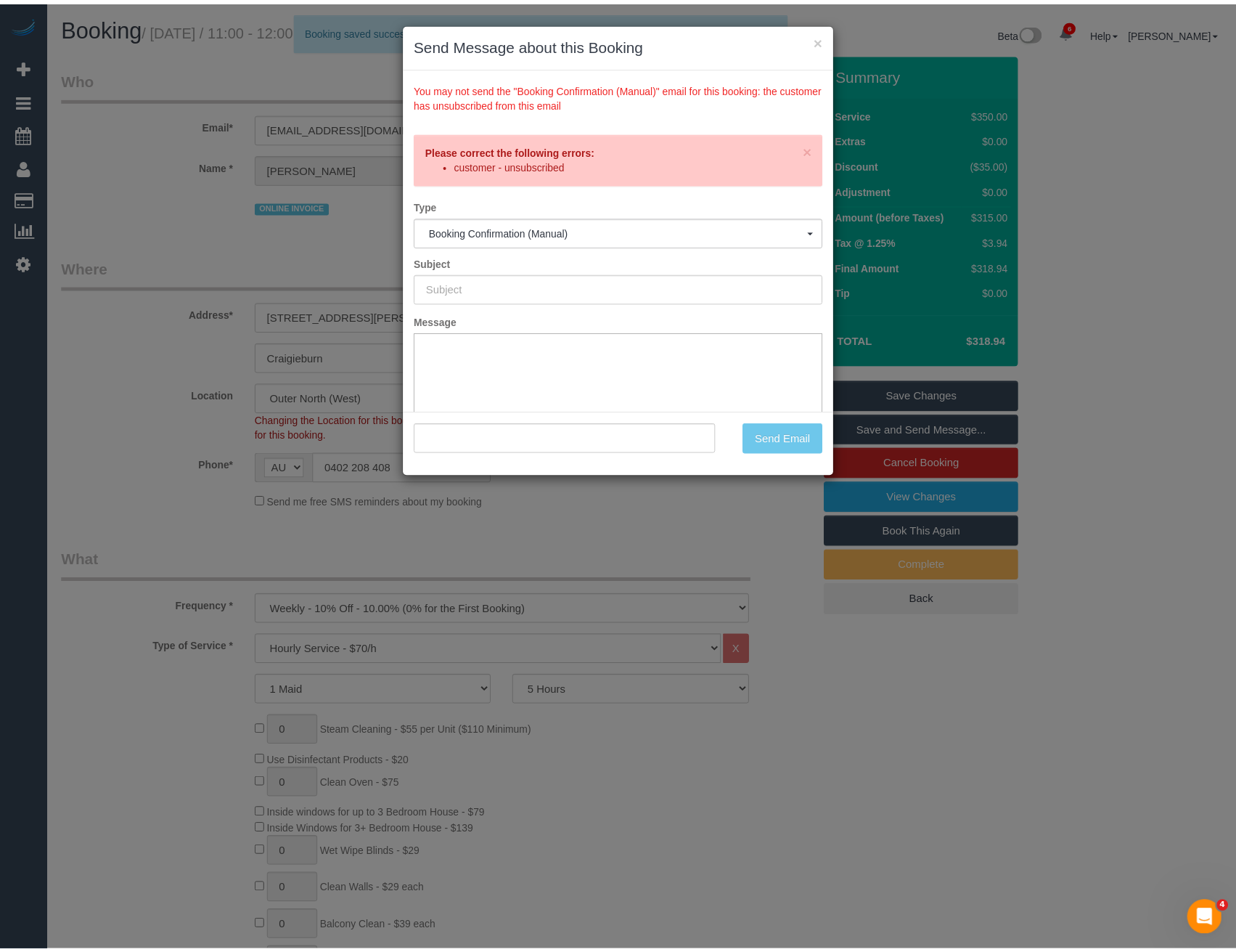
scroll to position [0, 0]
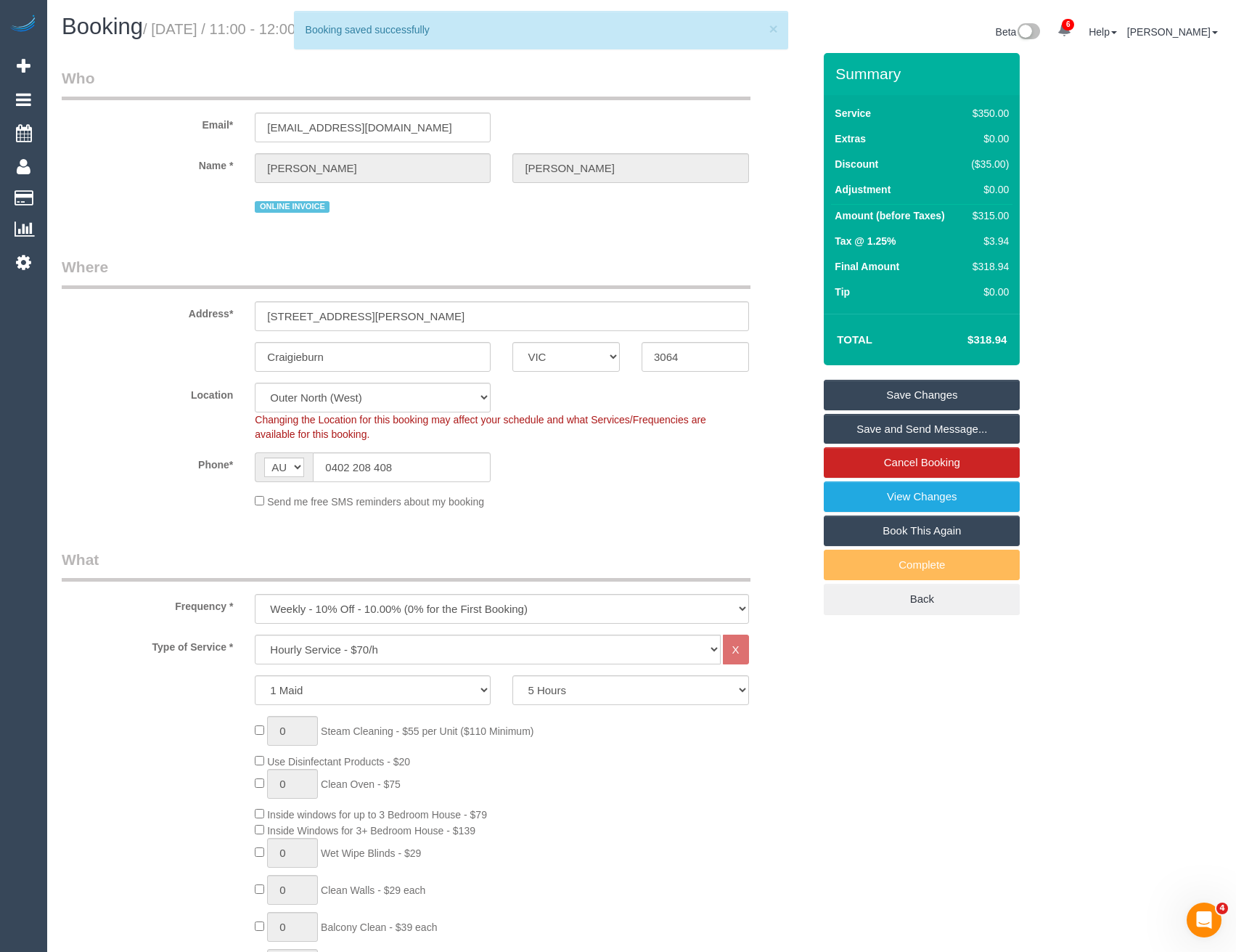
click at [867, 393] on link "Save Changes" at bounding box center [921, 394] width 196 height 31
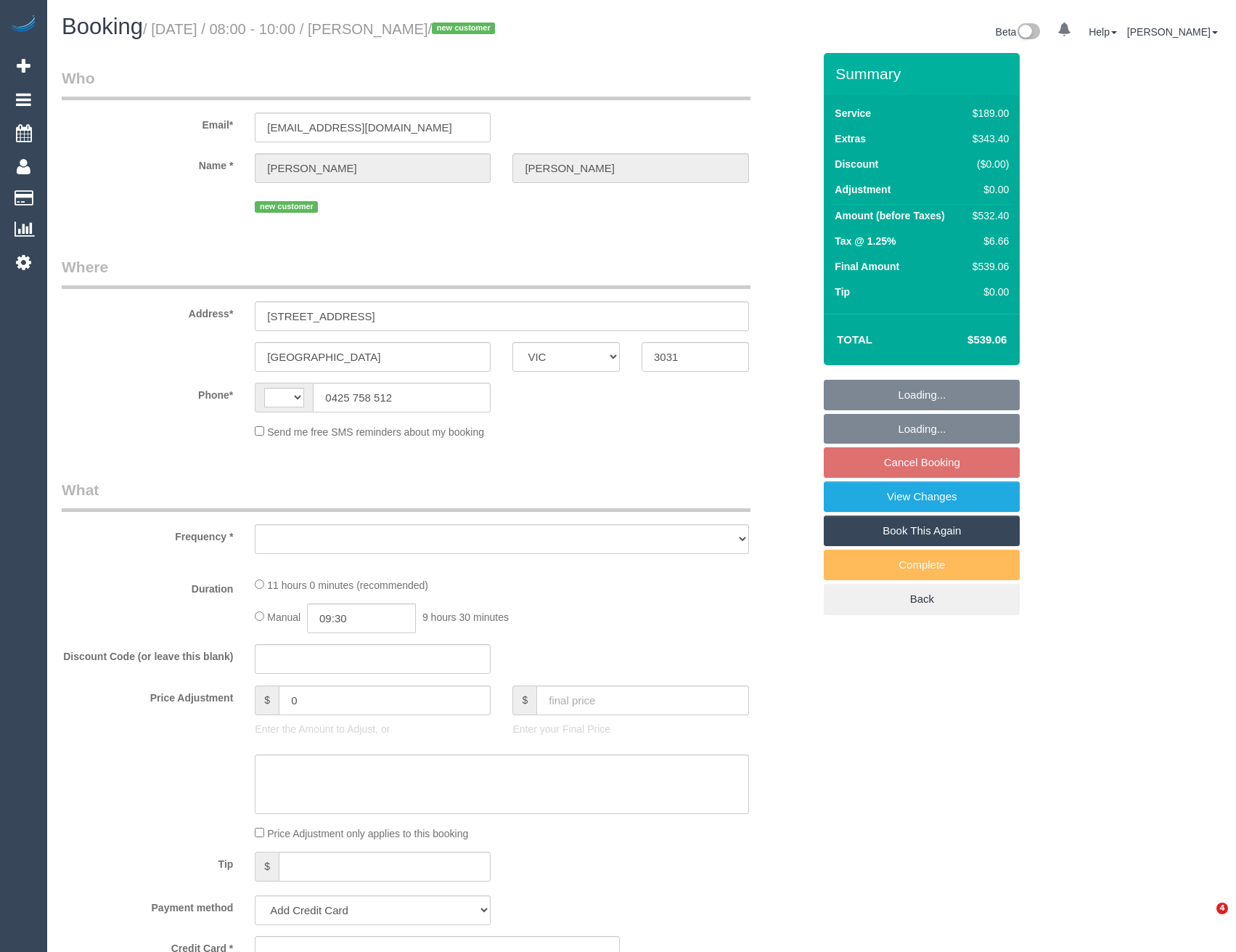
select select "VIC"
select select "string:AU"
select select "object:669"
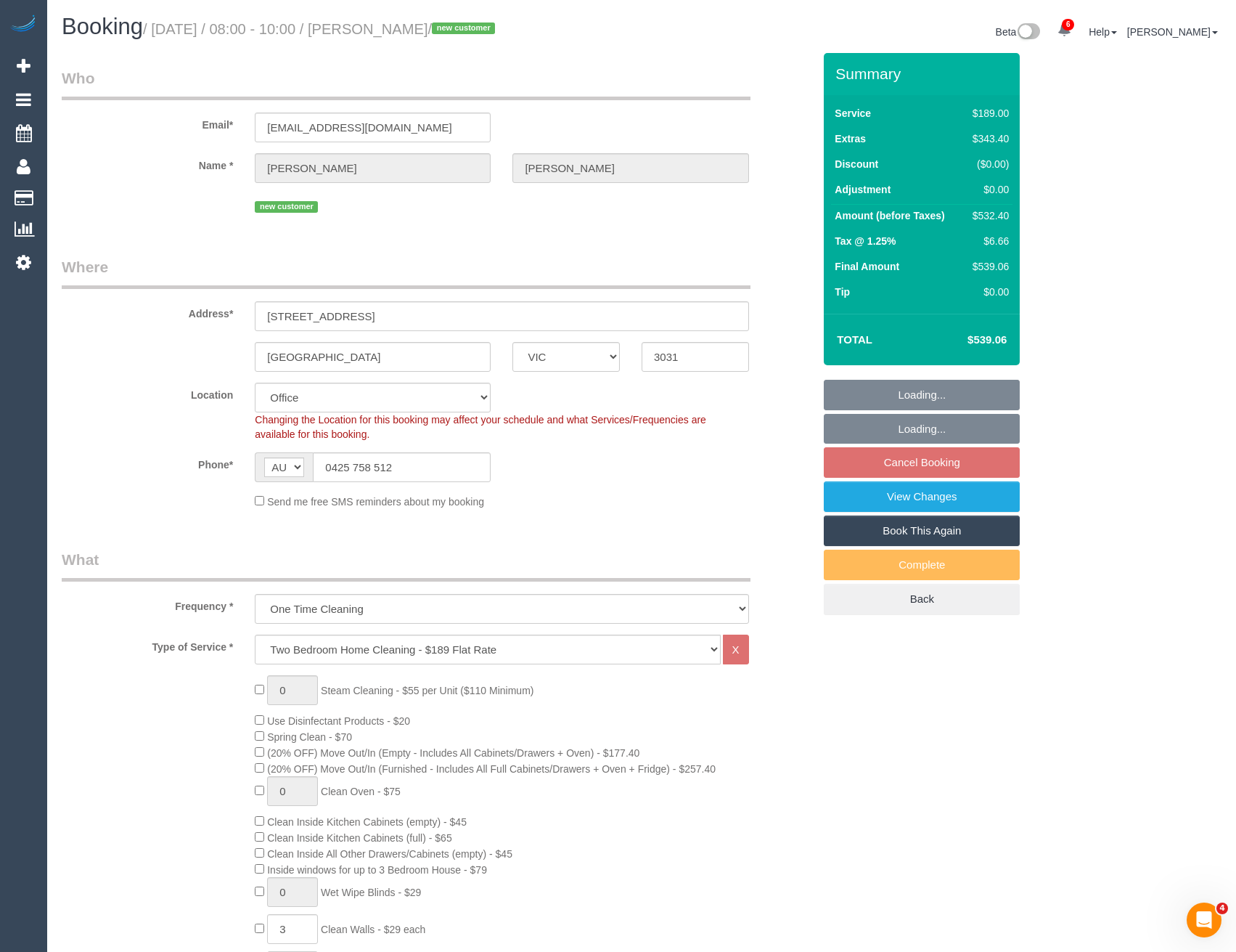
select select "string:stripe-pm_1S5ccx2GScqysDRVxqkoyBa6"
select select "number:28"
select select "number:16"
select select "number:18"
select select "number:24"
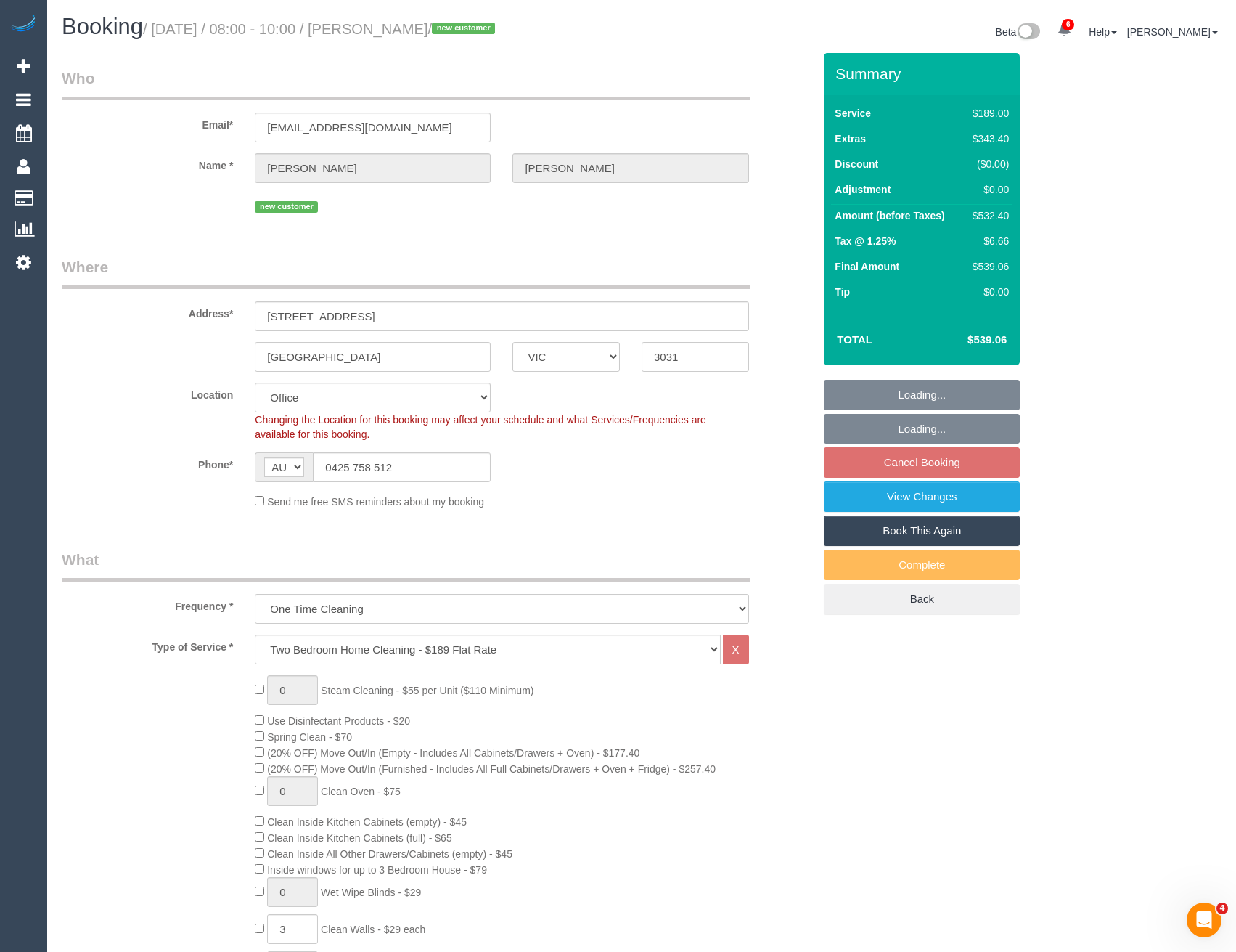
select select "object:918"
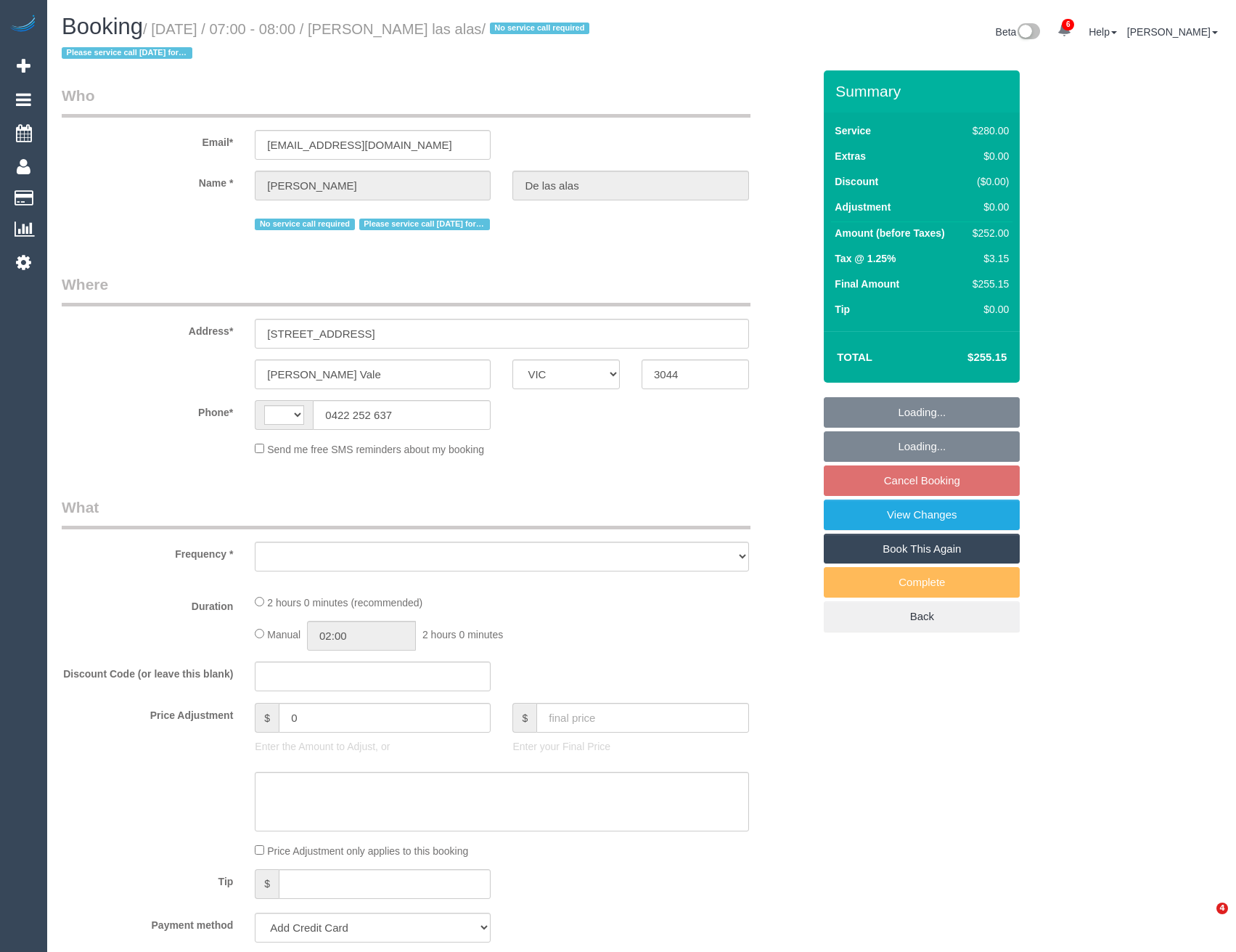
select select "VIC"
select select "string:AU"
select select "object:599"
select select "string:stripe-pm_1Pmxf52GScqysDRV0AlwXJns"
select select "2"
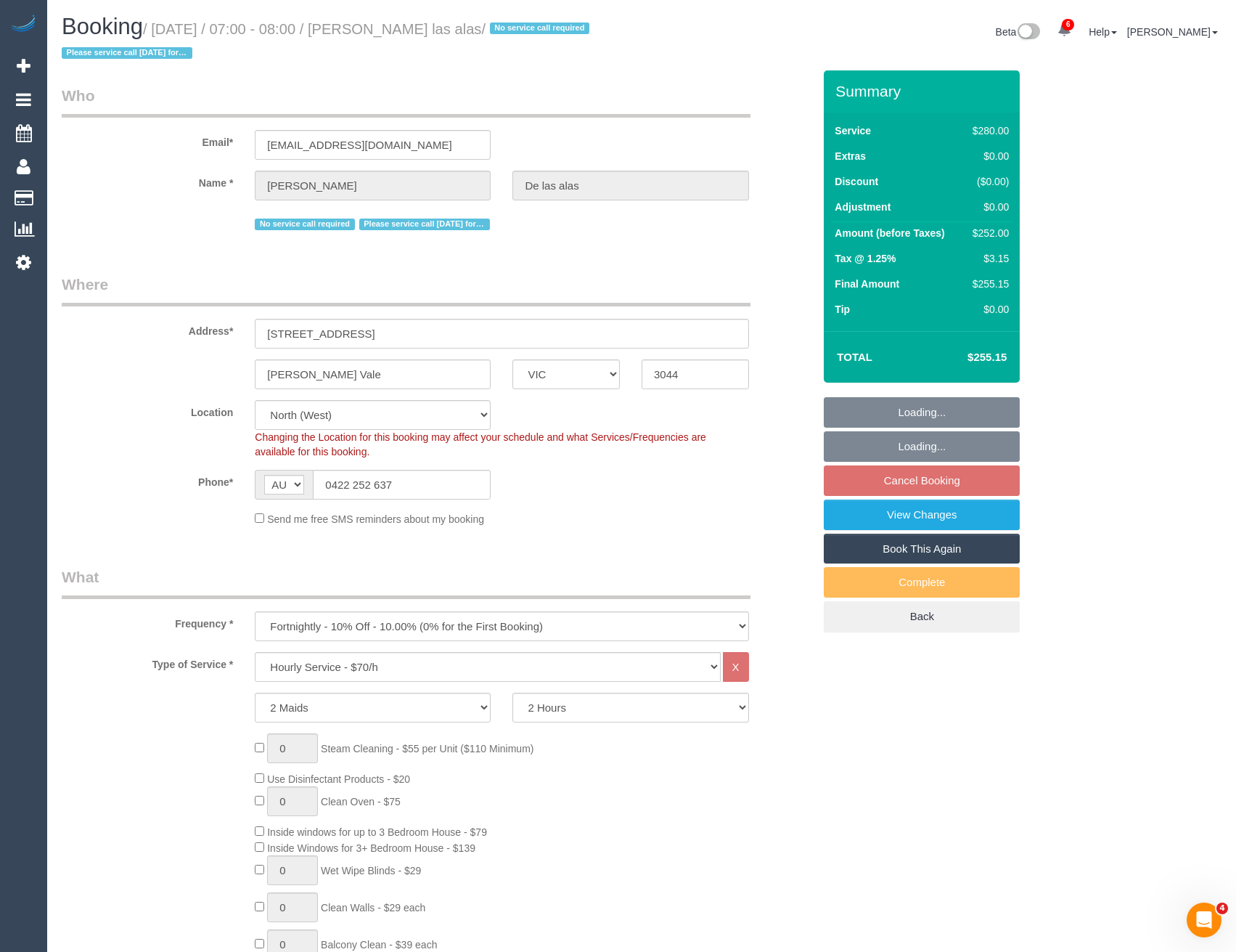
select select "number:27"
select select "number:14"
select select "number:19"
select select "number:25"
select select "number:12"
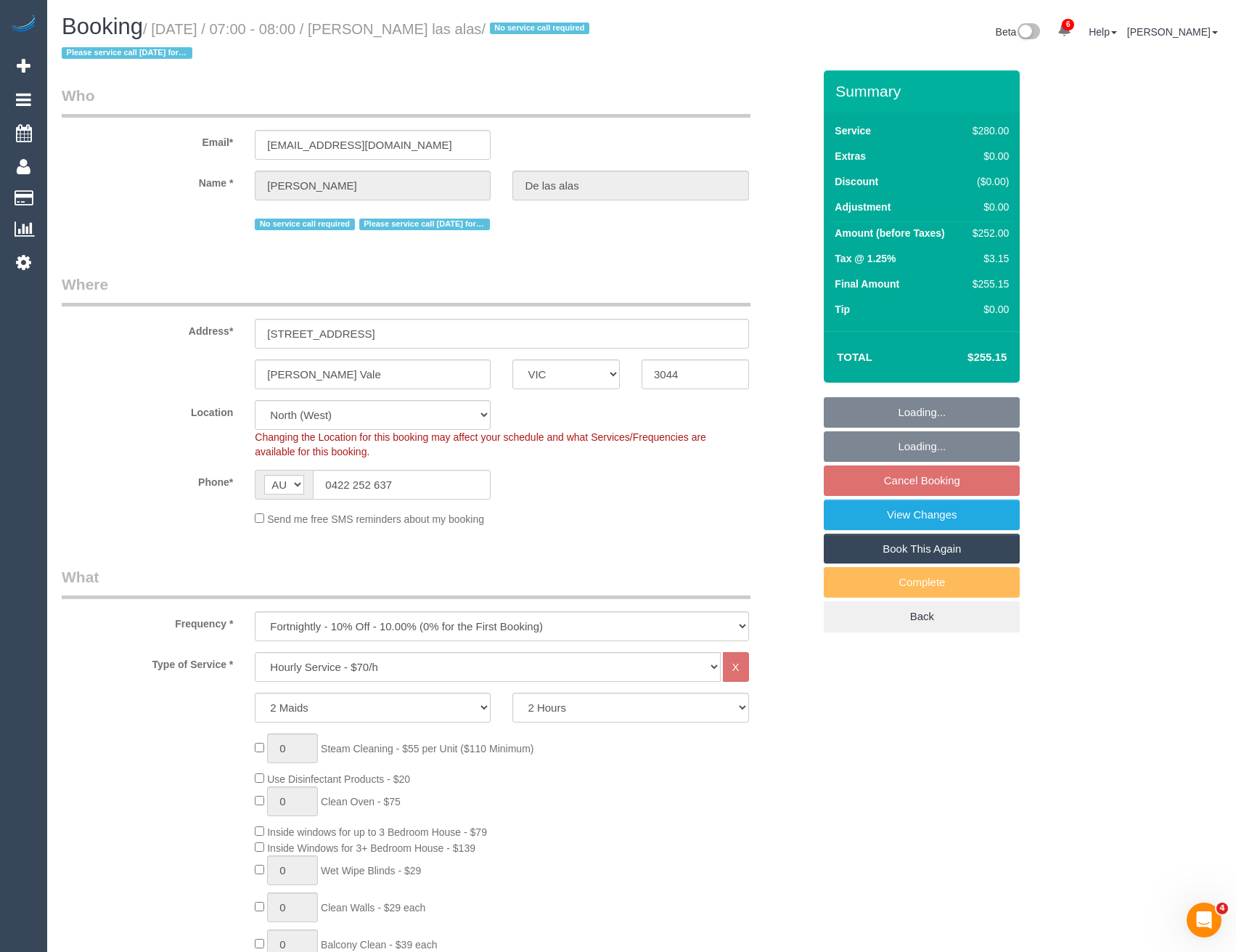
select select "object:1684"
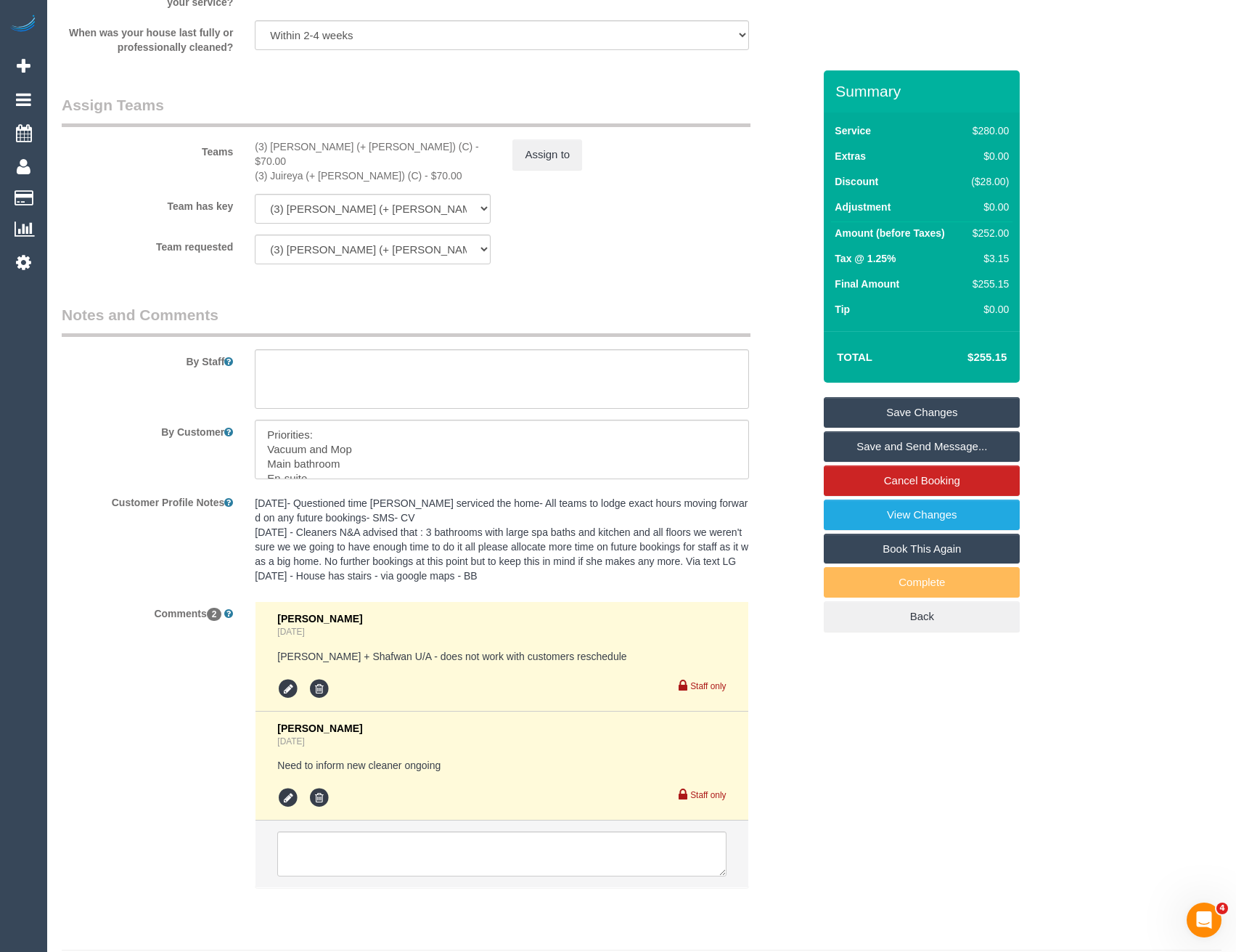
scroll to position [2226, 0]
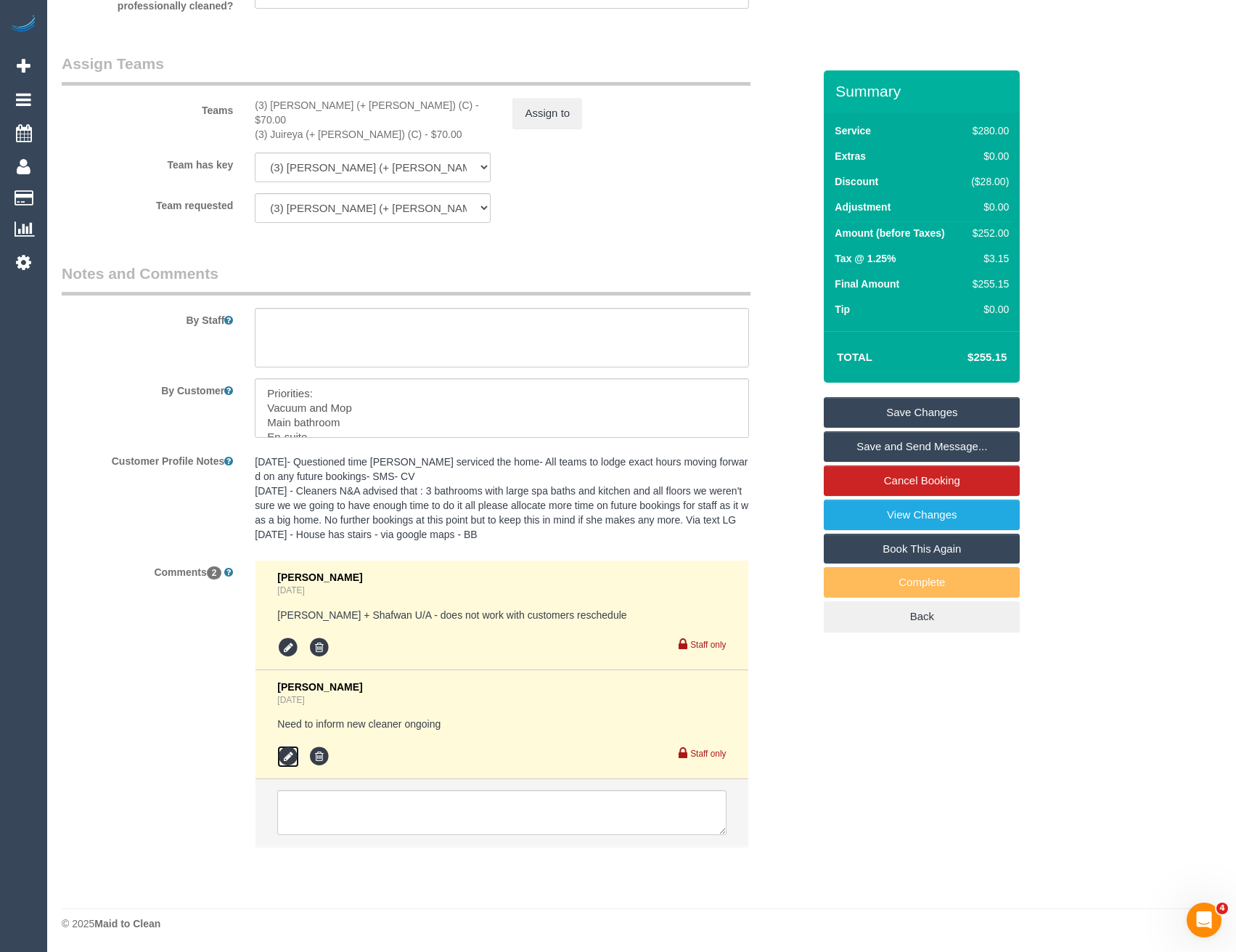
click at [289, 756] on icon at bounding box center [288, 756] width 21 height 21
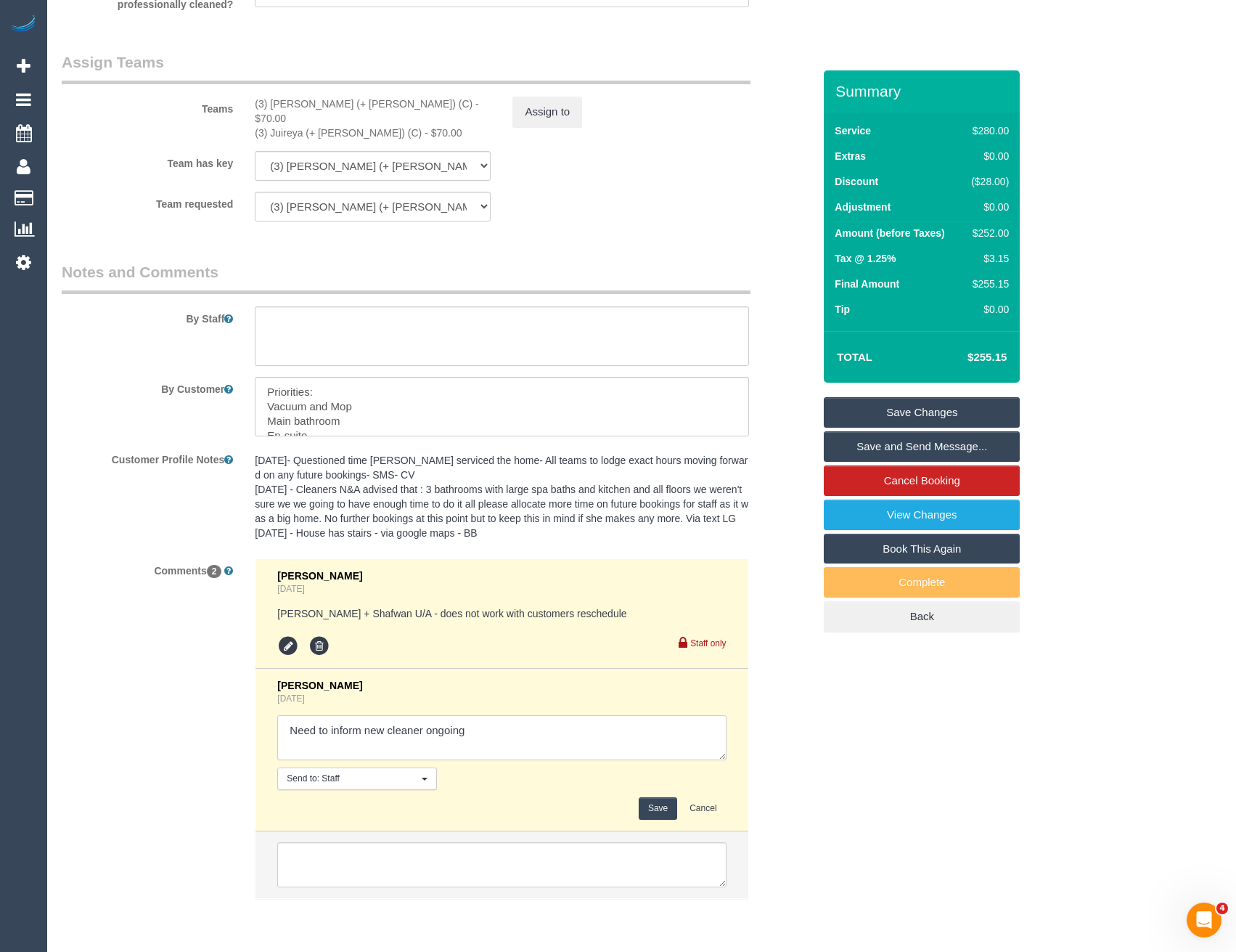
click at [478, 731] on textarea at bounding box center [502, 737] width 449 height 45
type textarea "Need to inform new cleaner ongoing // inf via email"
click at [654, 807] on button "Save" at bounding box center [658, 808] width 39 height 22
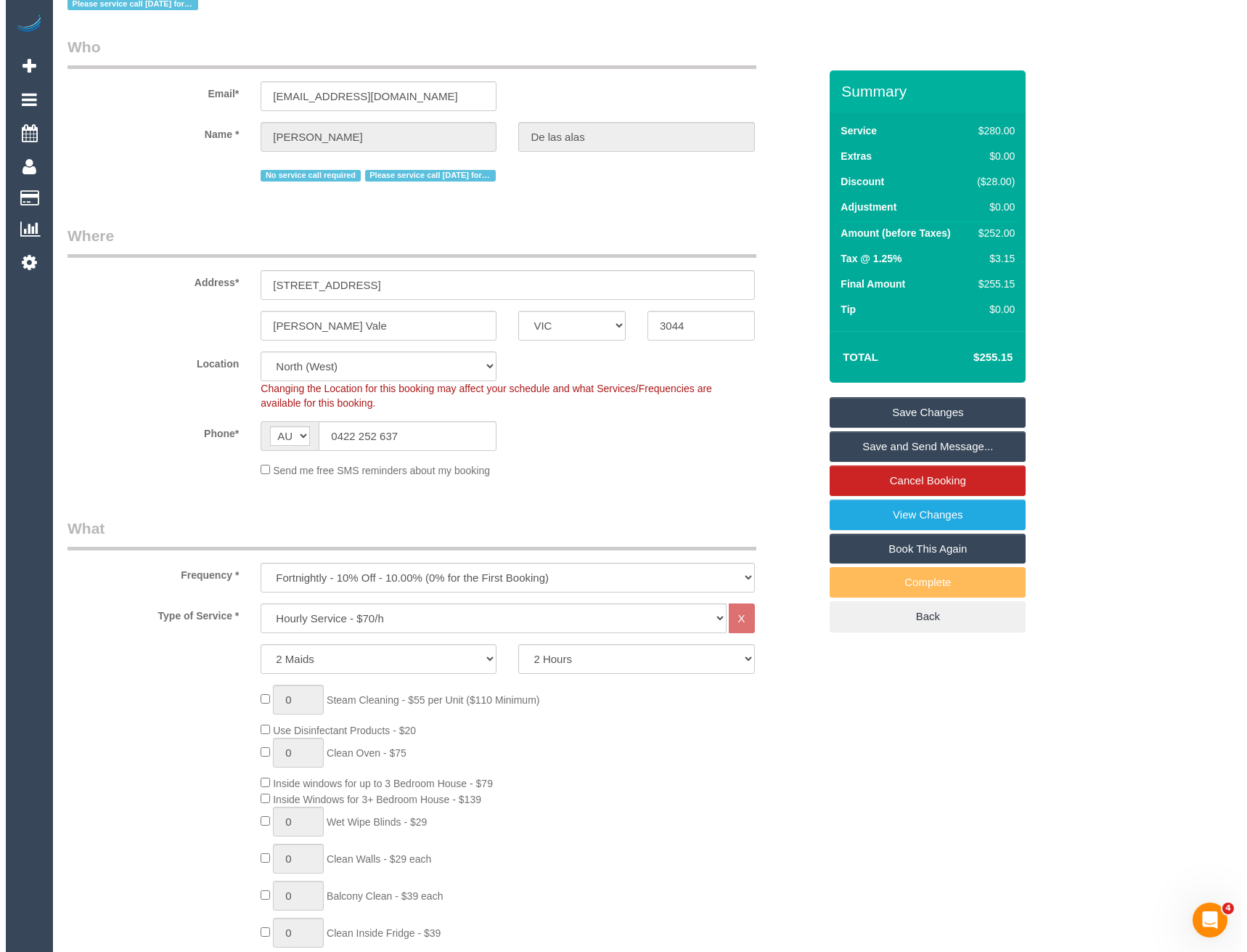
scroll to position [0, 0]
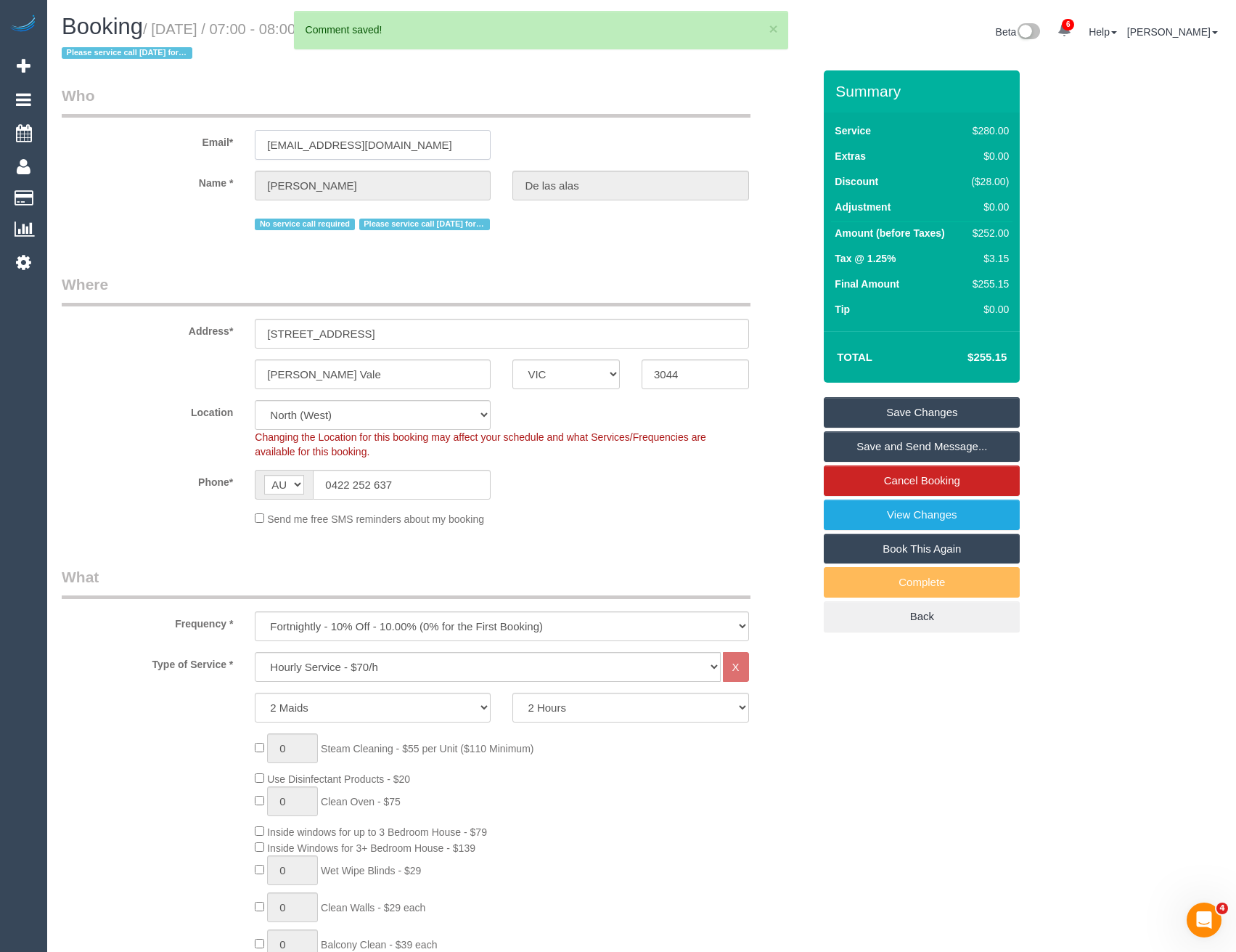
drag, startPoint x: 406, startPoint y: 150, endPoint x: 188, endPoint y: 150, distance: 218.0
click at [188, 150] on div "Email* [EMAIL_ADDRESS][DOMAIN_NAME]" at bounding box center [437, 122] width 773 height 74
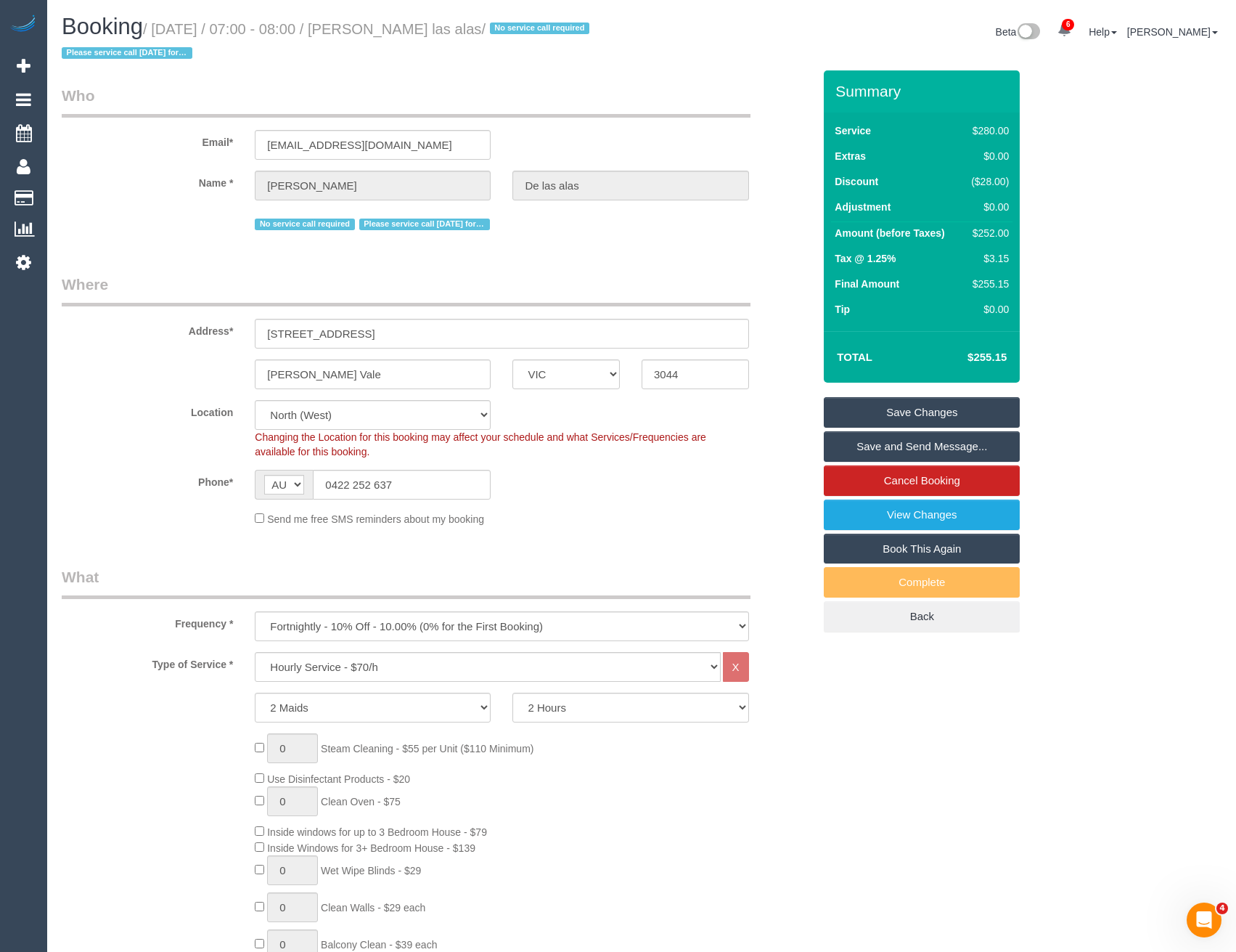
click at [849, 443] on link "Save and Send Message..." at bounding box center [921, 446] width 196 height 31
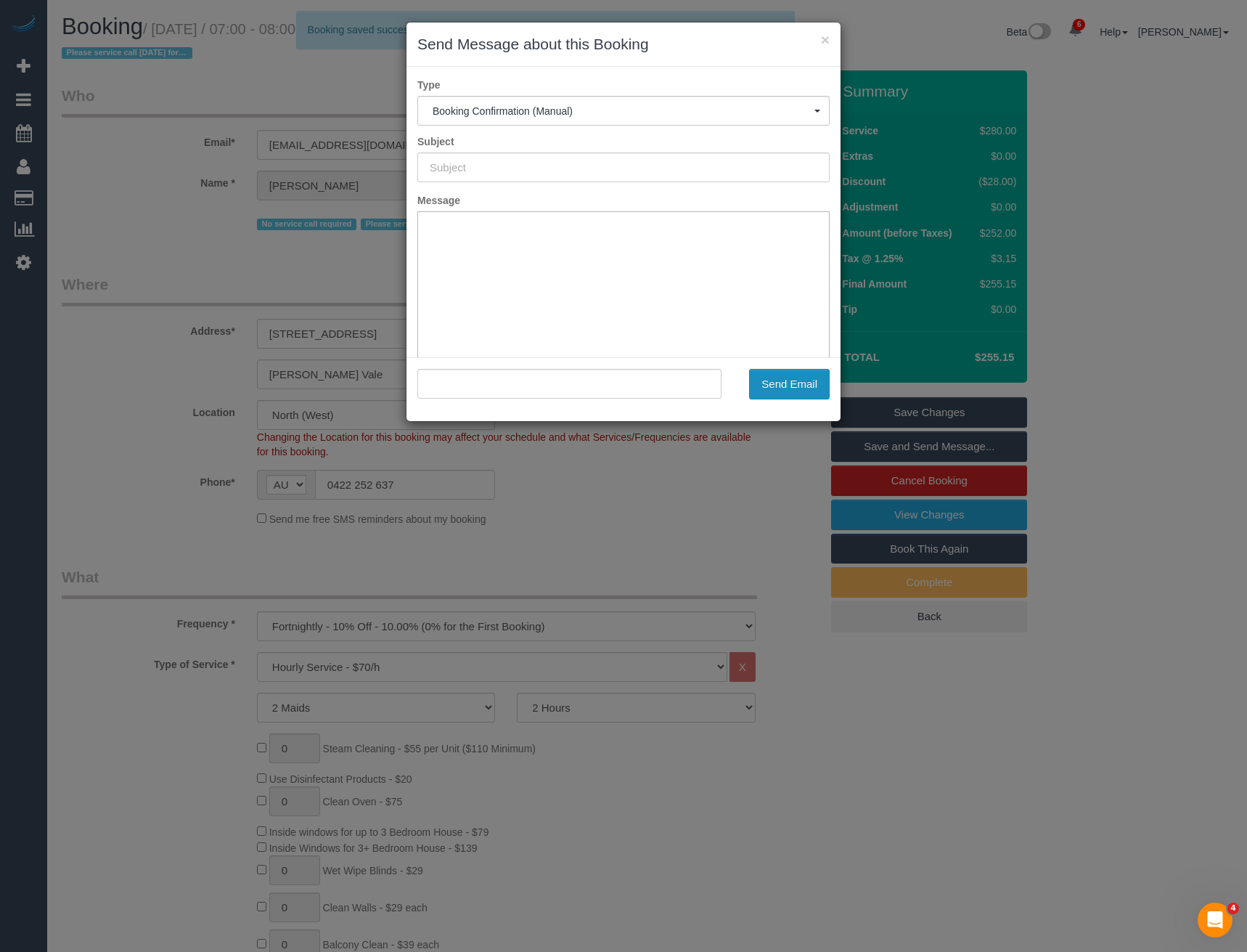
type input "Booking Confirmed"
type input ""[PERSON_NAME] las alas" <[EMAIL_ADDRESS][DOMAIN_NAME]>"
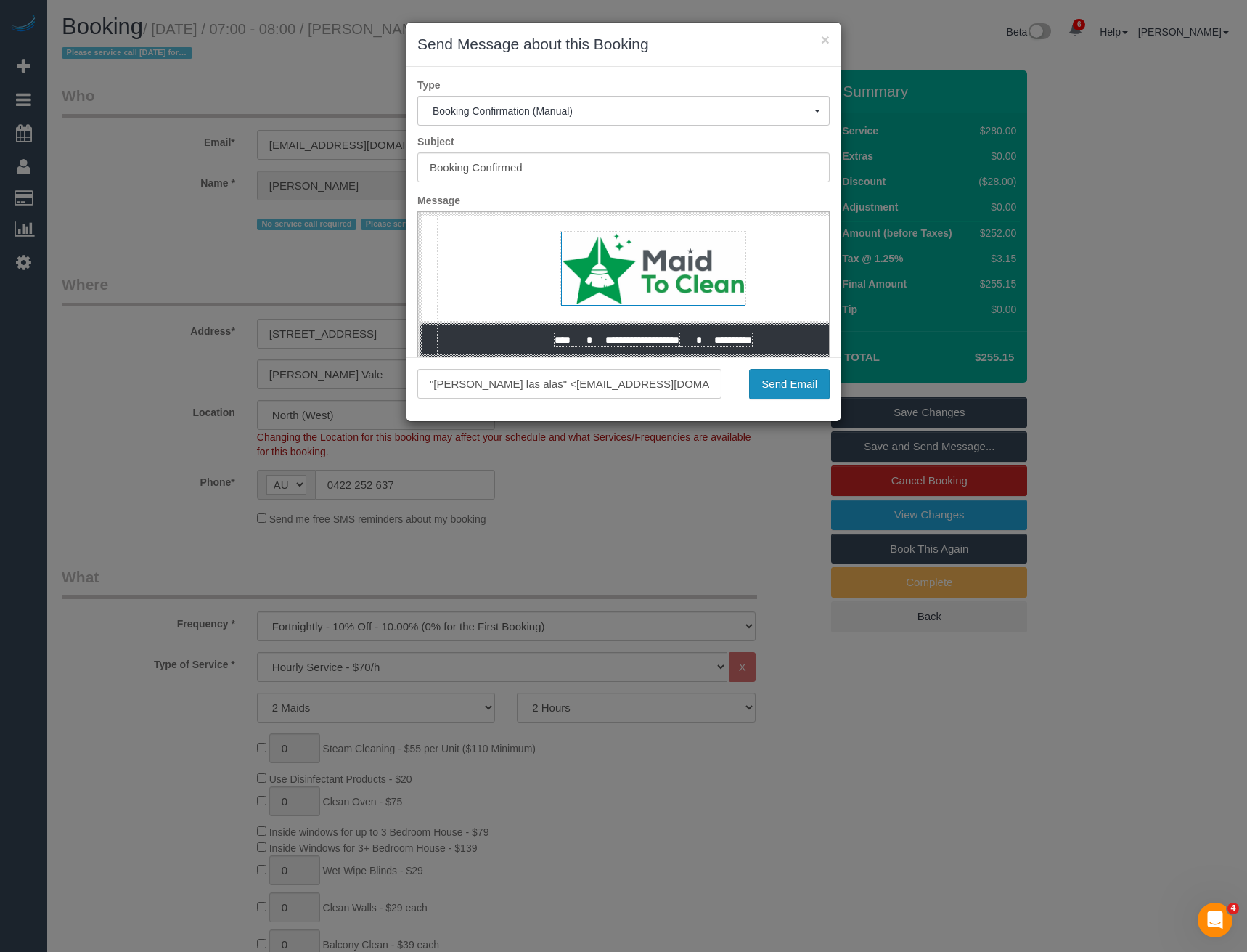
click at [783, 390] on button "Send Email" at bounding box center [790, 383] width 81 height 31
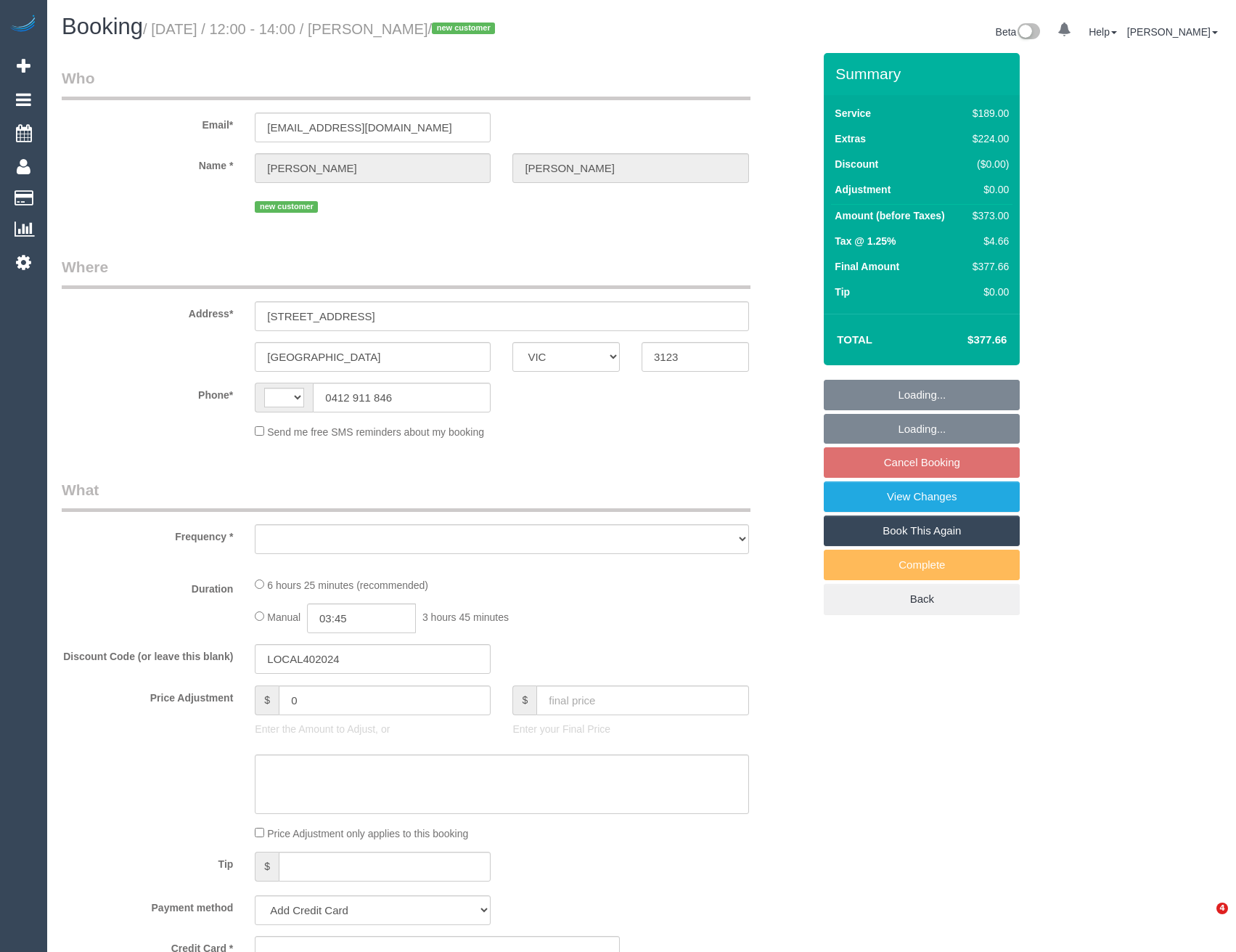
select select "VIC"
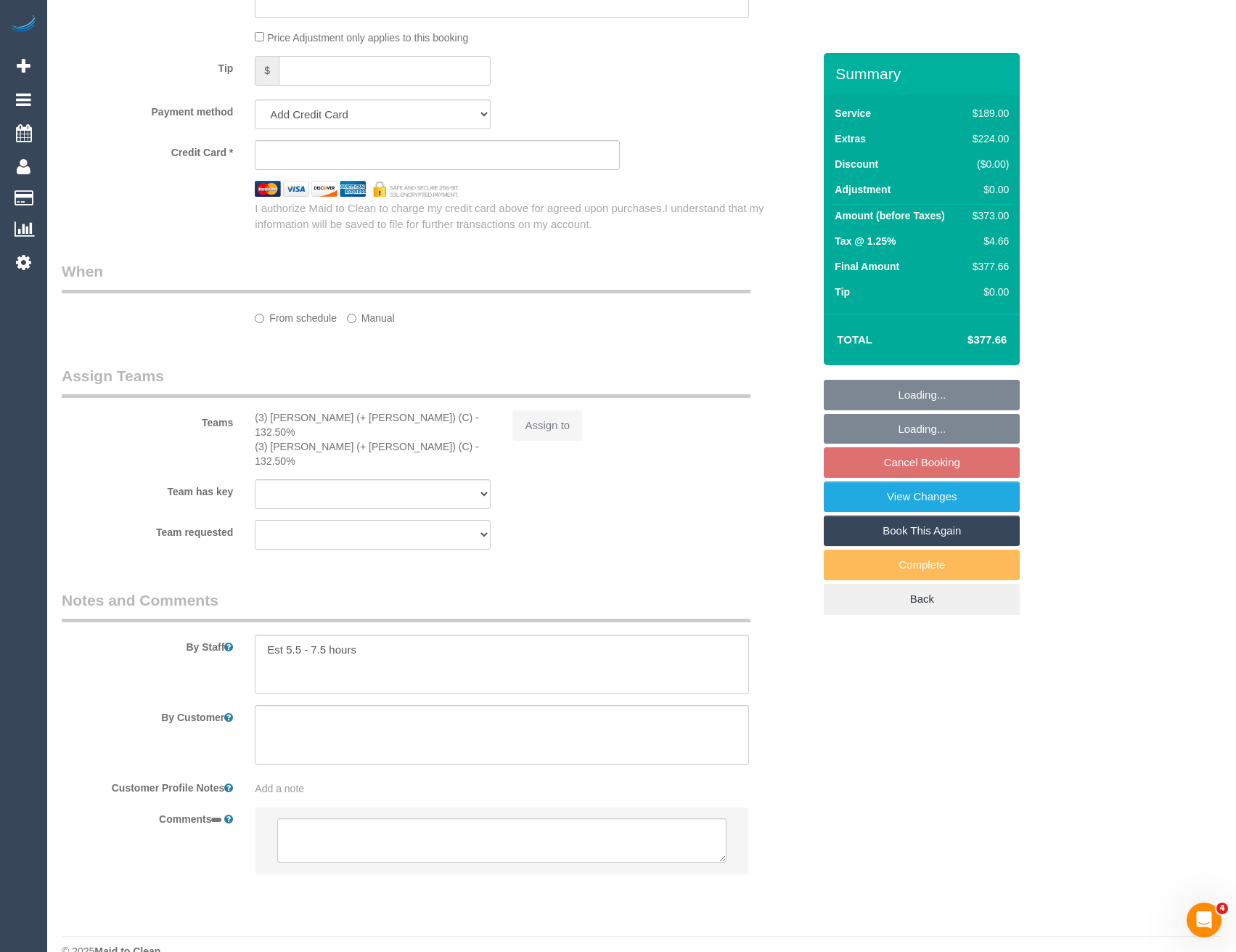
select select "string:AU"
select select "object:619"
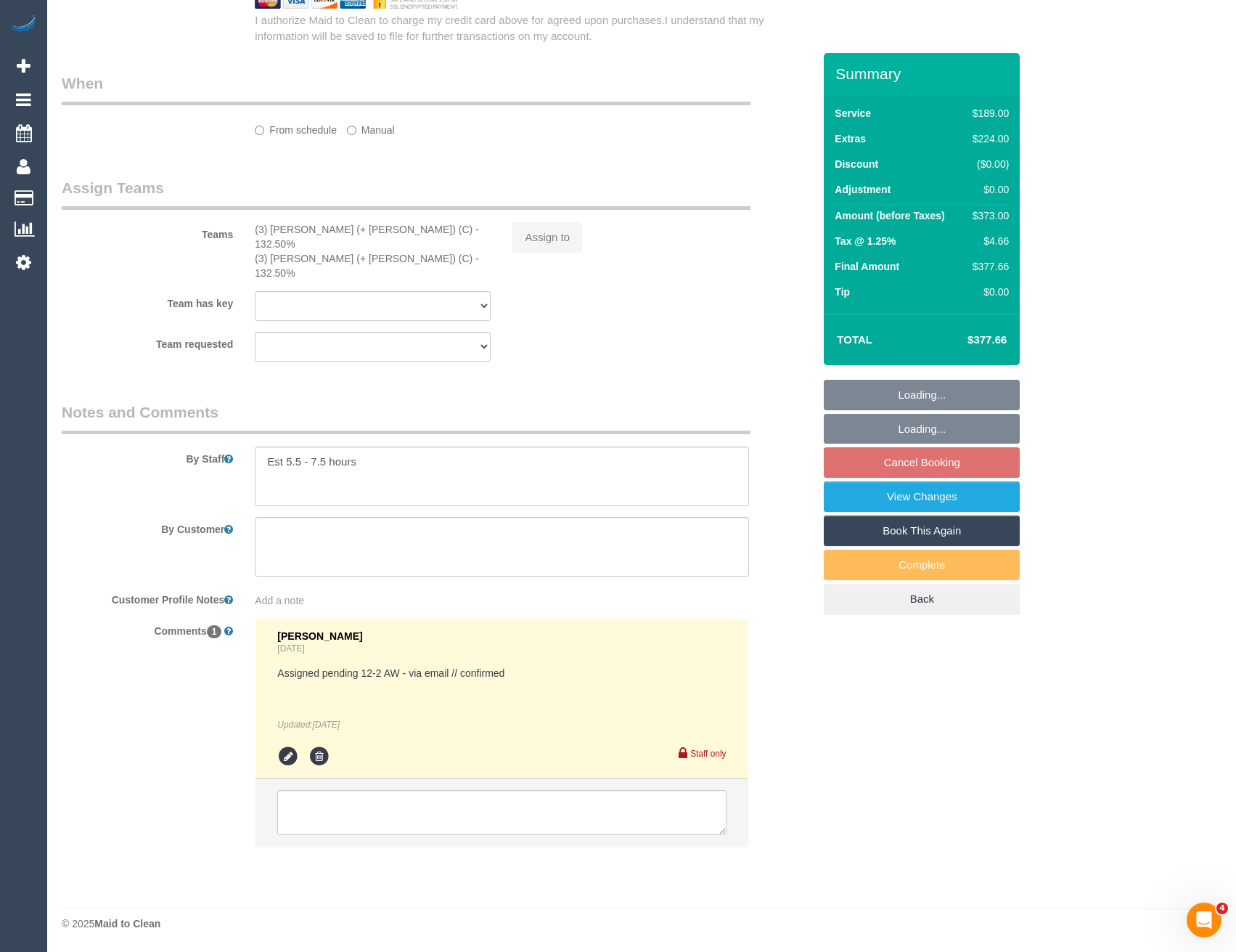
select select "string:stripe-pm_1S5hun2GScqysDRVOsQ1W3ur"
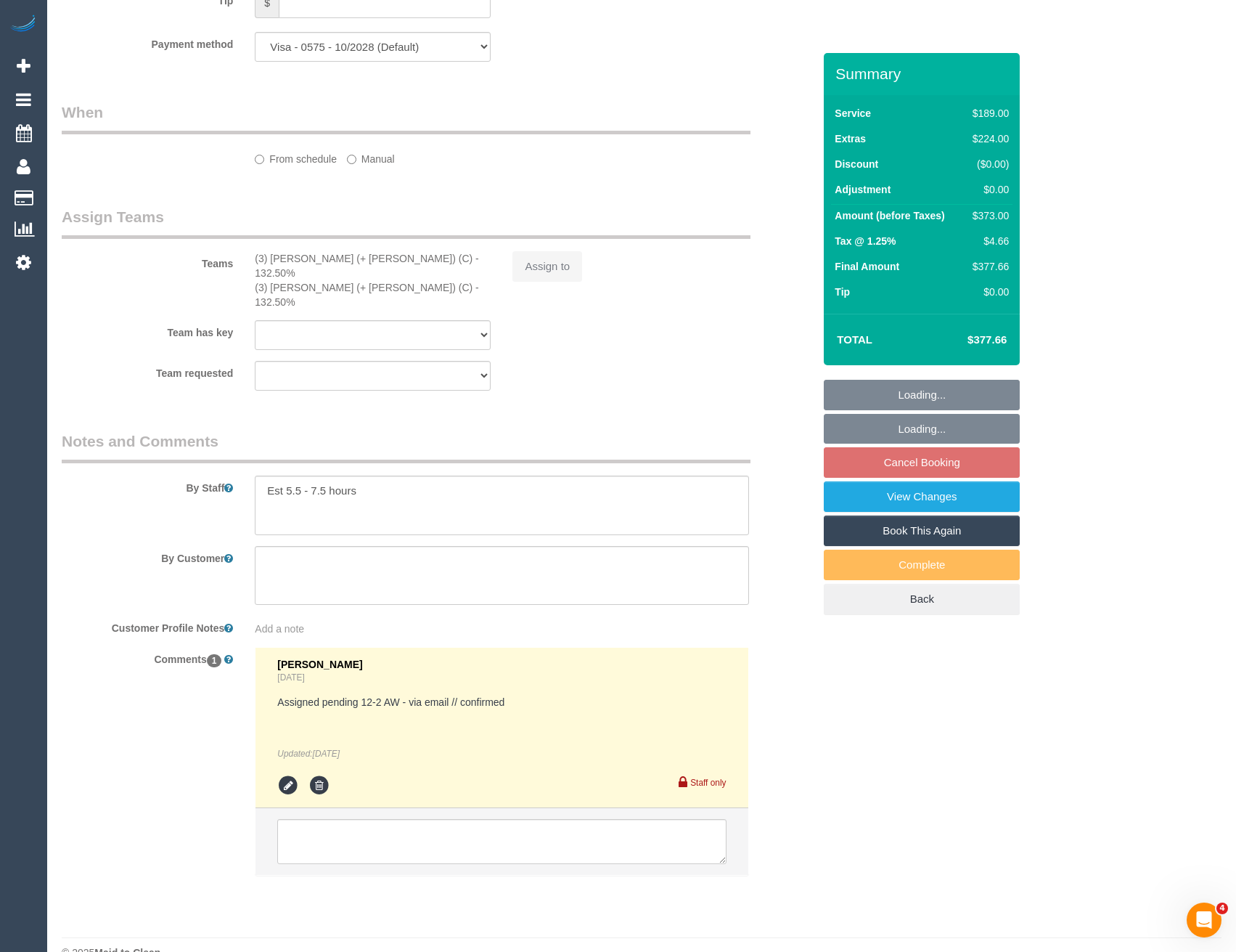
select select "number:28"
select select "number:14"
select select "number:19"
select select "number:24"
select select "number:26"
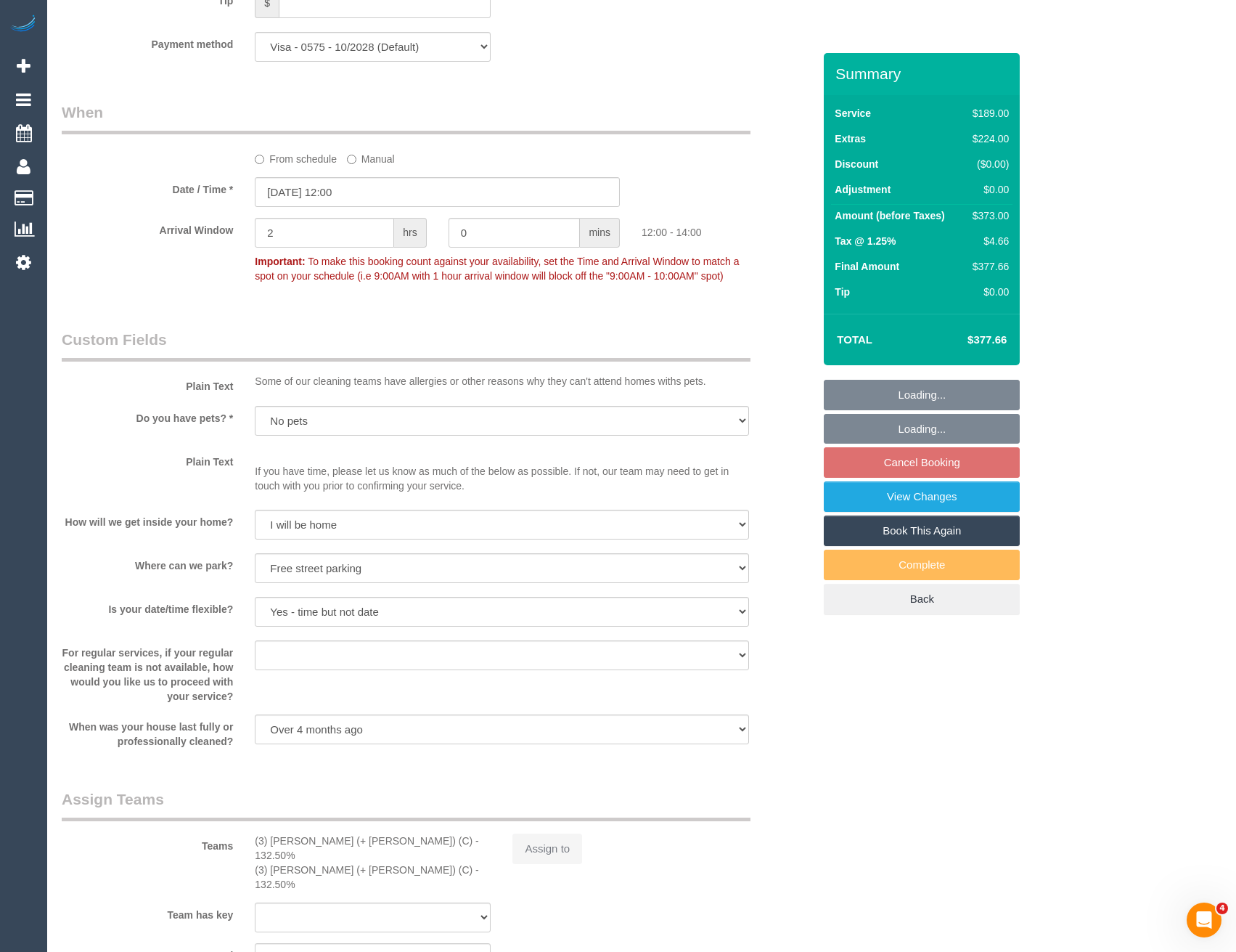
scroll to position [1513, 0]
select select "object:882"
click at [869, 496] on link "View Changes" at bounding box center [921, 496] width 196 height 31
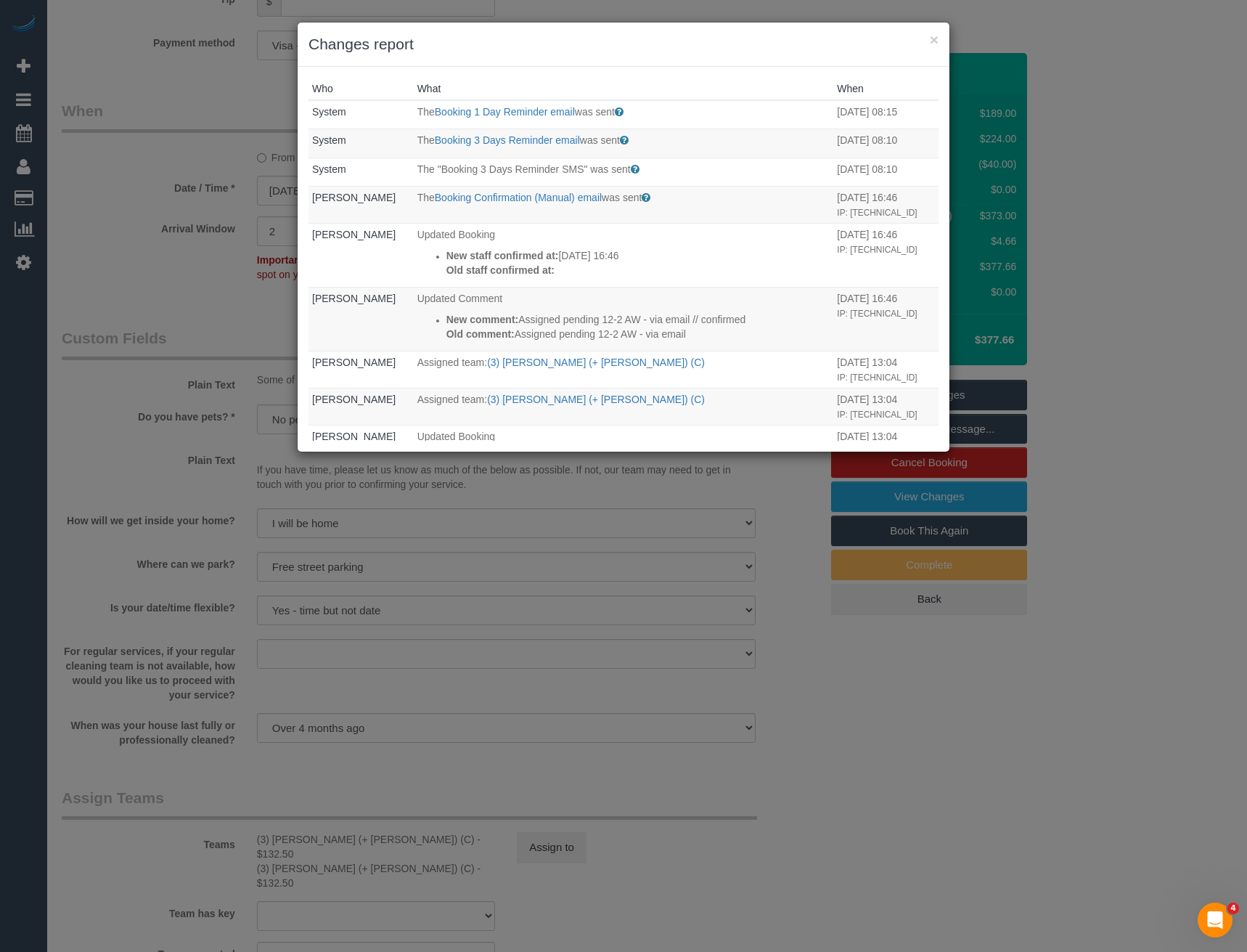
click at [579, 700] on div "× Changes report Who What When System The Booking 1 Day Reminder email was sent…" at bounding box center [623, 476] width 1247 height 952
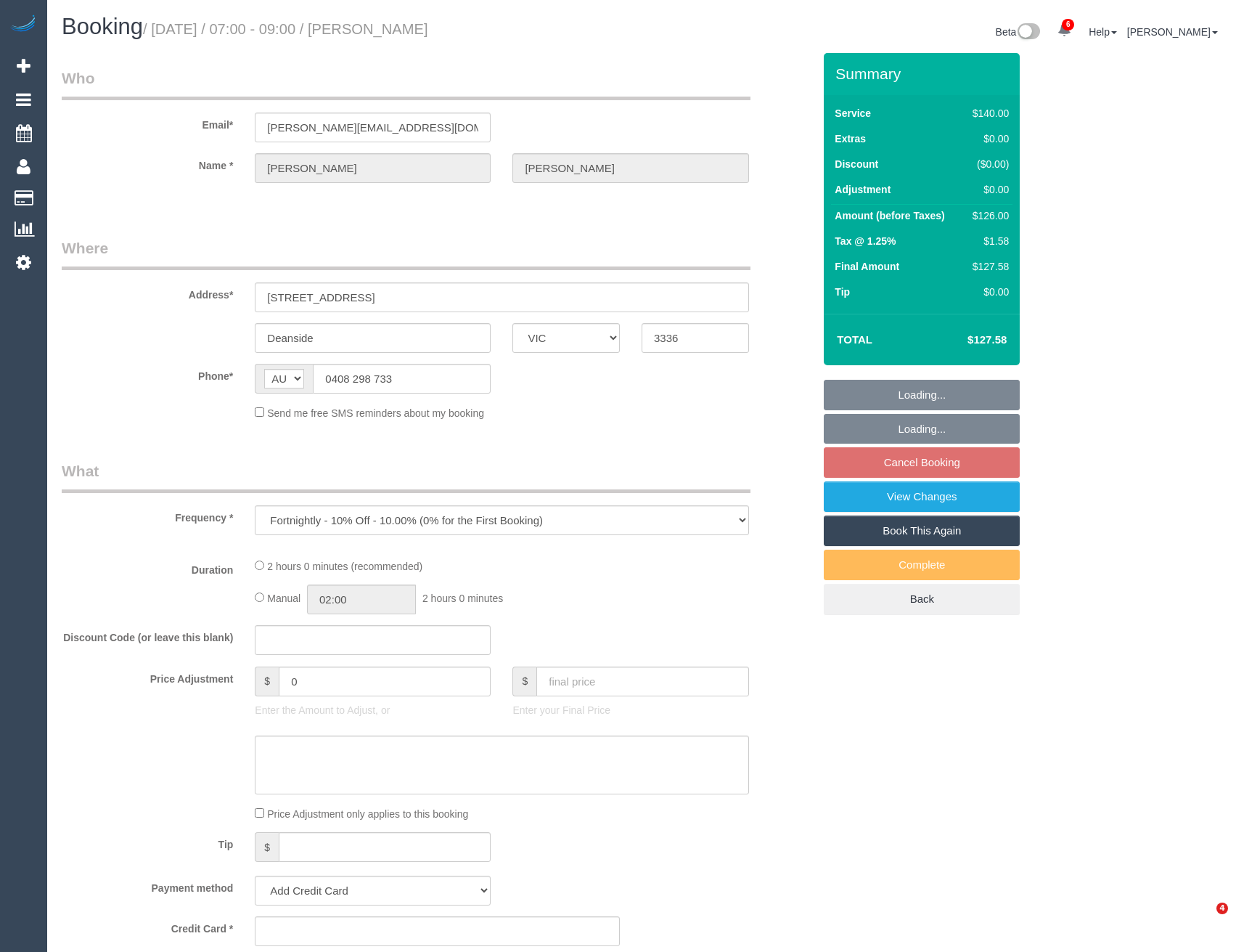
select select "VIC"
select select "string:stripe-pm_1Rtirs2GScqysDRVX7B13LOd"
select select "number:27"
select select "number:14"
select select "number:18"
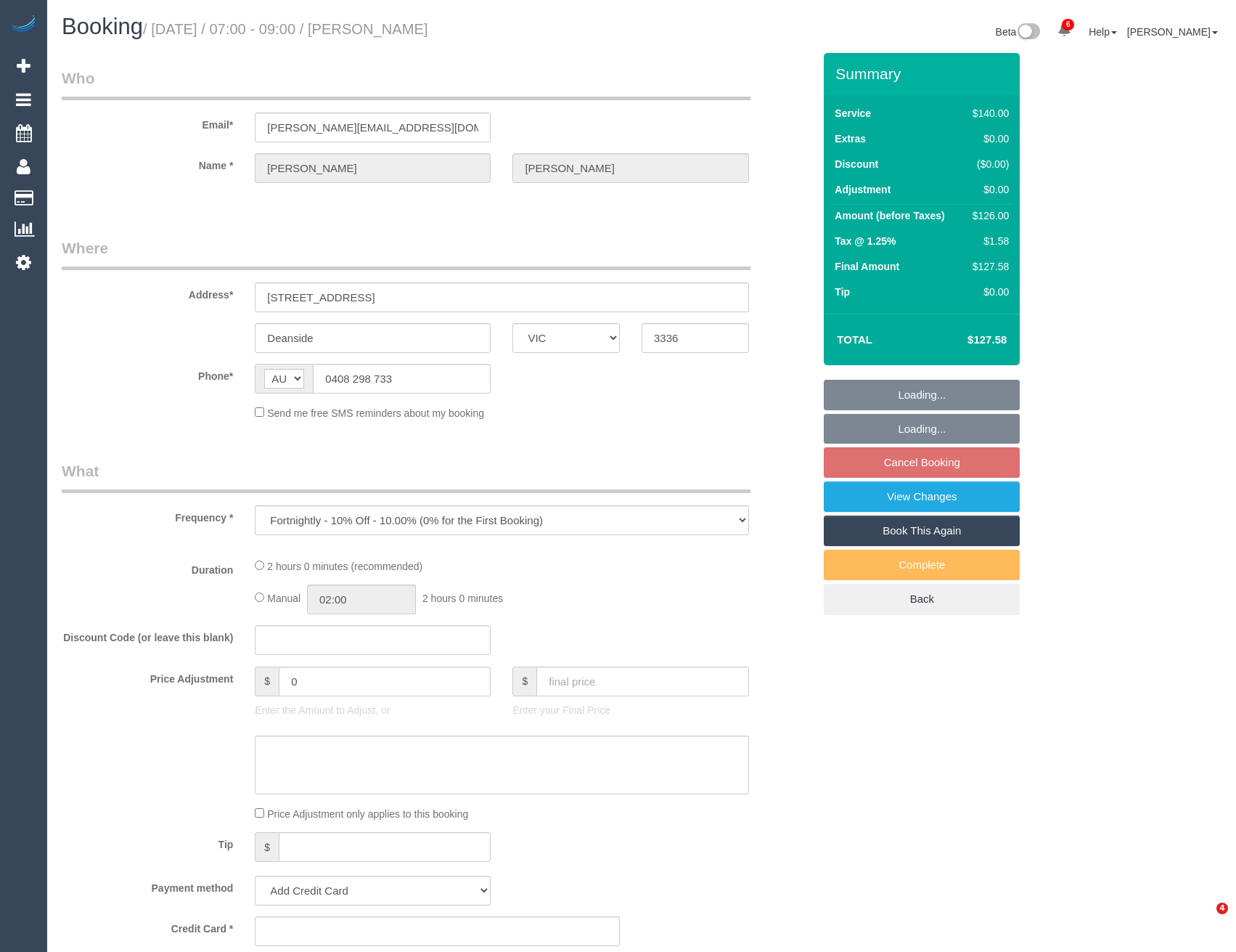
select select "number:25"
select select "number:34"
select select "number:13"
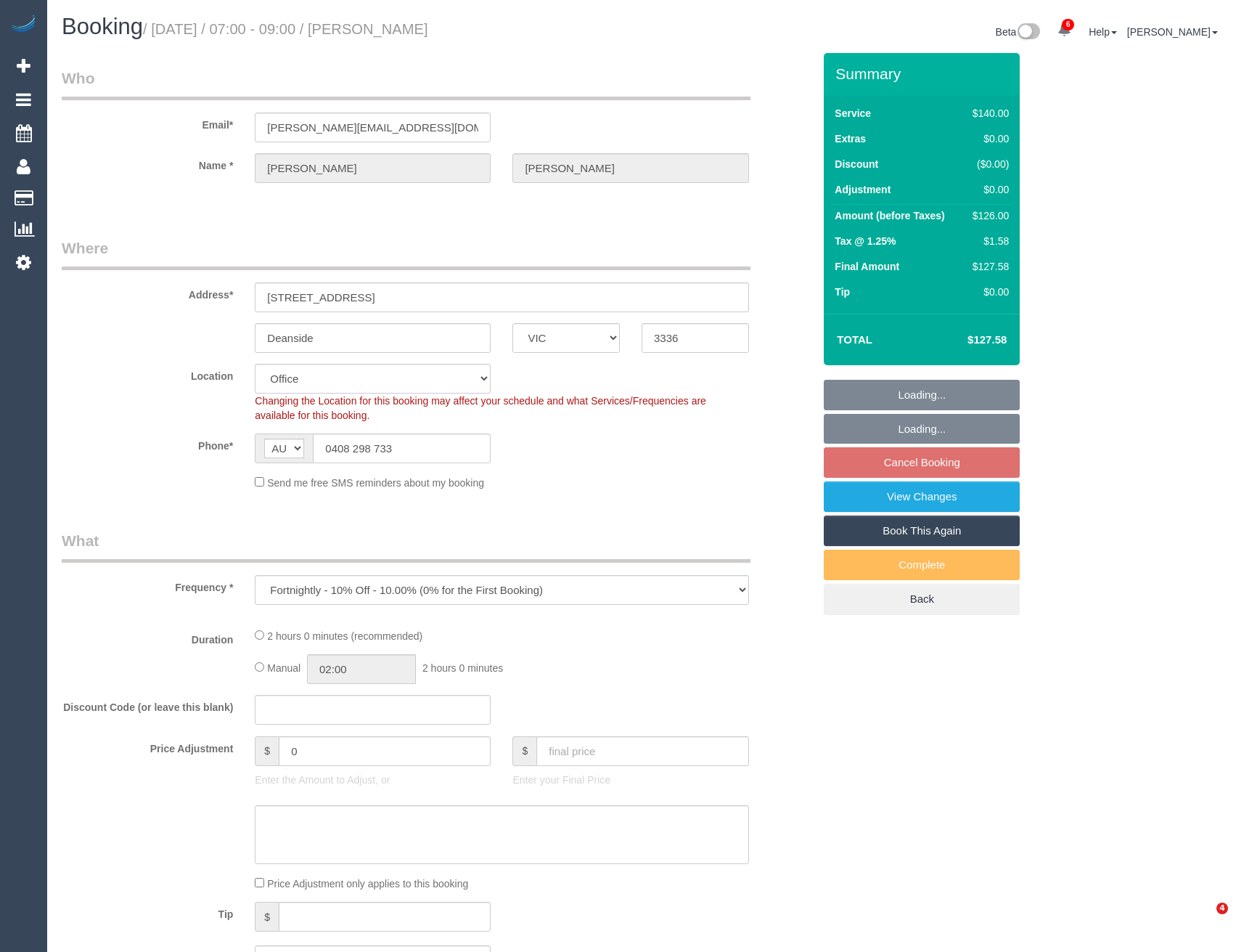
select select "object:774"
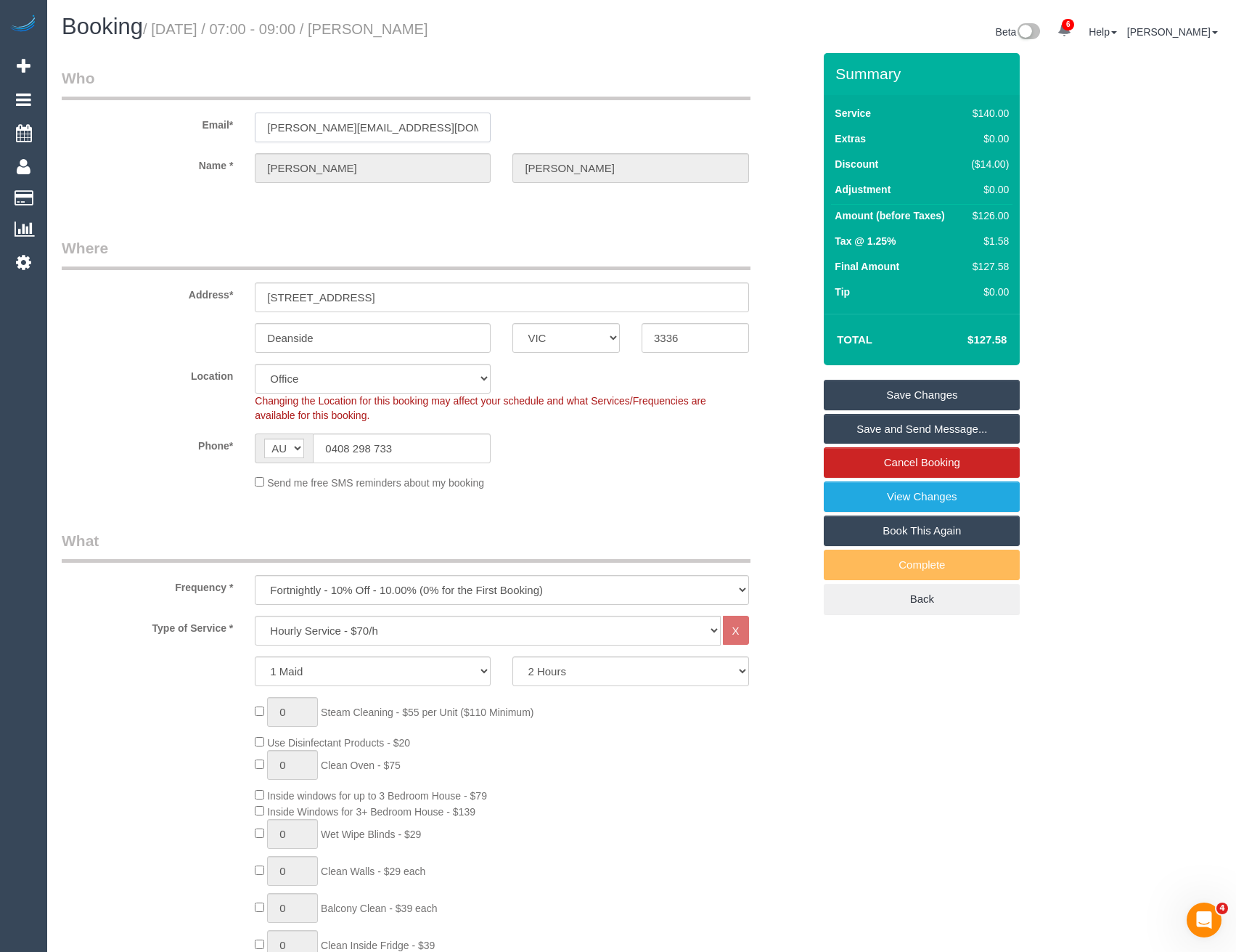
drag, startPoint x: 439, startPoint y: 123, endPoint x: 326, endPoint y: 121, distance: 113.0
click at [189, 119] on div "Email* [PERSON_NAME][EMAIL_ADDRESS][DOMAIN_NAME]" at bounding box center [437, 105] width 773 height 74
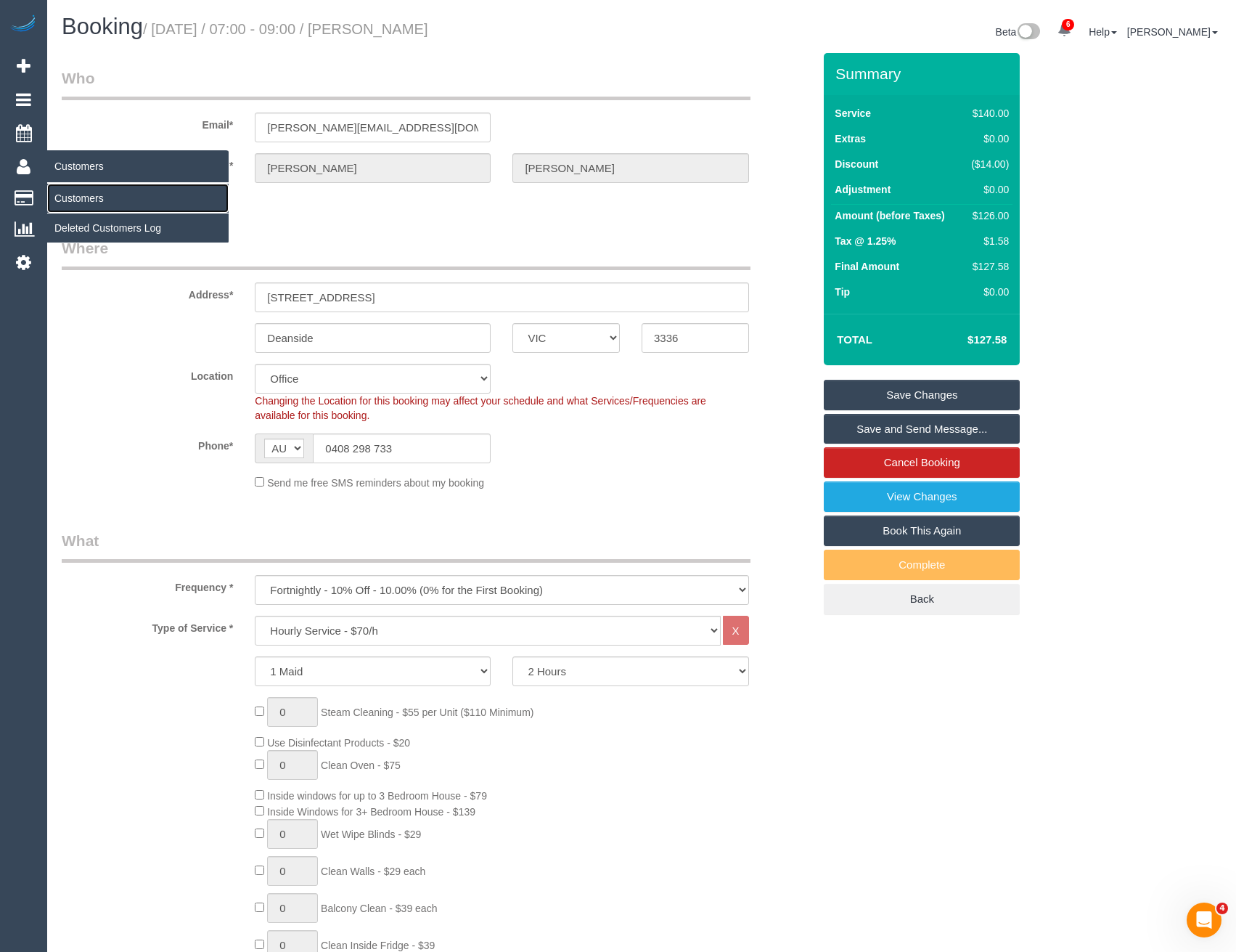
click at [81, 204] on link "Customers" at bounding box center [138, 198] width 182 height 29
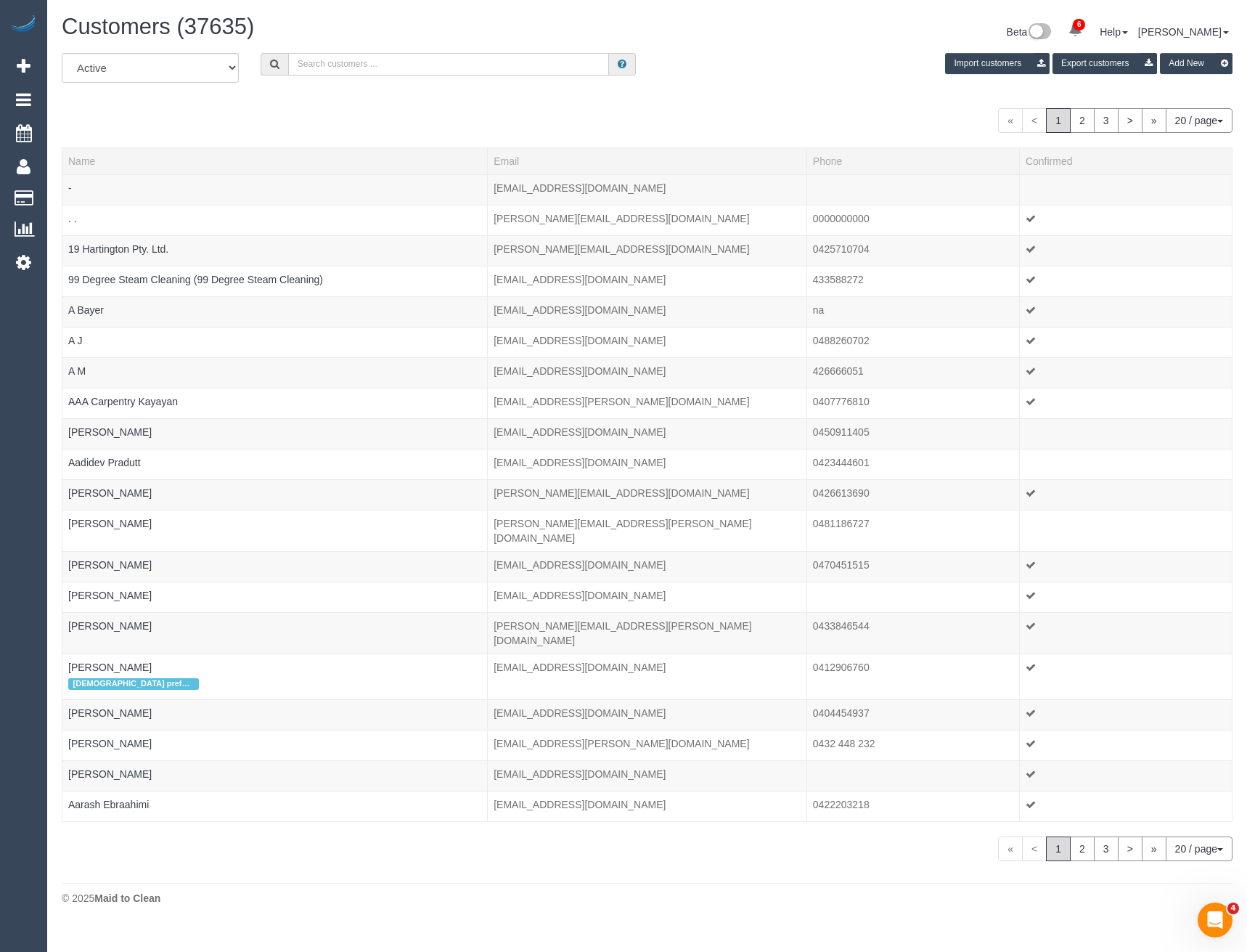
click at [310, 69] on input "text" at bounding box center [449, 64] width 321 height 22
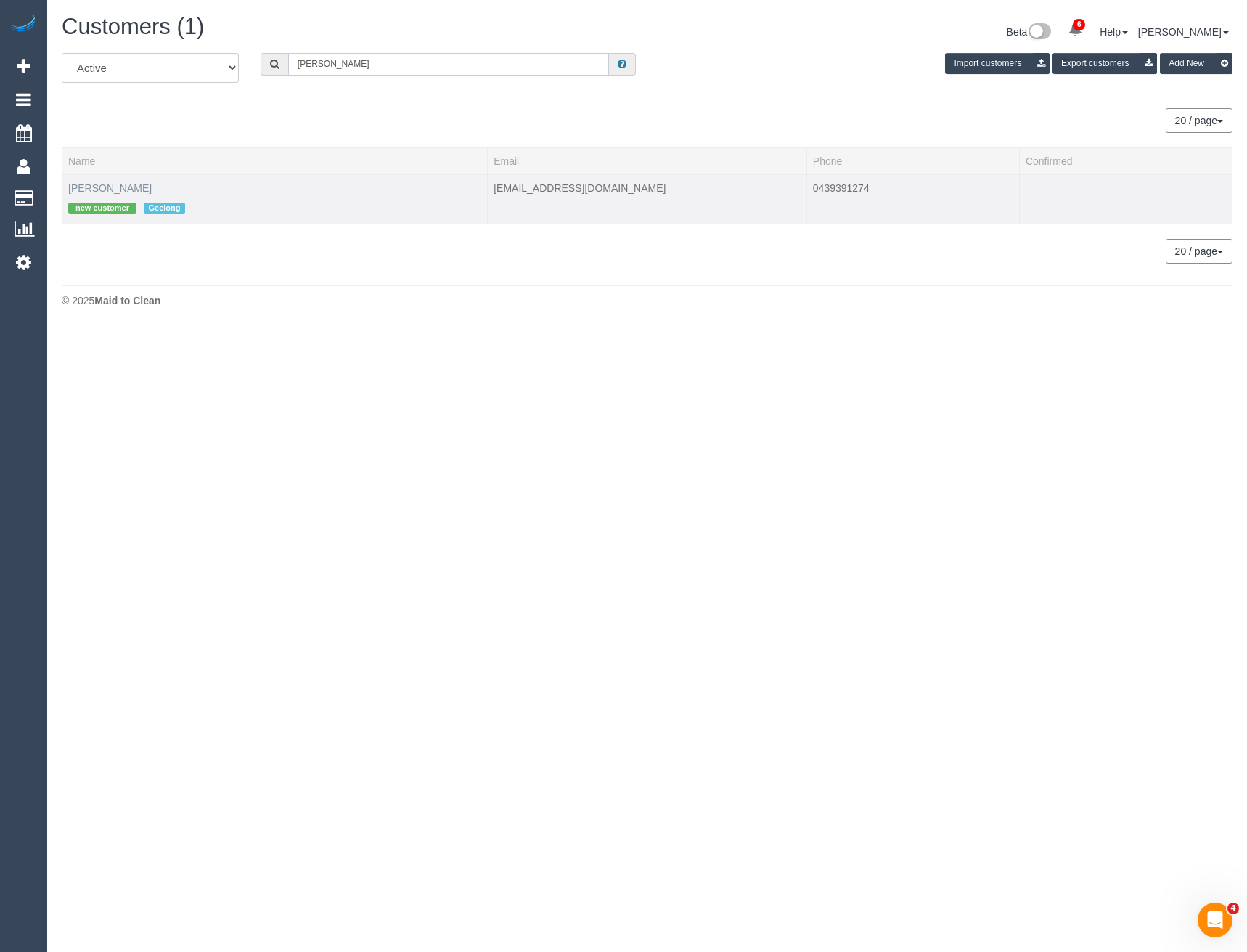
type input "[PERSON_NAME]"
click at [124, 183] on link "[PERSON_NAME]" at bounding box center [110, 188] width 83 height 12
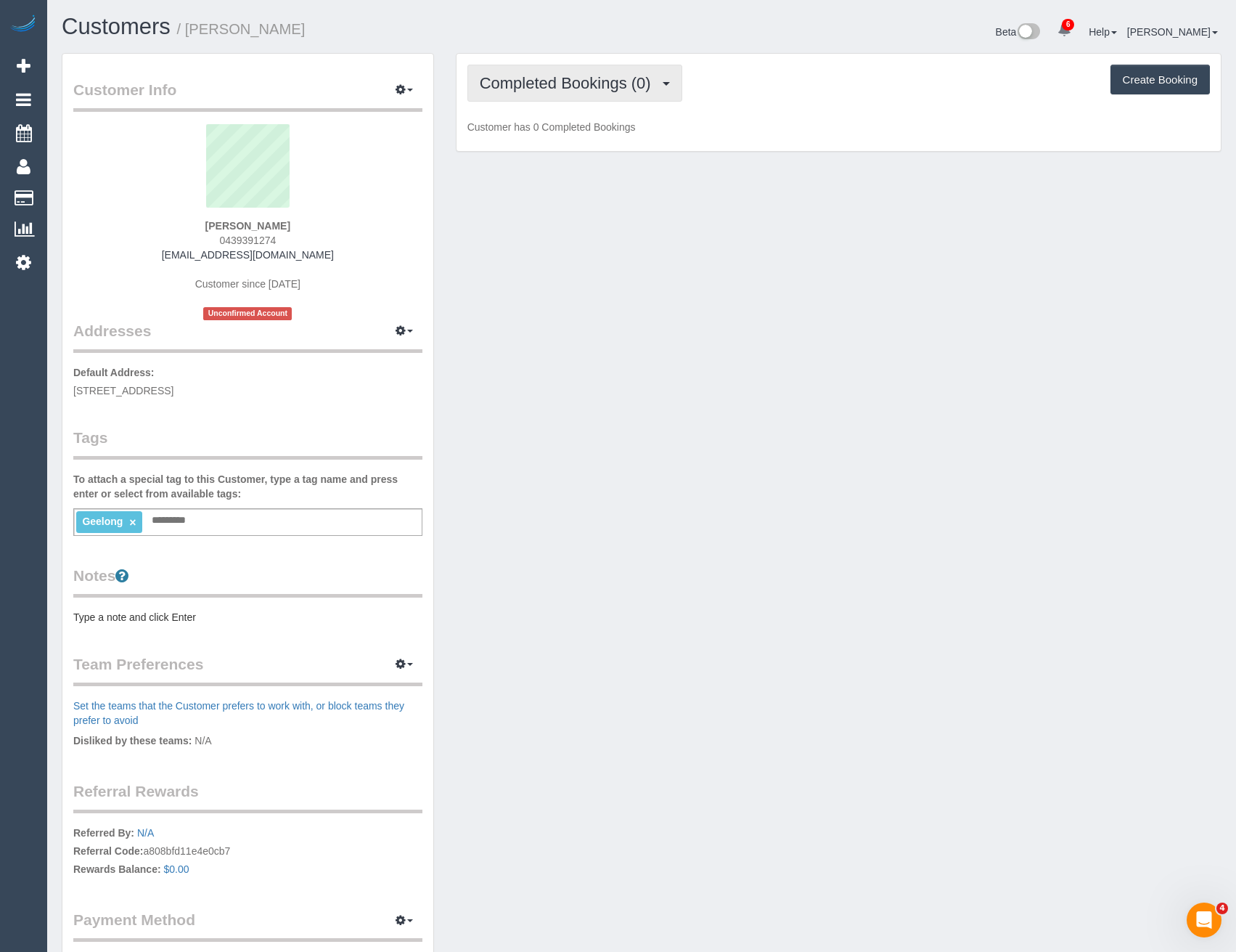
click at [612, 87] on span "Completed Bookings (0)" at bounding box center [569, 83] width 178 height 18
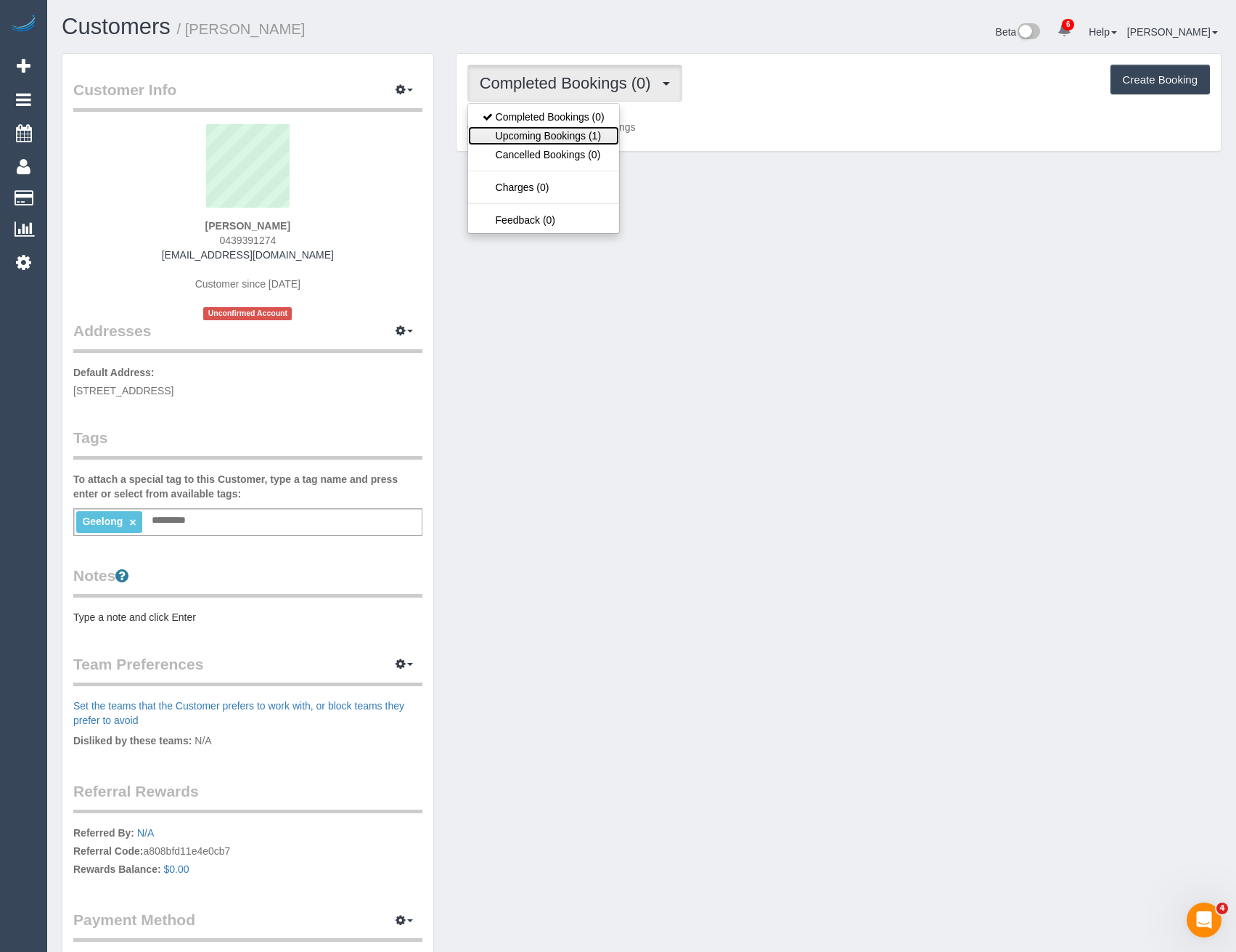
click at [594, 129] on link "Upcoming Bookings (1)" at bounding box center [544, 136] width 151 height 19
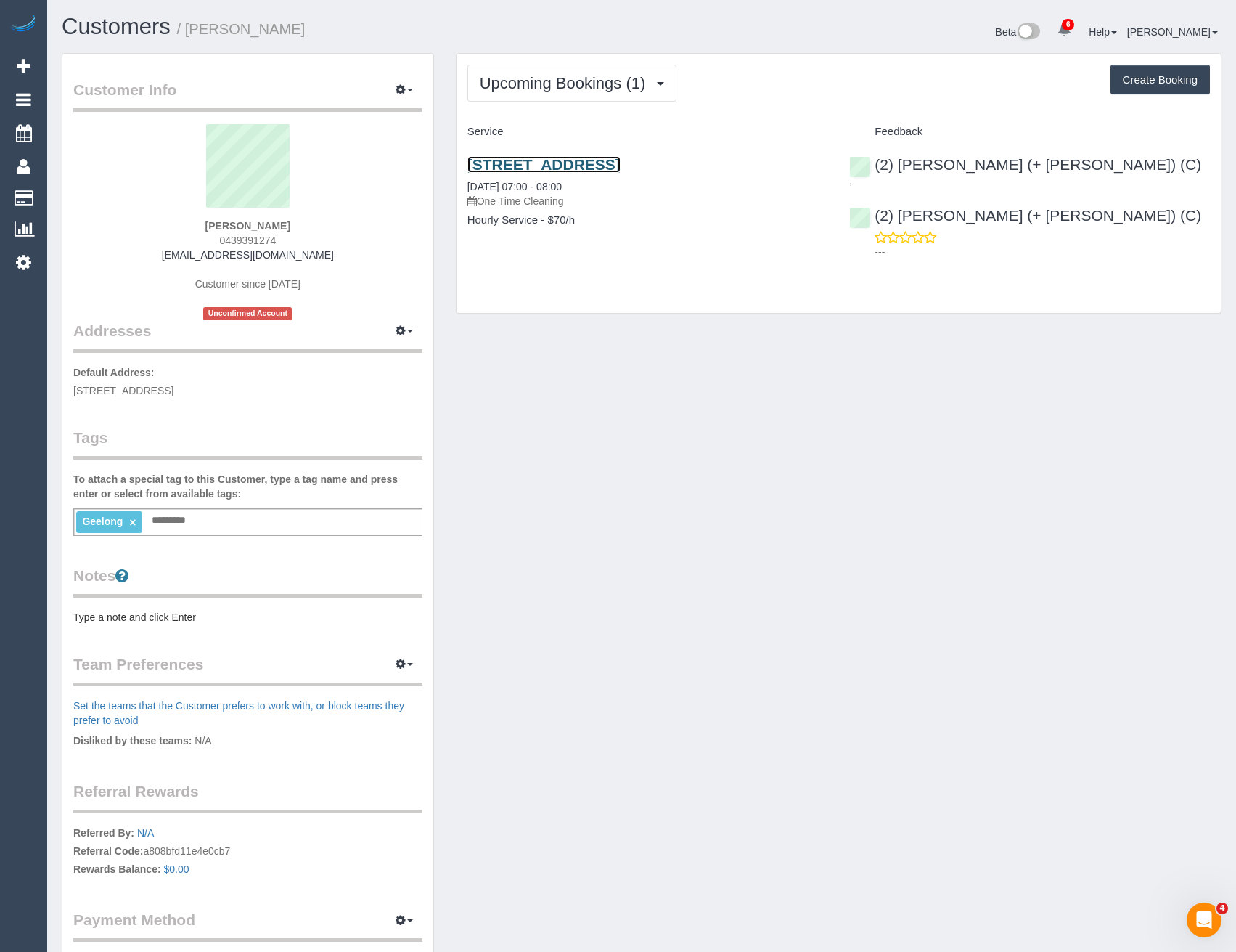
click at [620, 160] on link "[STREET_ADDRESS]" at bounding box center [544, 164] width 153 height 17
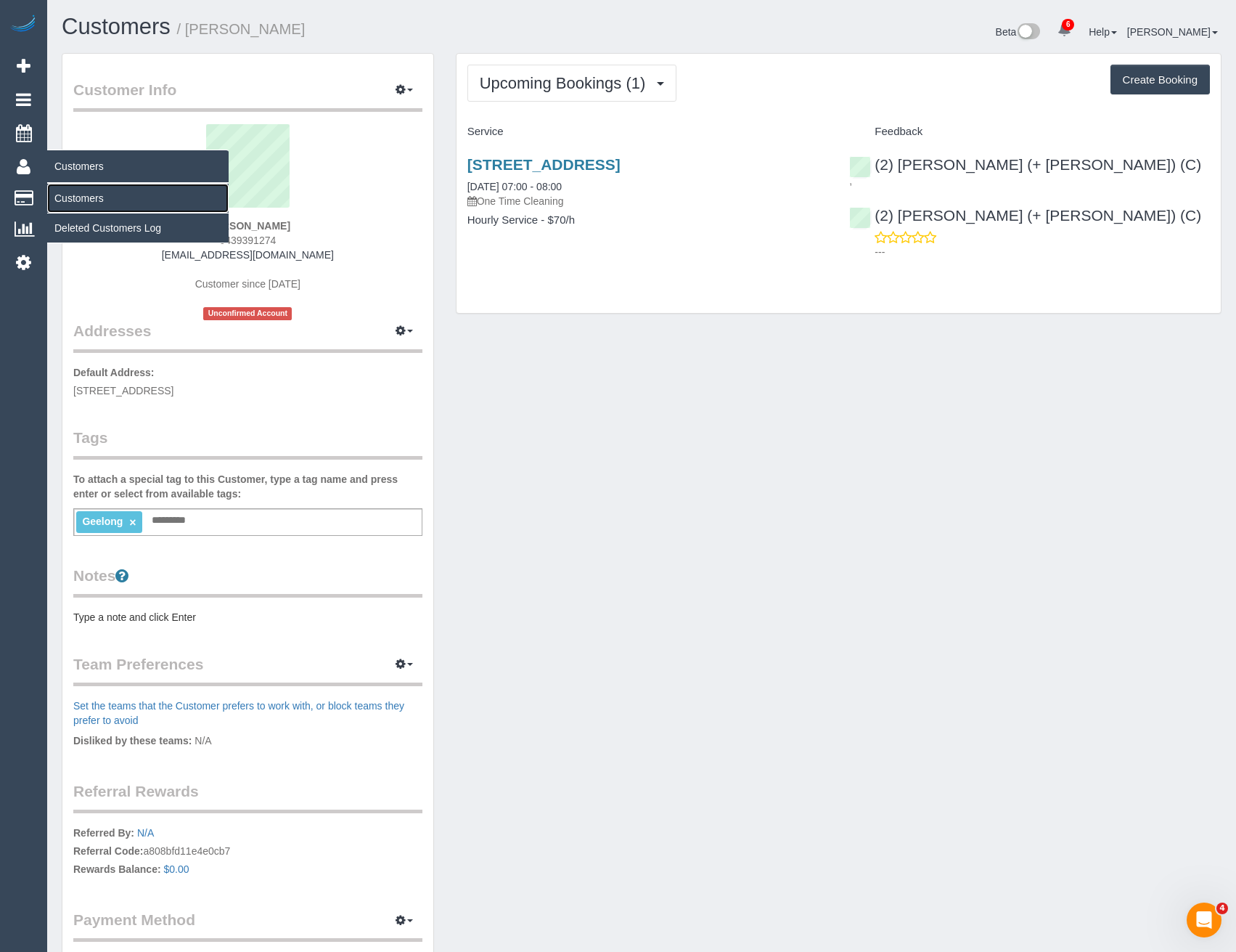
click at [83, 201] on link "Customers" at bounding box center [138, 198] width 182 height 29
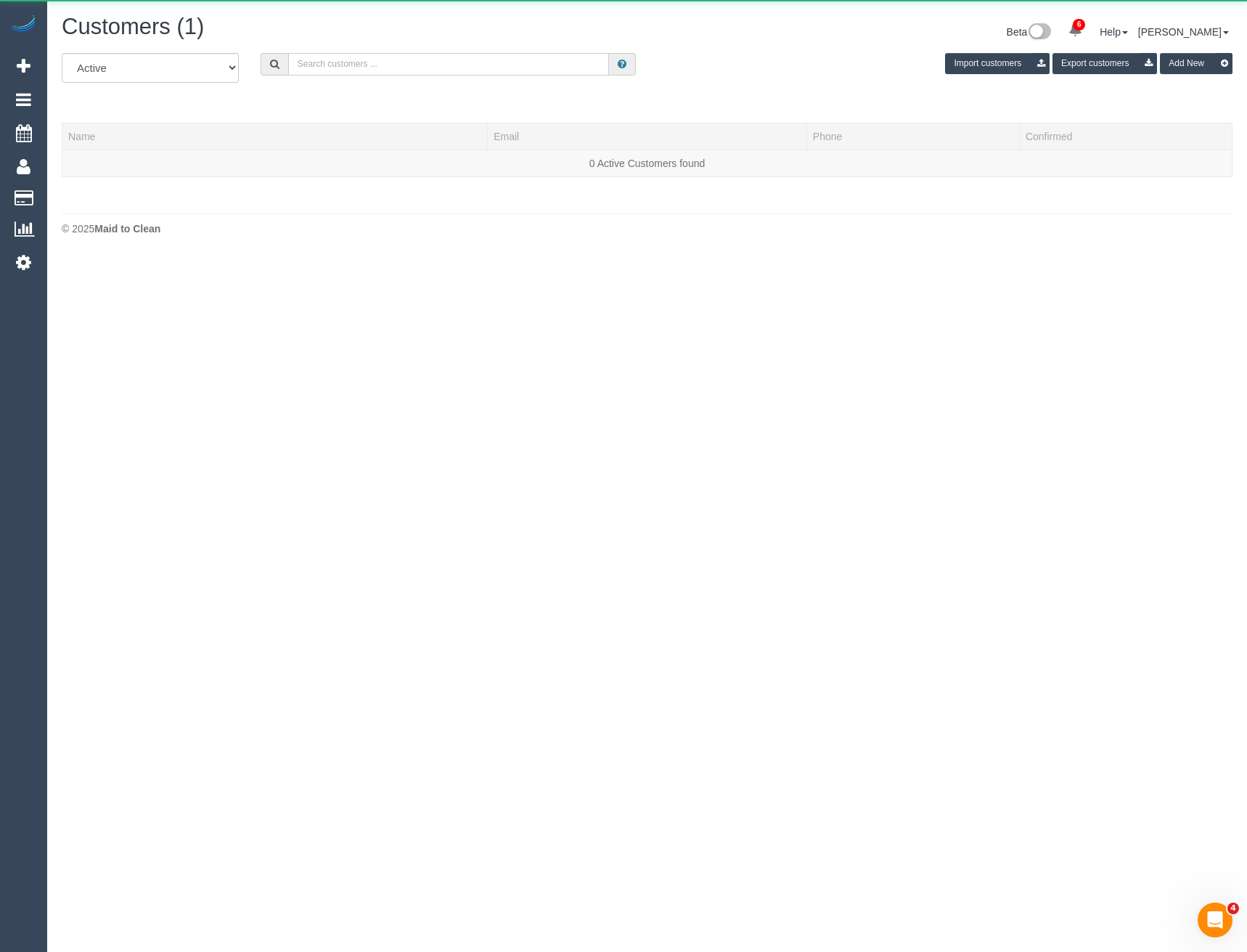
click at [379, 67] on input "text" at bounding box center [449, 64] width 321 height 22
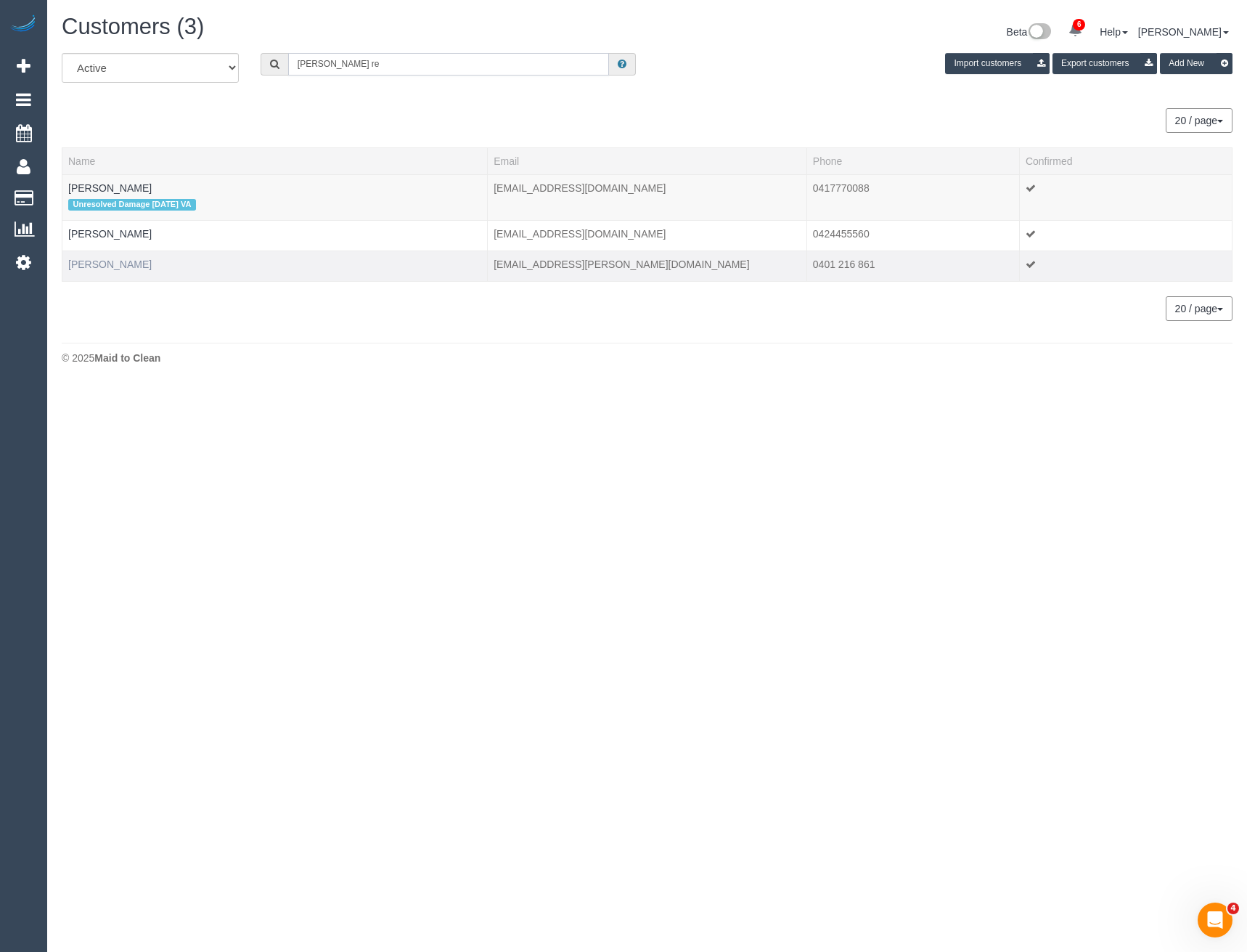
type input "[PERSON_NAME] re"
click at [109, 266] on link "[PERSON_NAME]" at bounding box center [110, 264] width 83 height 12
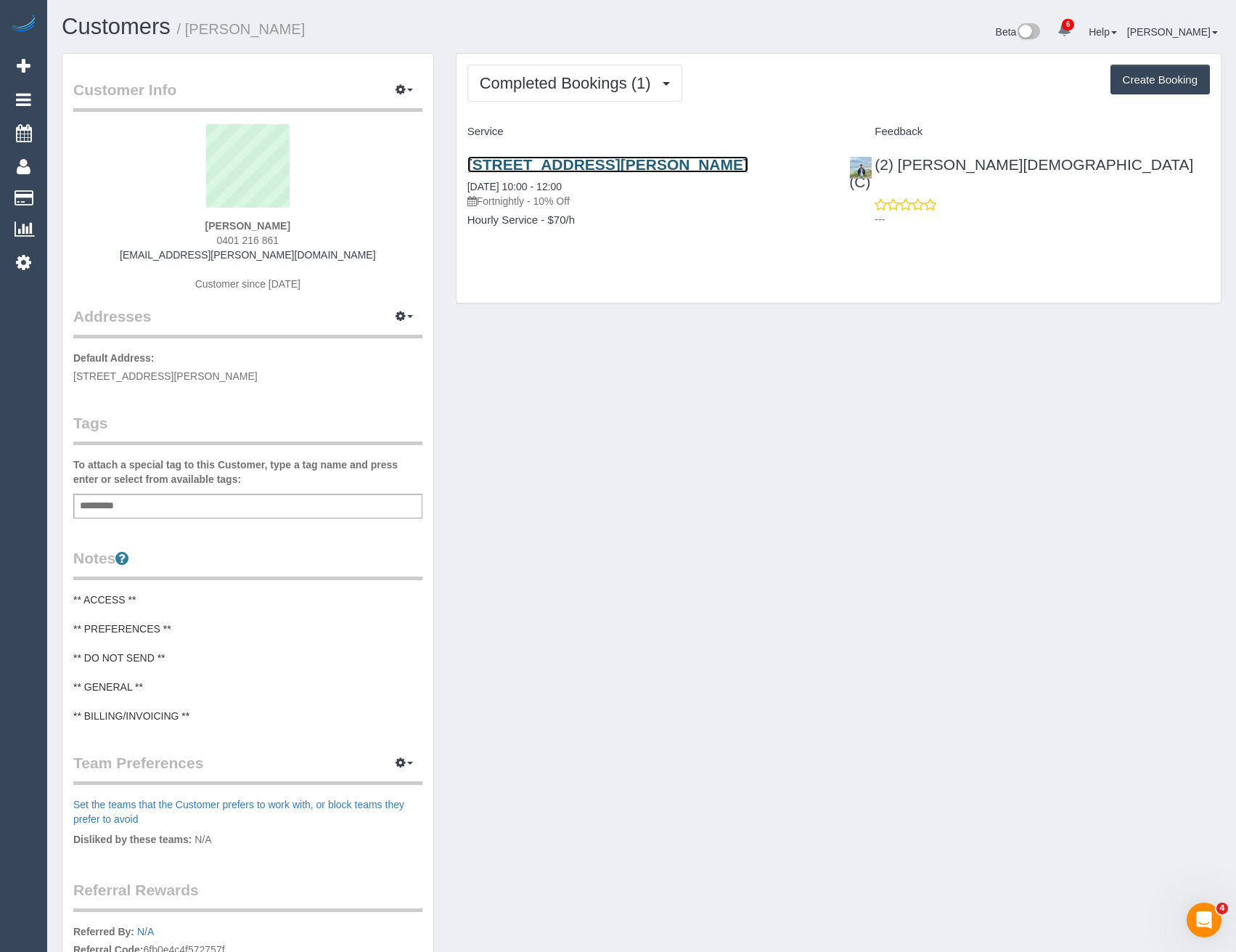
click at [731, 172] on link "[STREET_ADDRESS][PERSON_NAME]" at bounding box center [608, 164] width 281 height 17
click at [588, 81] on span "Completed Bookings (1)" at bounding box center [569, 83] width 178 height 18
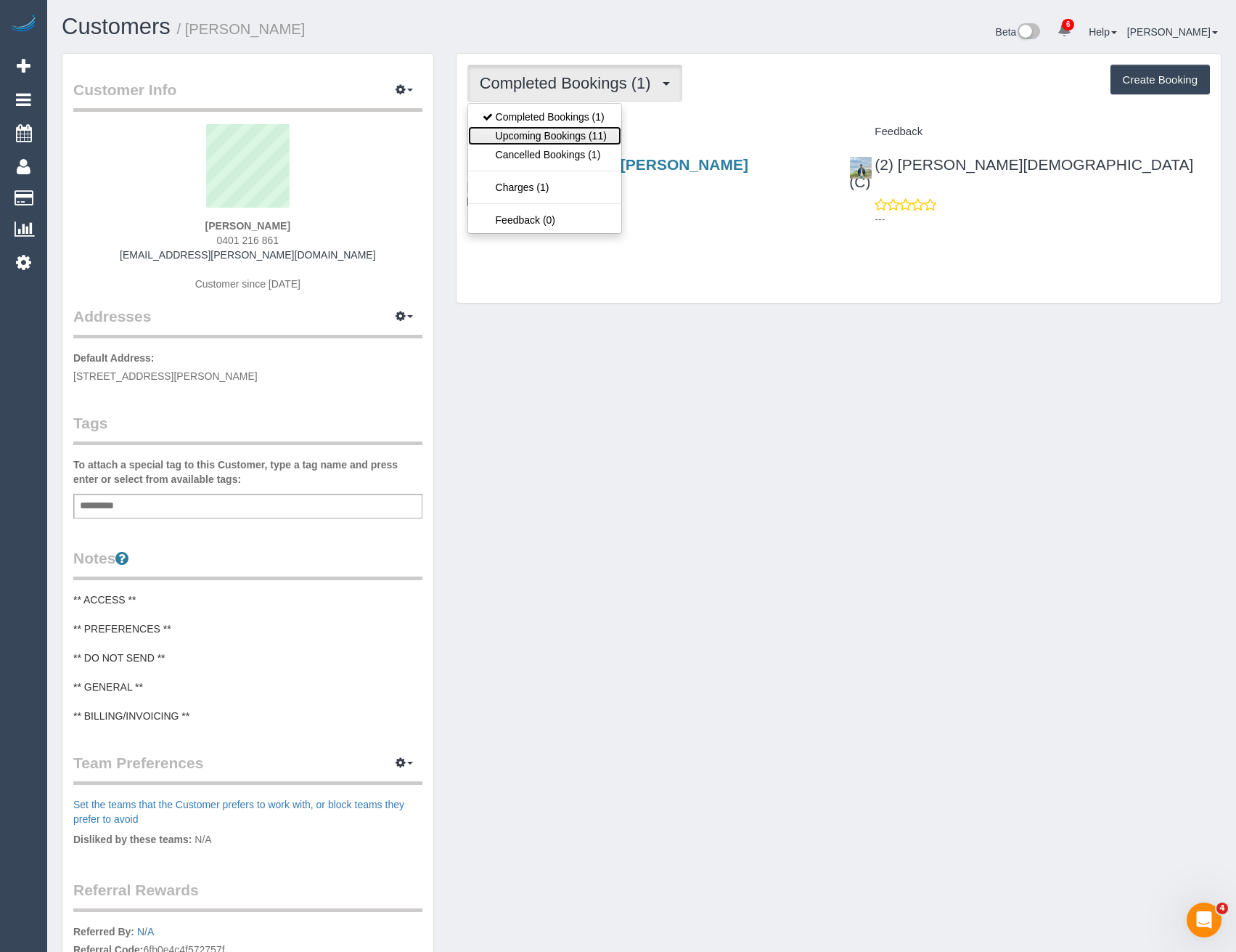
click at [571, 138] on link "Upcoming Bookings (11)" at bounding box center [544, 136] width 153 height 19
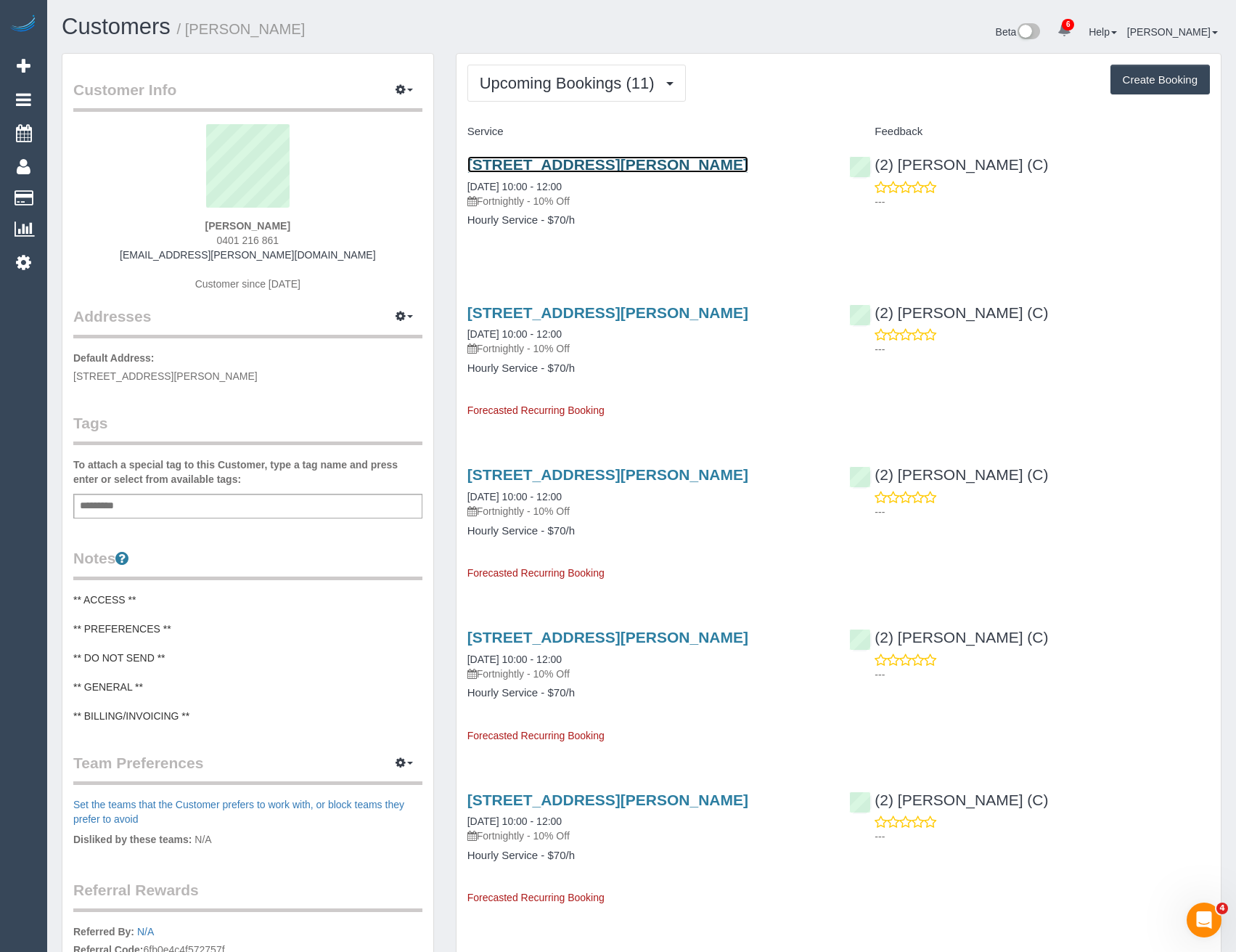
click at [708, 161] on link "[STREET_ADDRESS][PERSON_NAME]" at bounding box center [608, 164] width 281 height 17
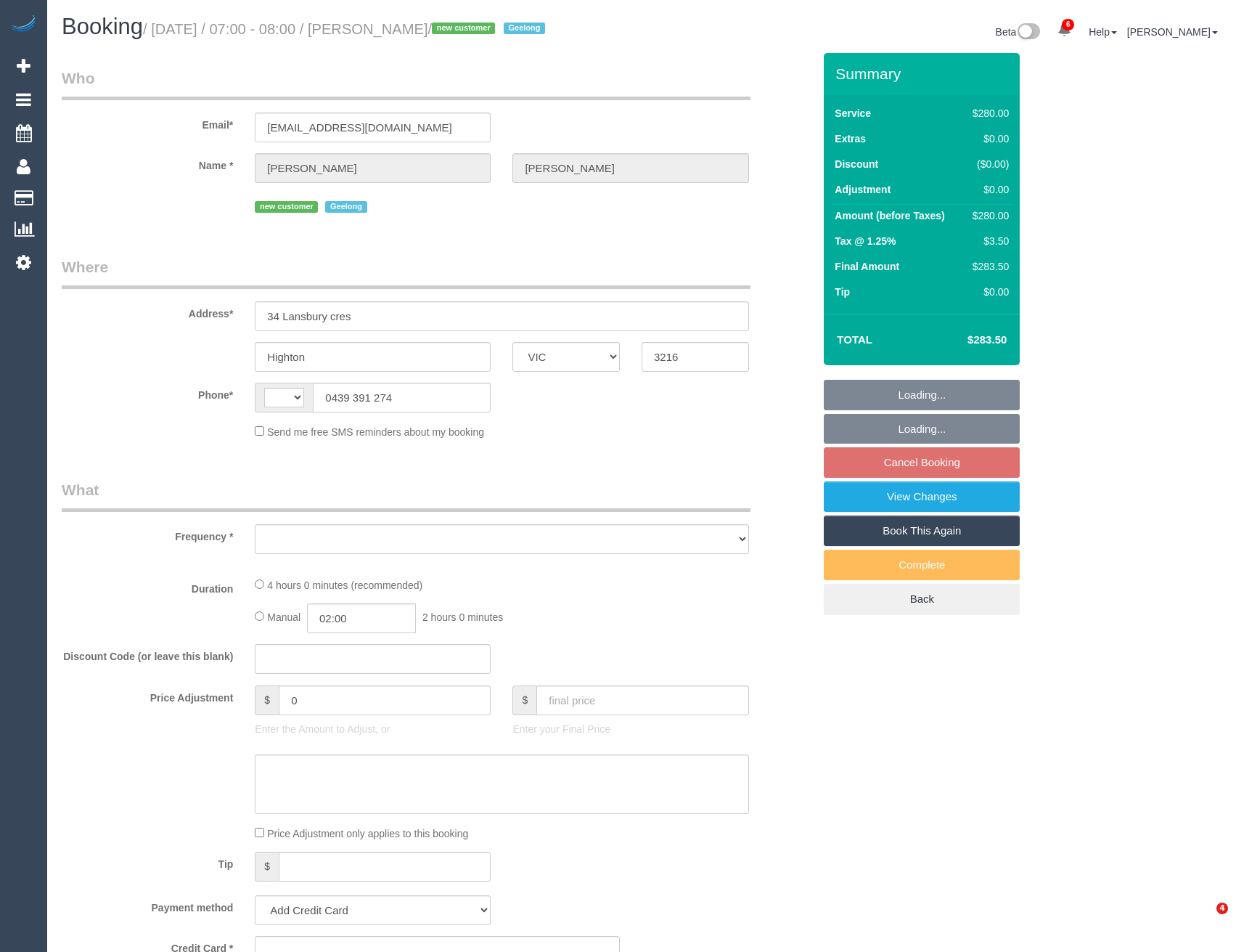
select select "VIC"
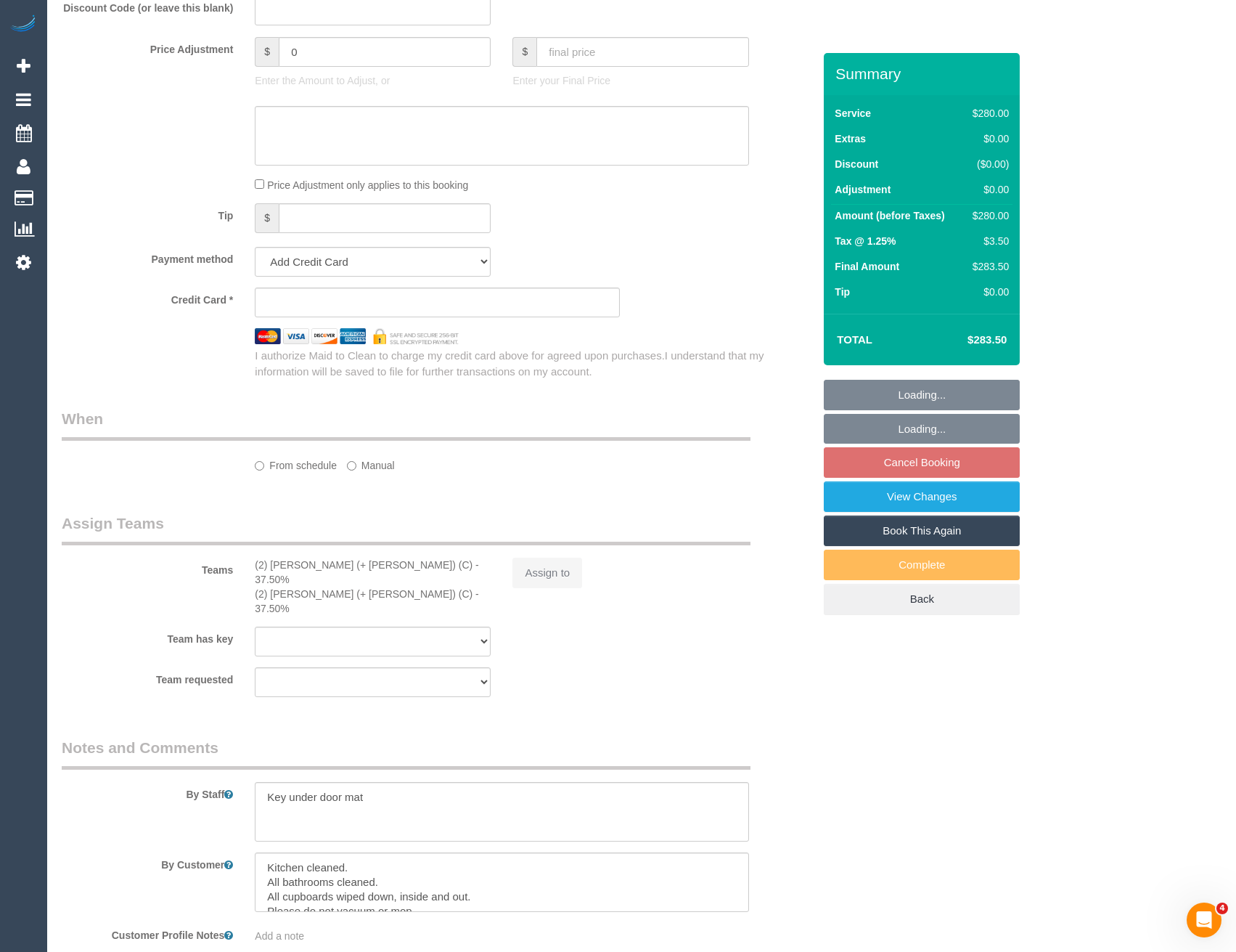
select select "string:AU"
select select "object:376"
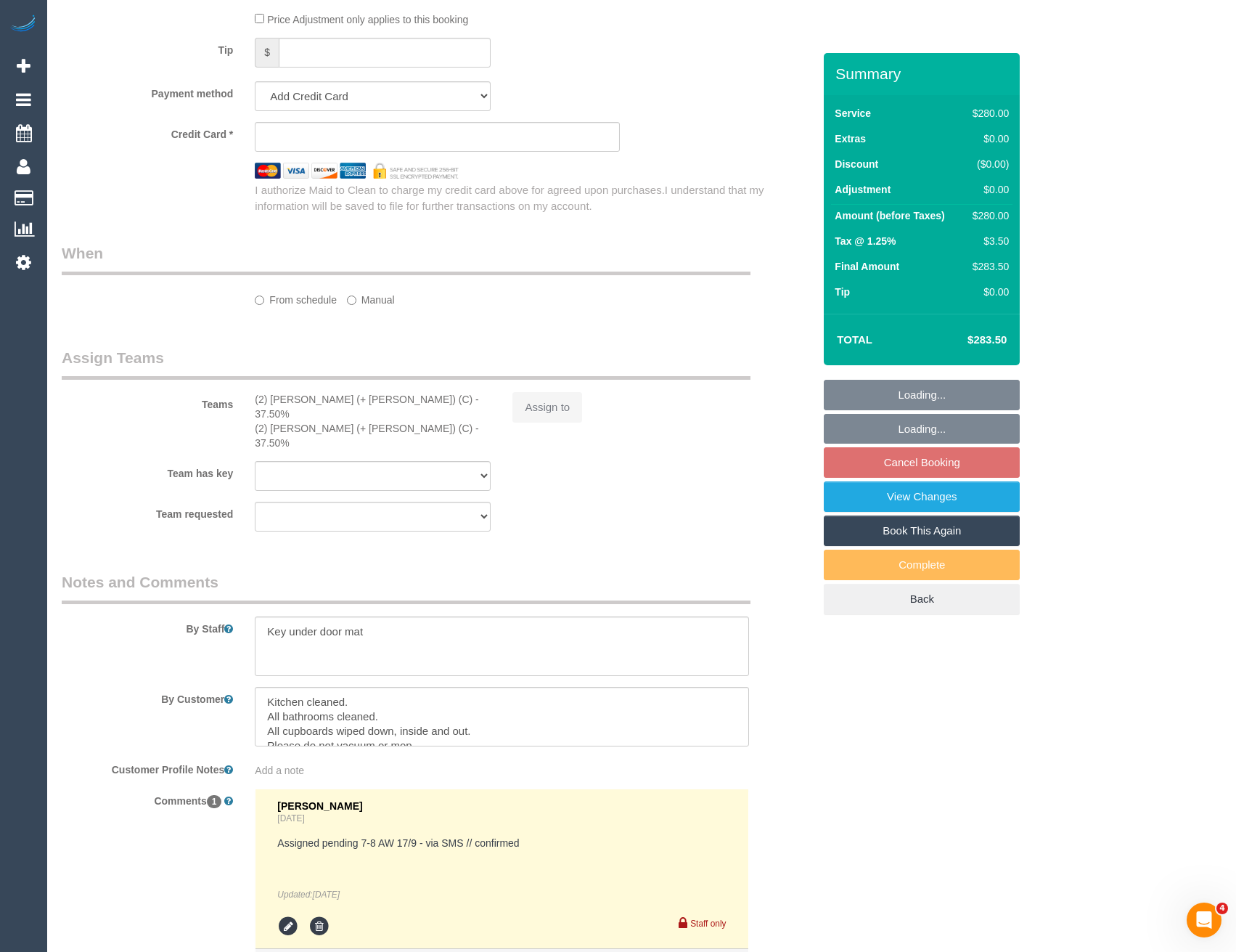
select select "240"
select select "number:28"
select select "number:15"
select select "number:19"
select select "number:22"
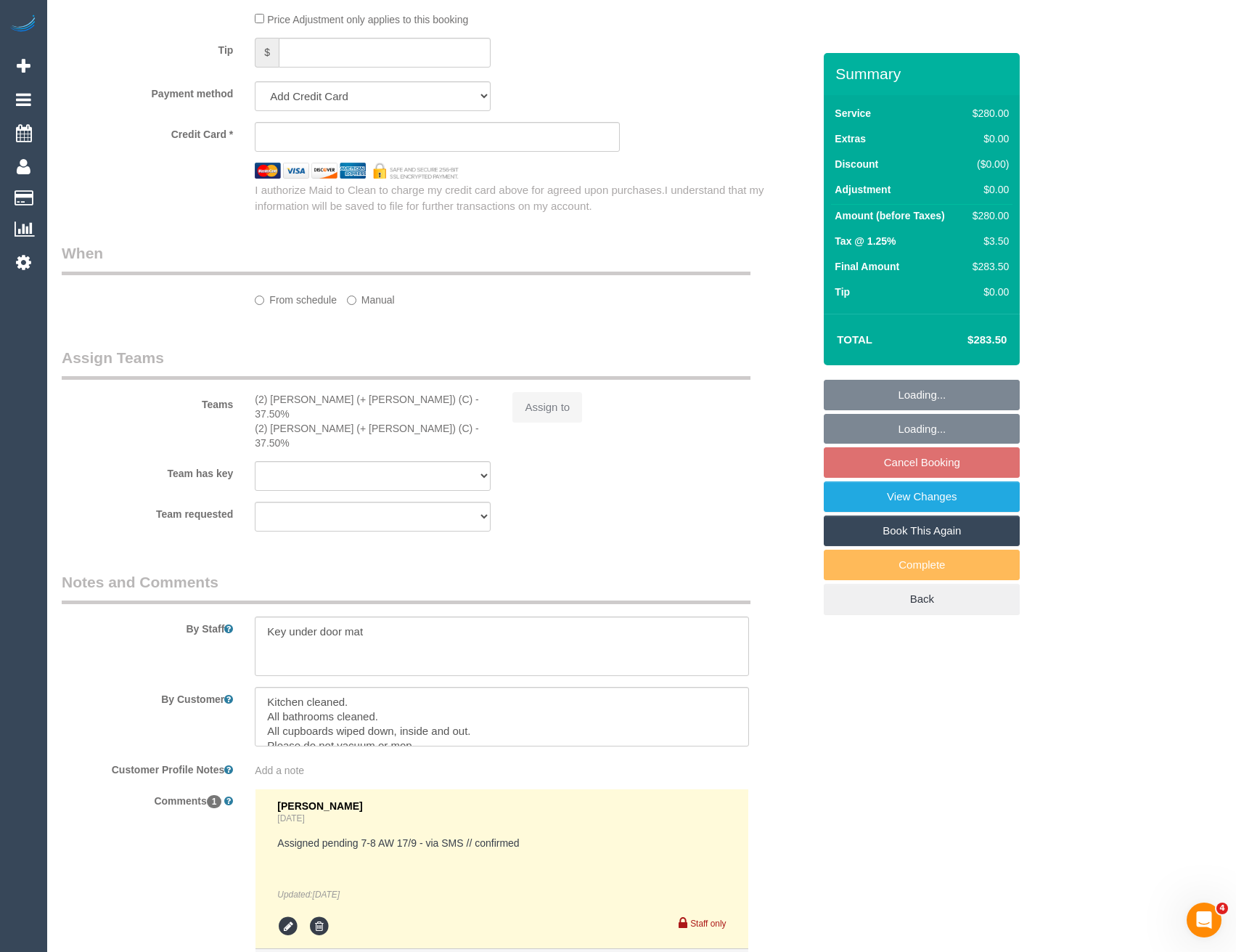
select select "number:26"
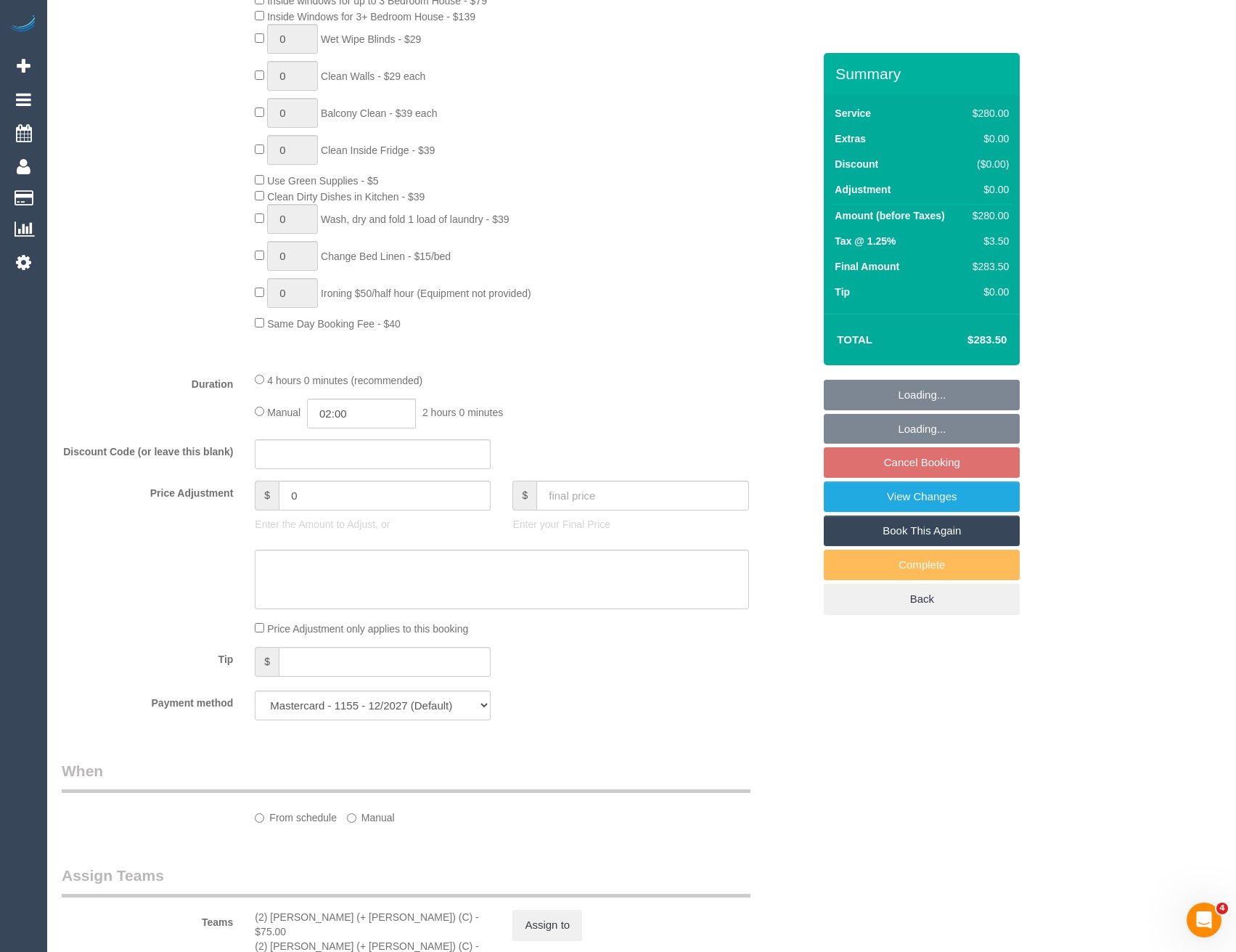
select select "string:stripe-pm_1S78Dc2GScqysDRVy3NwJ9QY"
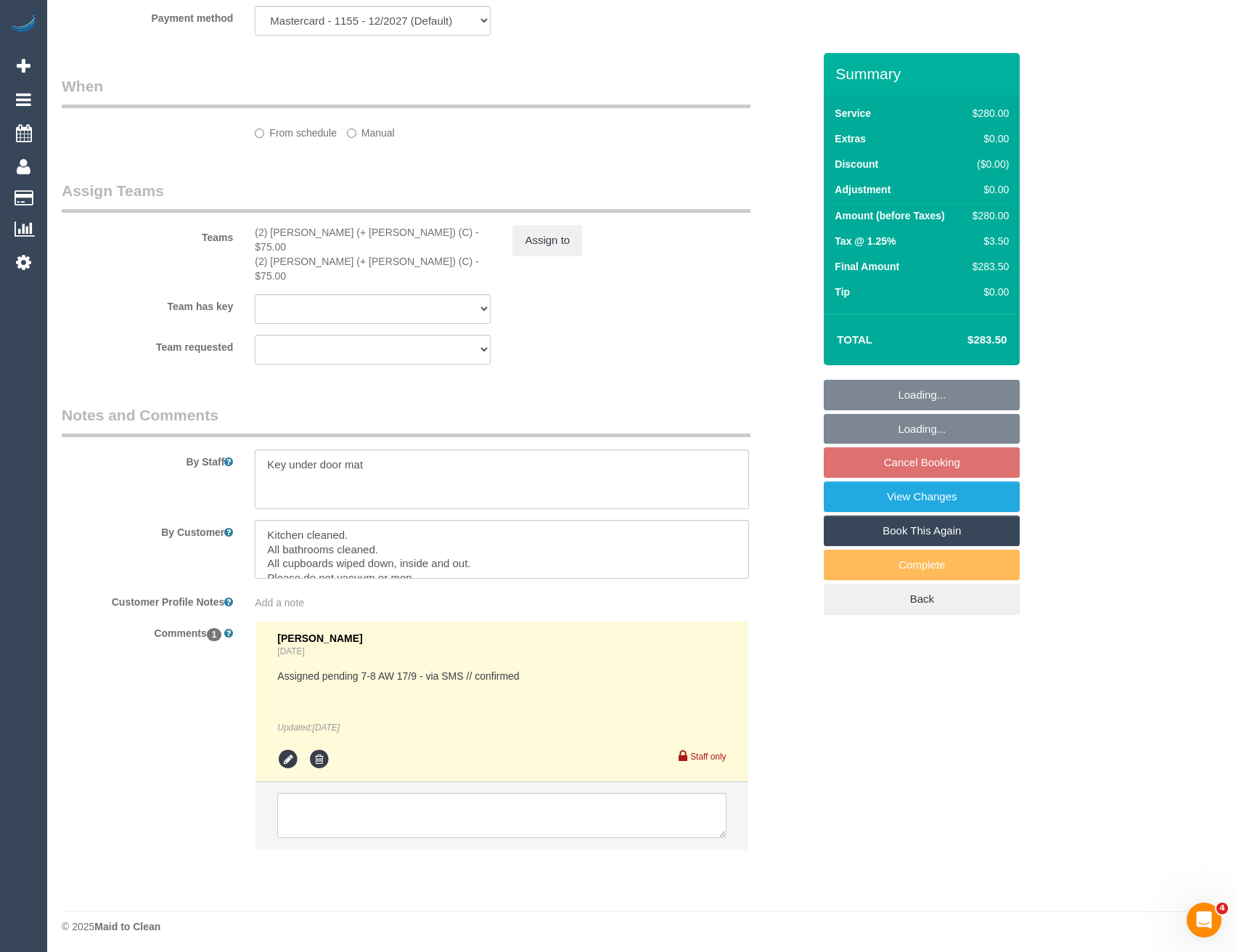
select select "object:1010"
select select "spot1"
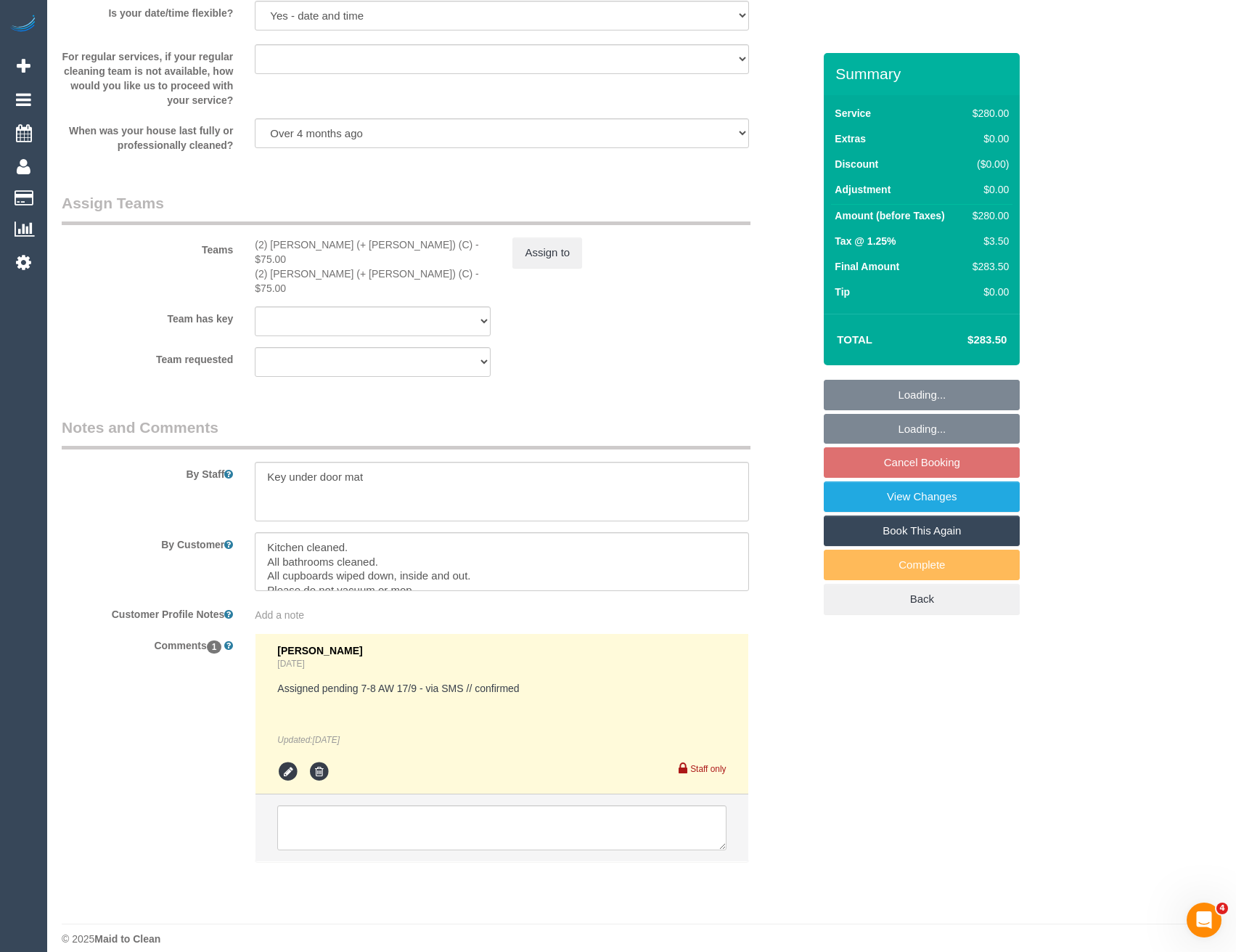
scroll to position [1994, 0]
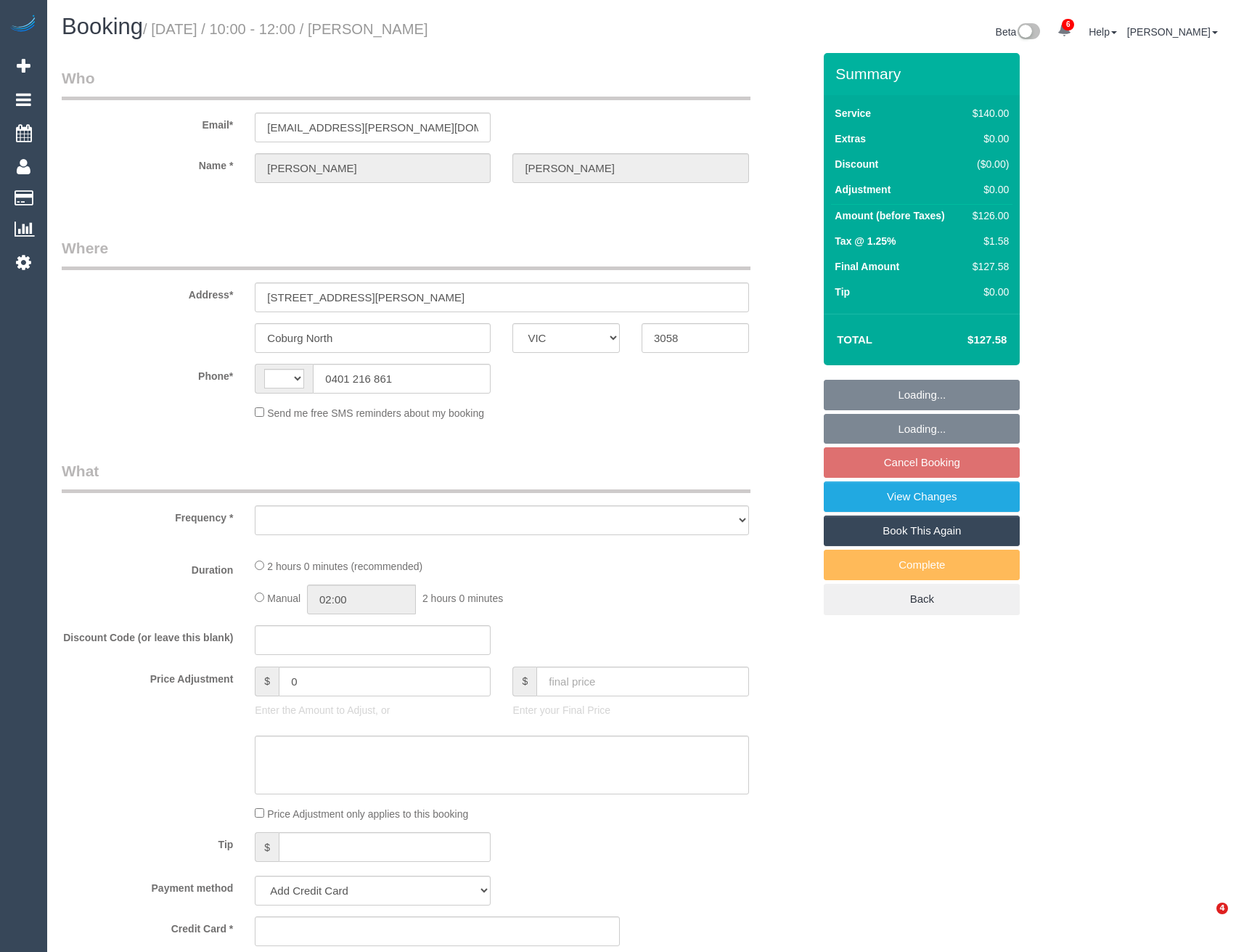
select select "VIC"
select select "string:AU"
select select "object:603"
select select "string:stripe-pm_1RyLhj2GScqysDRVIzjT5YzT"
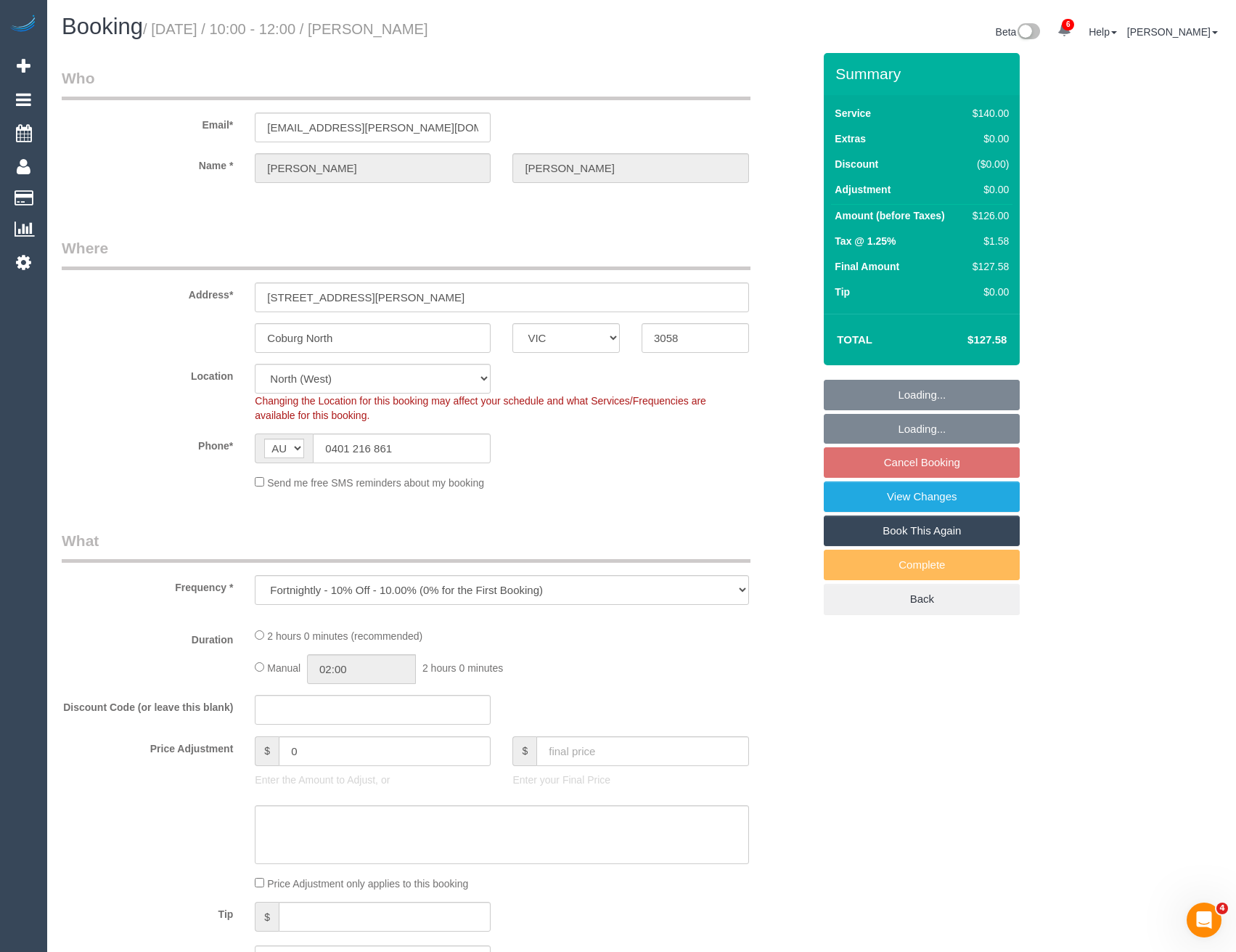
select select "object:774"
select select "number:29"
select select "number:14"
select select "number:18"
select select "number:24"
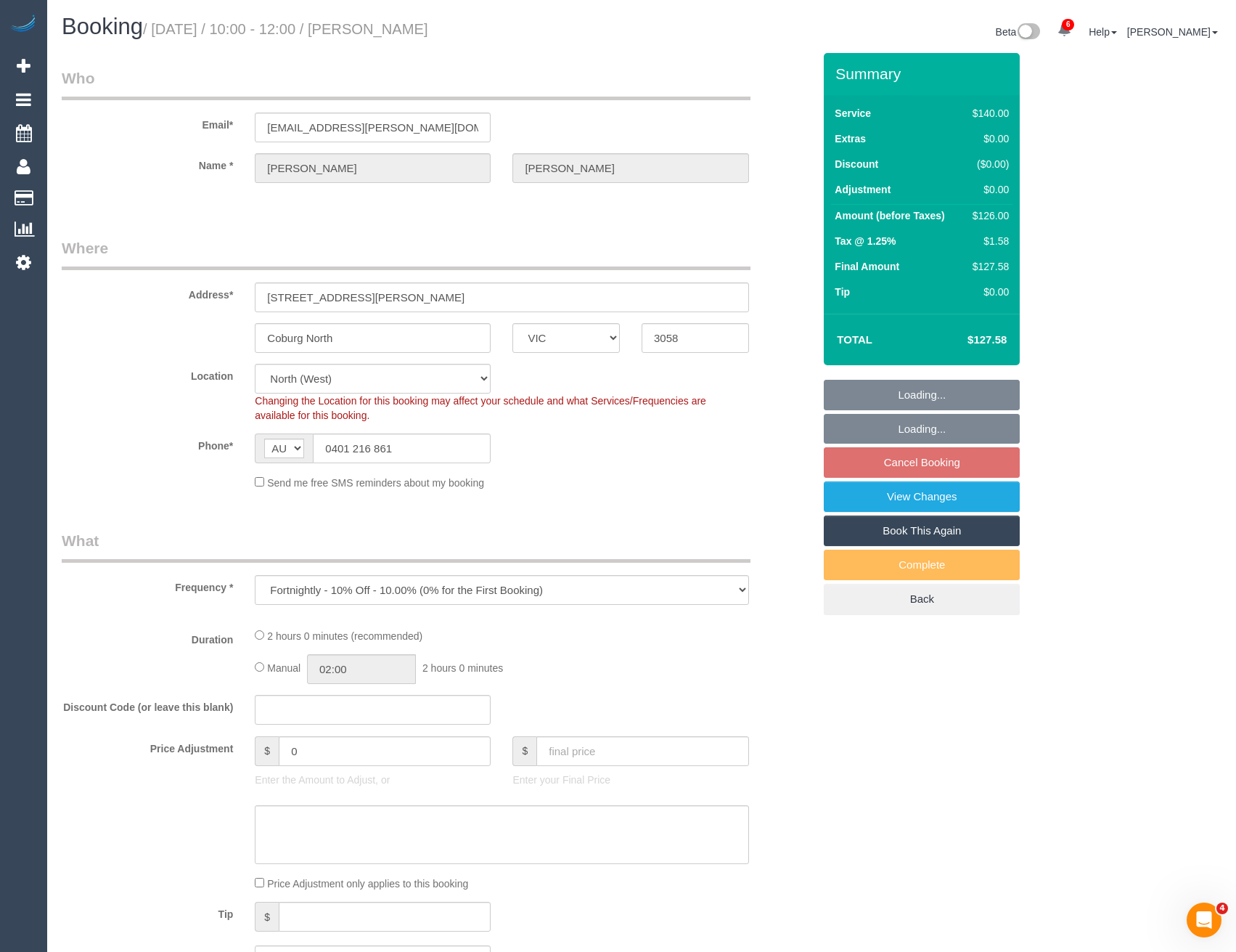
select select "number:34"
select select "number:26"
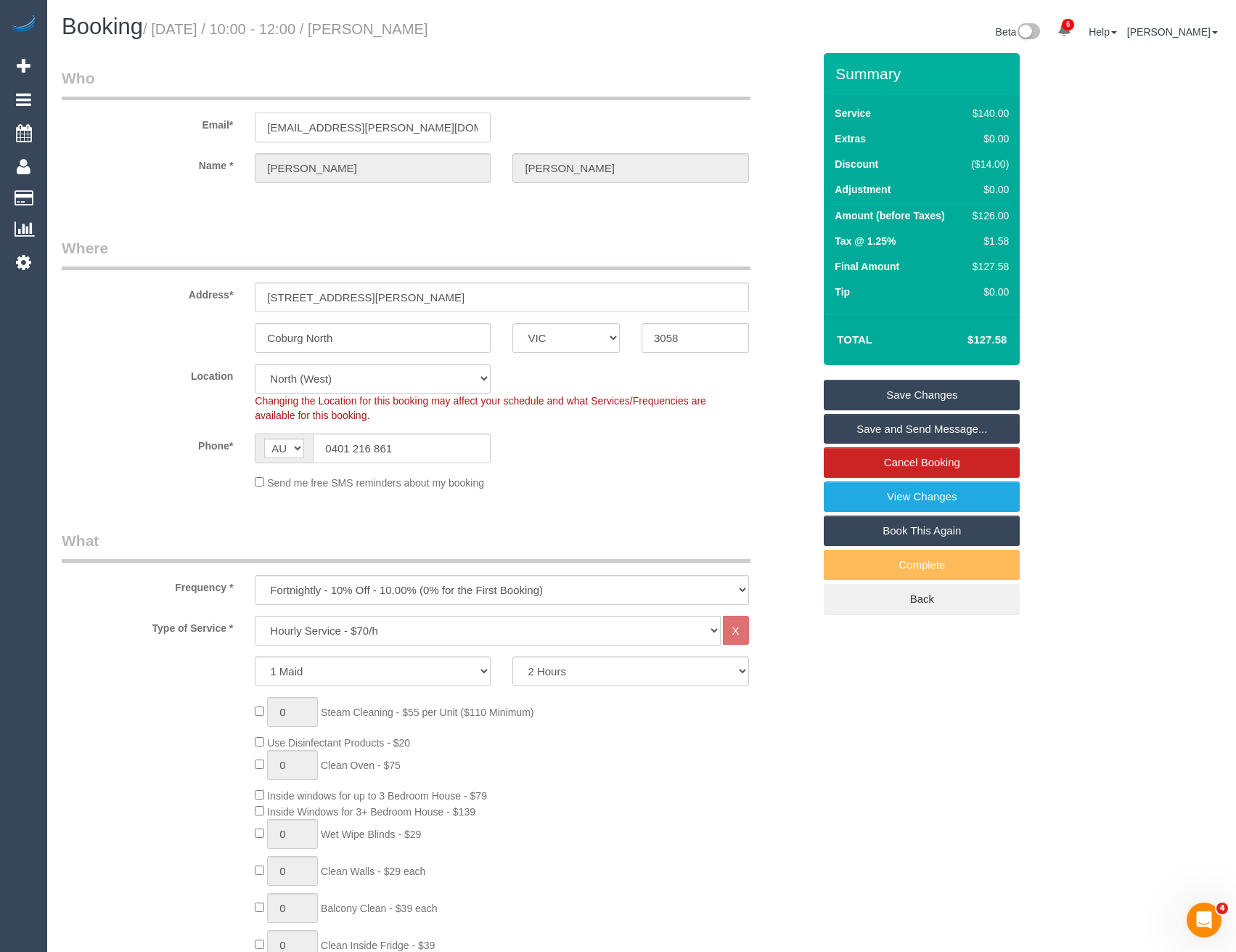
drag, startPoint x: 408, startPoint y: 134, endPoint x: 224, endPoint y: 142, distance: 184.2
click at [224, 142] on sui-booking-customer "Email* [EMAIL_ADDRESS][PERSON_NAME][DOMAIN_NAME] Name * [PERSON_NAME]" at bounding box center [437, 132] width 751 height 130
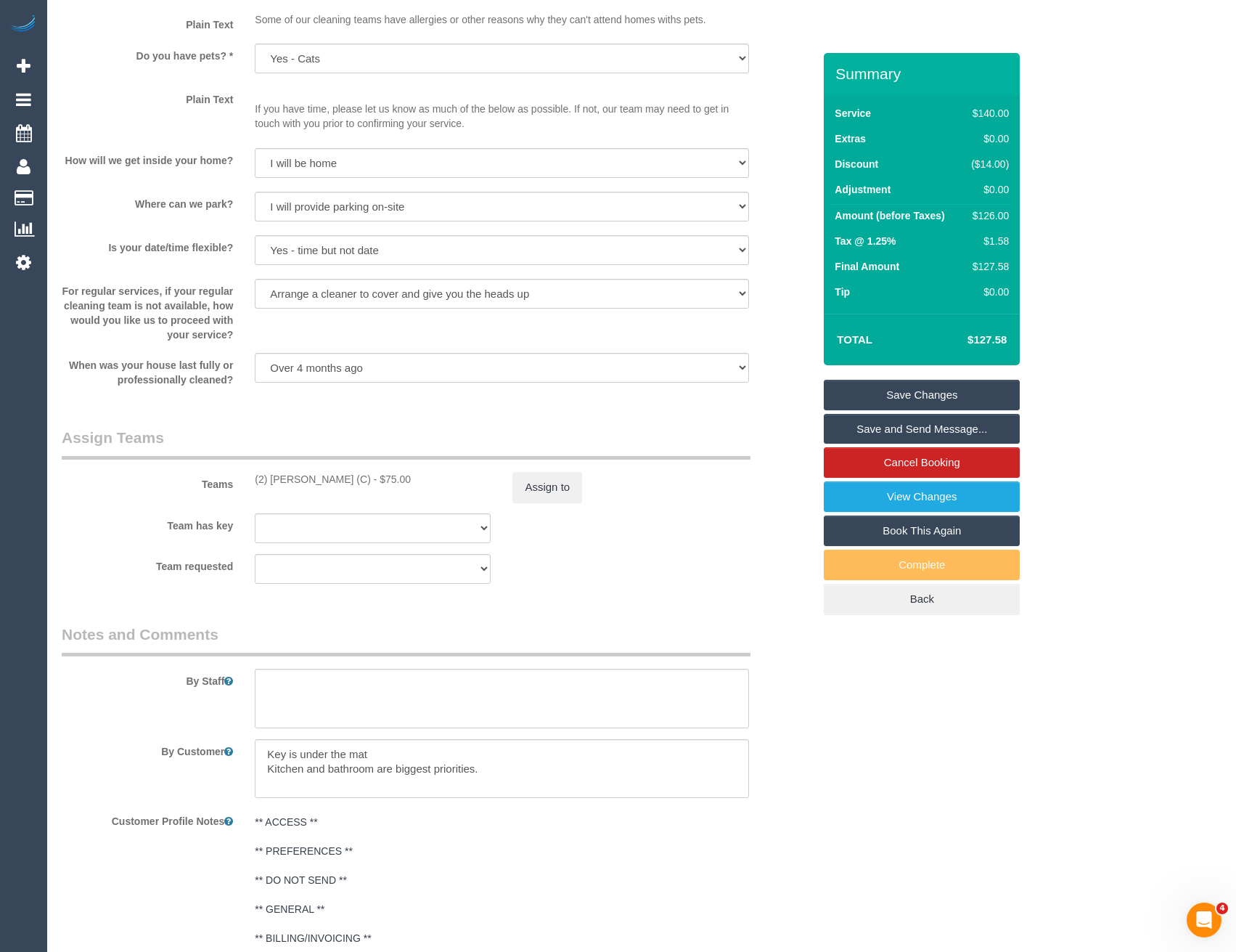
scroll to position [2139, 0]
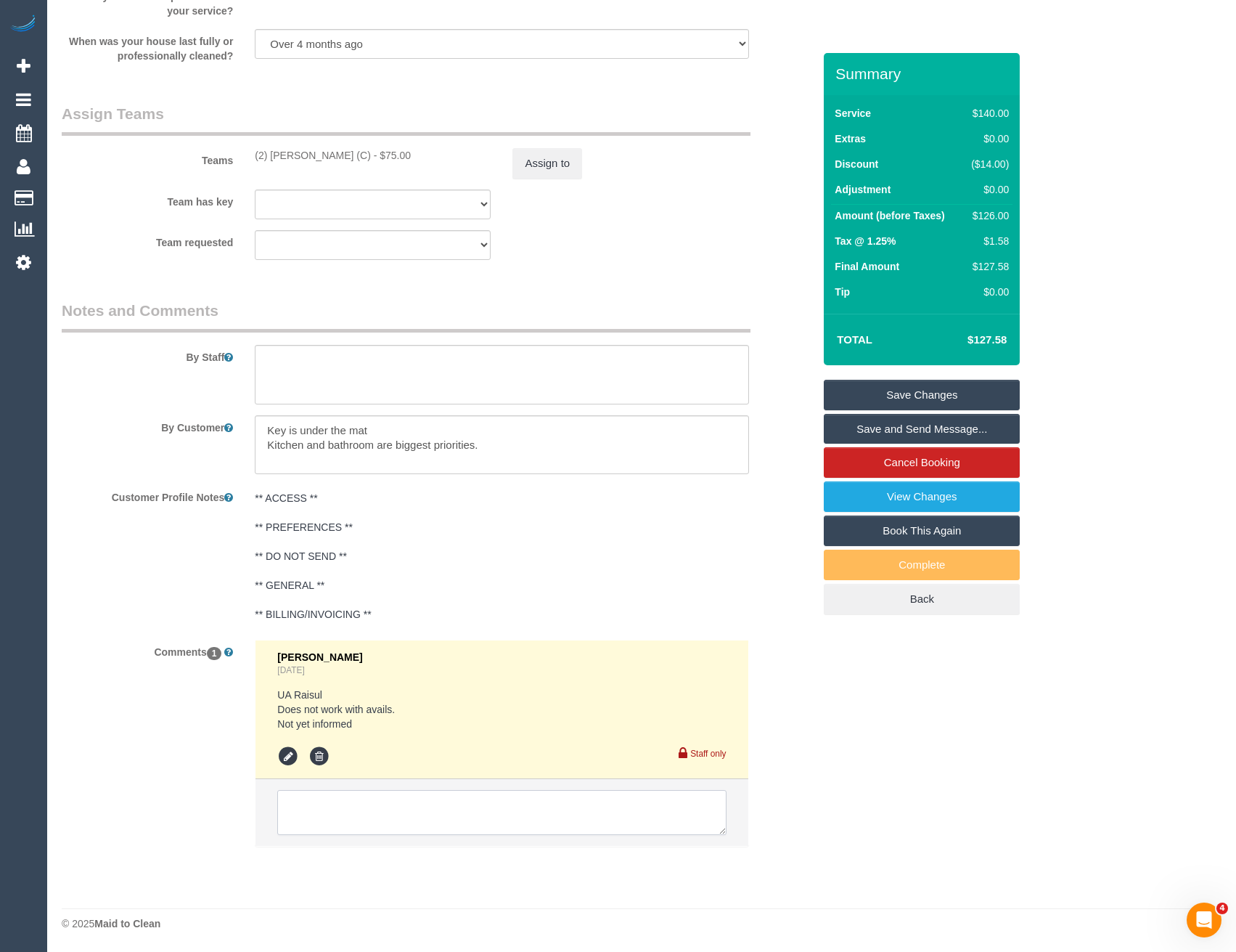
drag, startPoint x: 423, startPoint y: 802, endPoint x: 473, endPoint y: 806, distance: 50.2
click at [423, 803] on textarea at bounding box center [502, 812] width 449 height 45
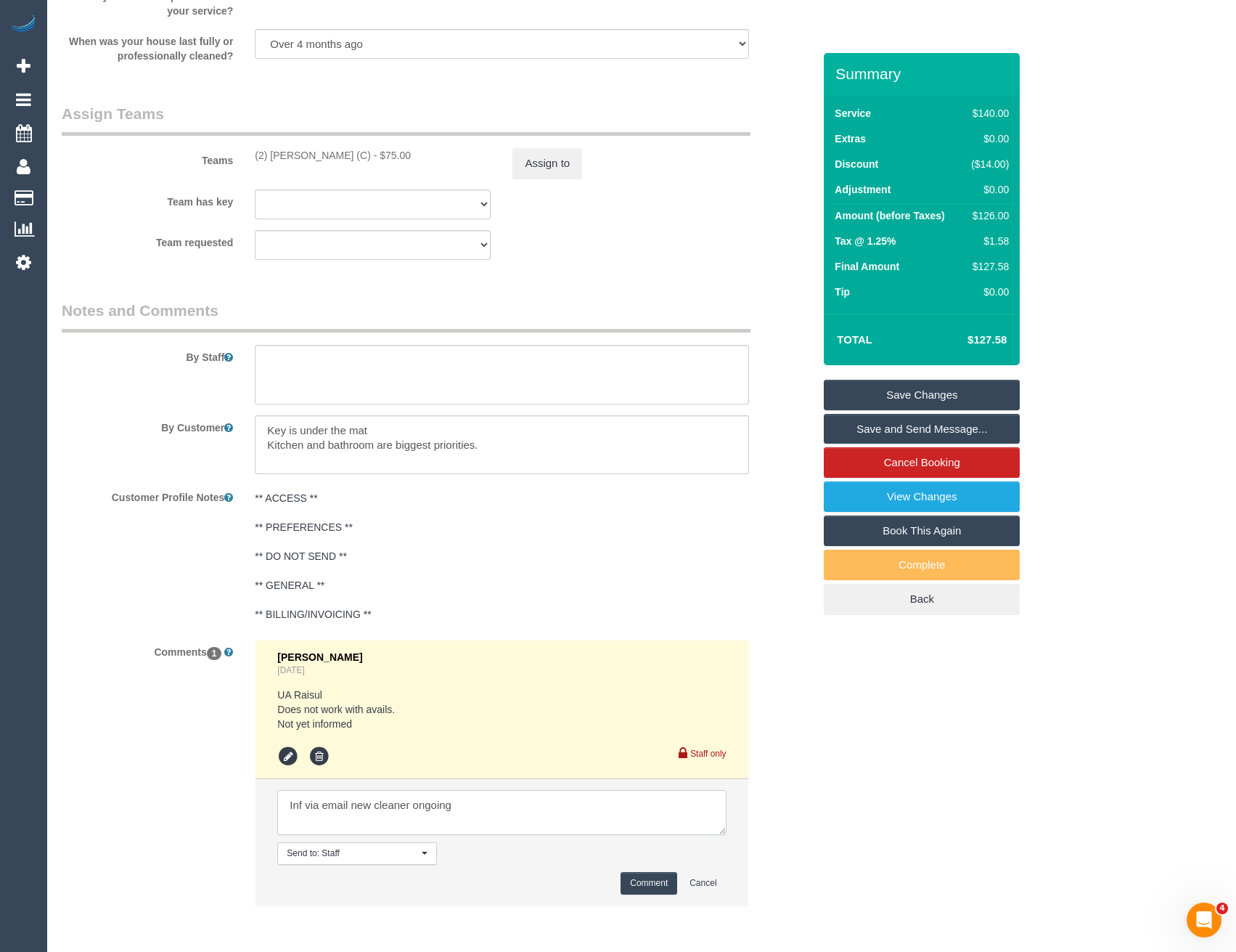
type textarea "Inf via email new cleaner ongoing"
click at [644, 888] on button "Comment" at bounding box center [649, 883] width 57 height 22
